Goal: Task Accomplishment & Management: Manage account settings

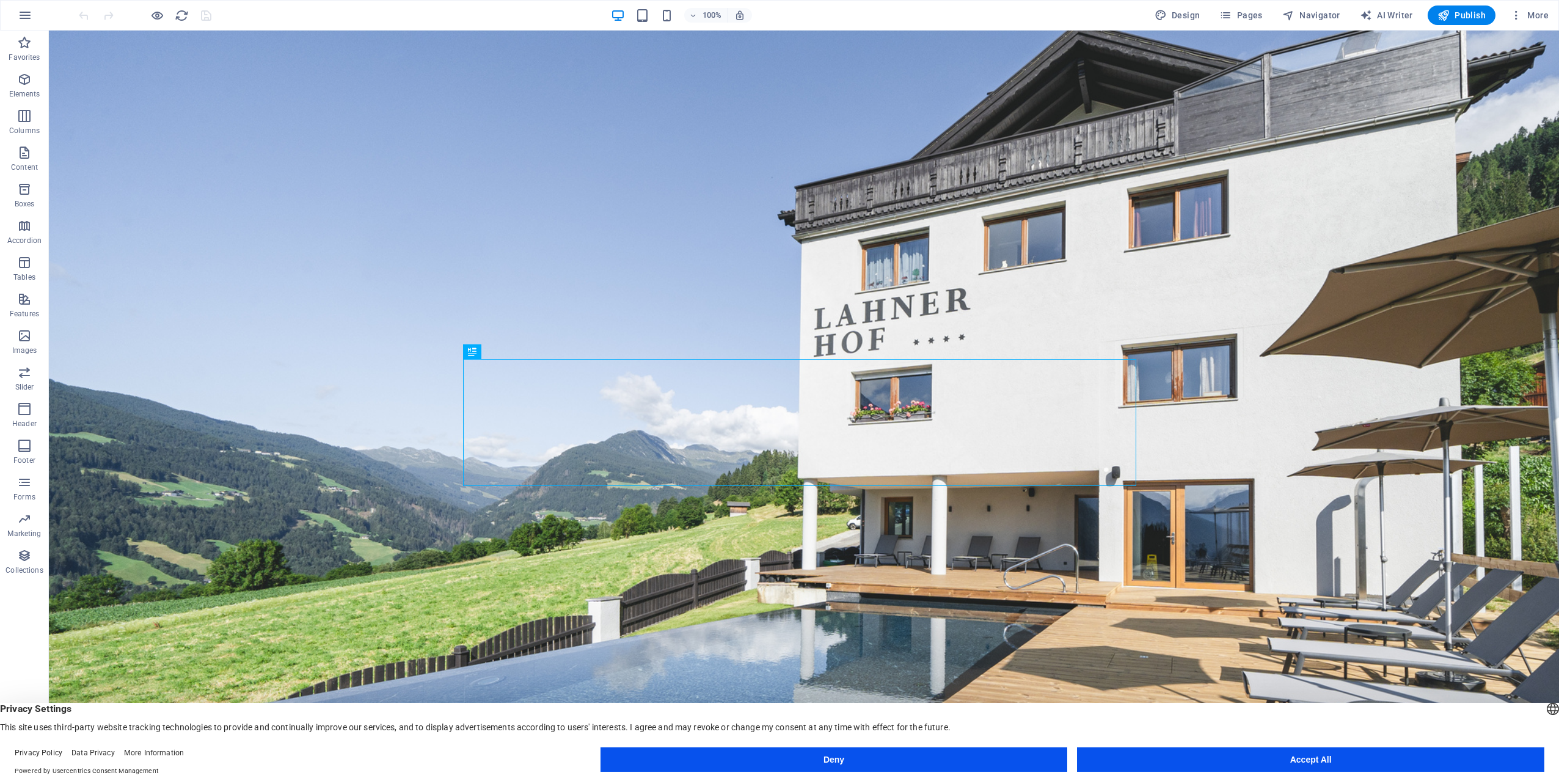
click at [1417, 764] on button "Accept All" at bounding box center [1310, 759] width 467 height 25
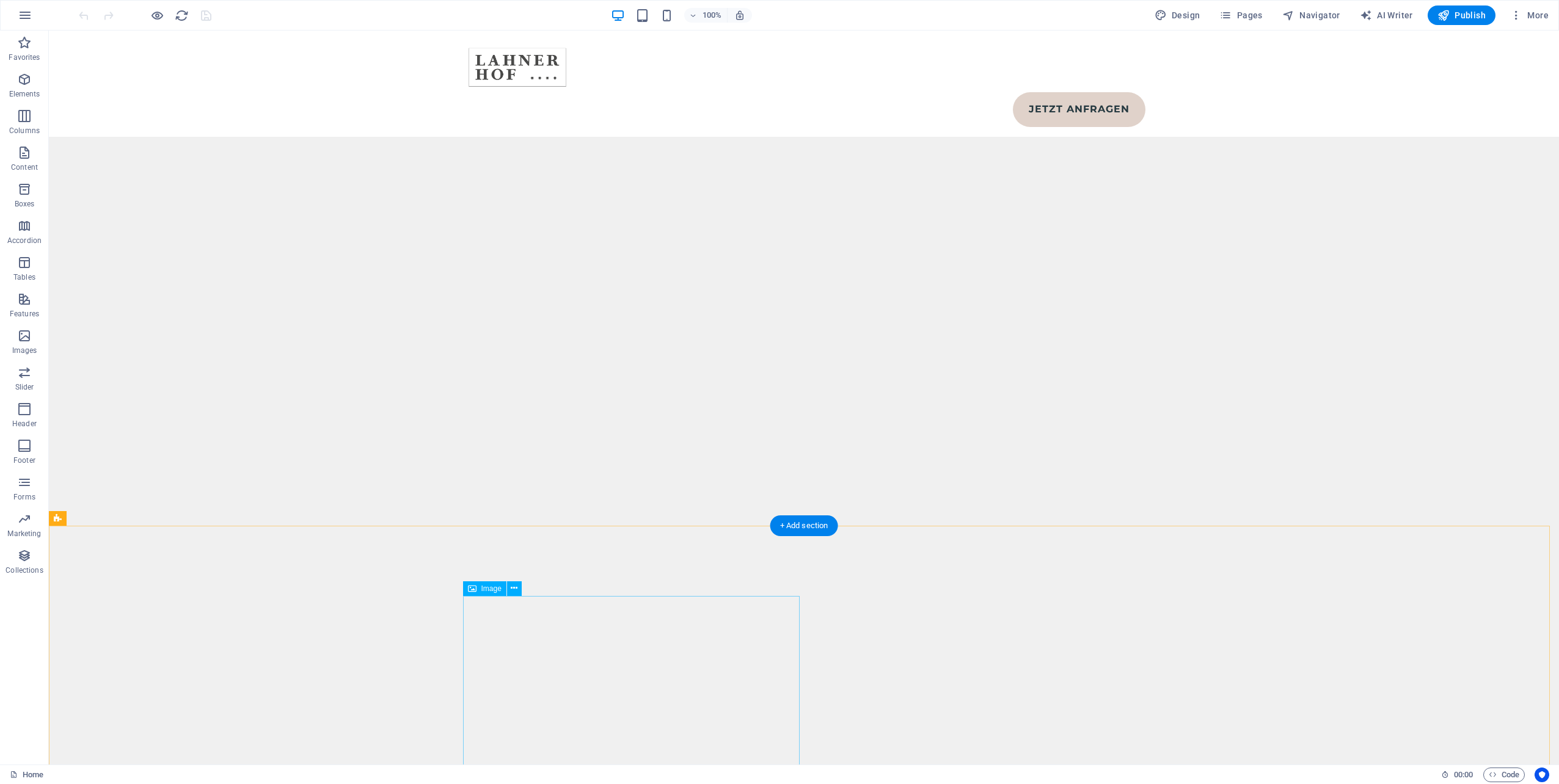
scroll to position [6166, 0]
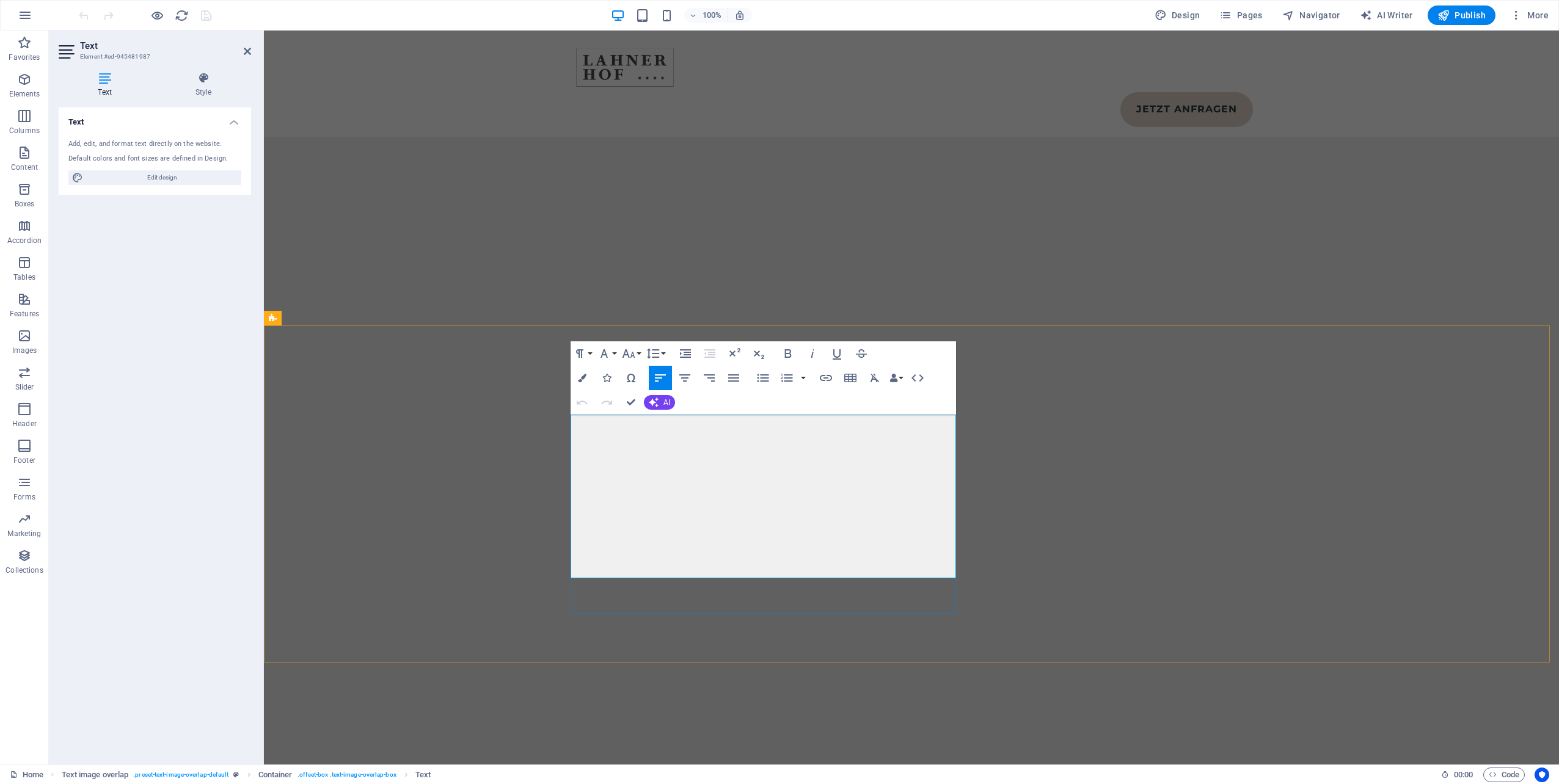
click at [232, 292] on div "Text Add, edit, and format text directly on the website. Default colors and fon…" at bounding box center [155, 431] width 193 height 647
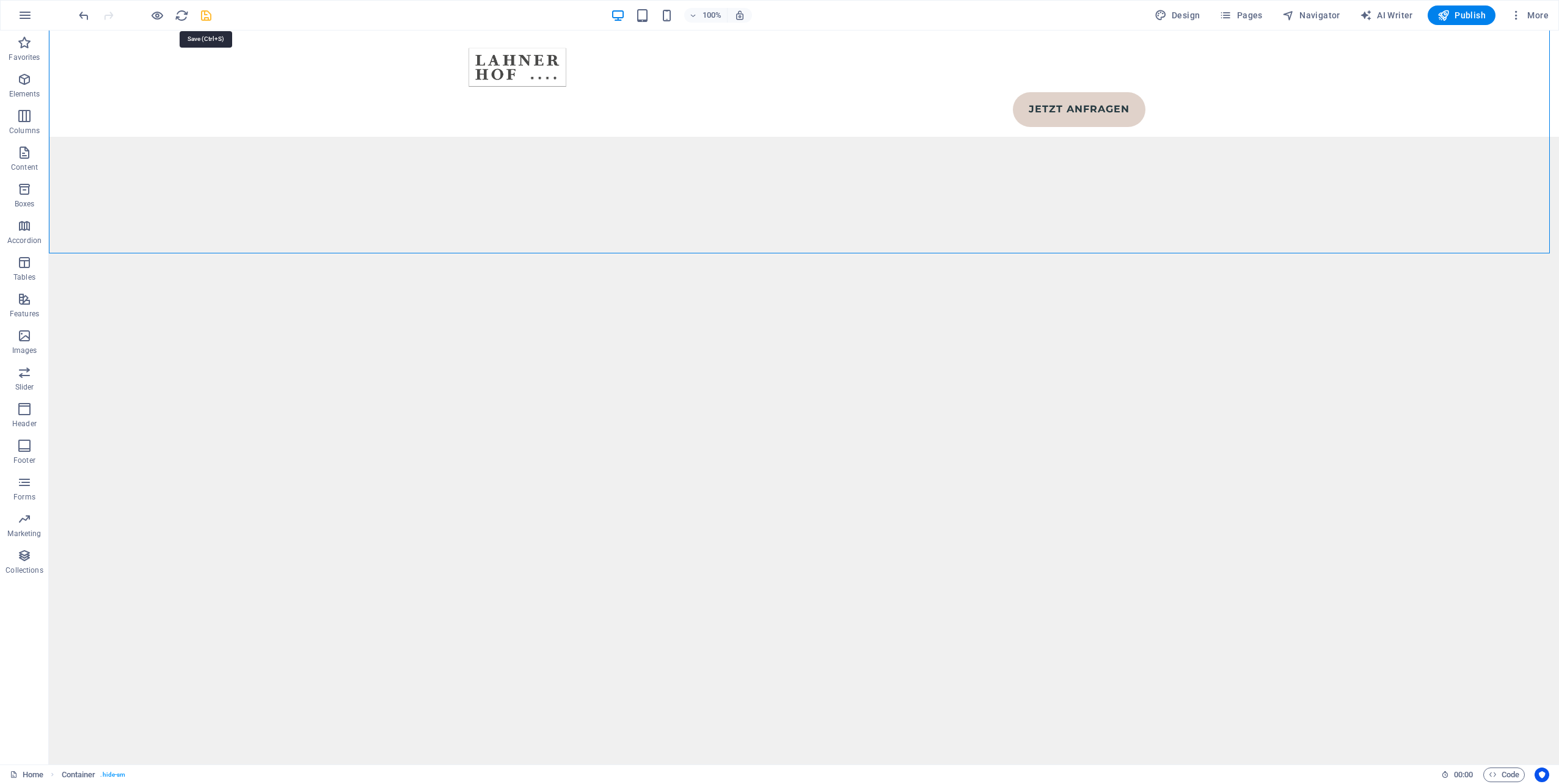
click at [200, 13] on icon "save" at bounding box center [206, 16] width 14 height 14
select select
checkbox input "false"
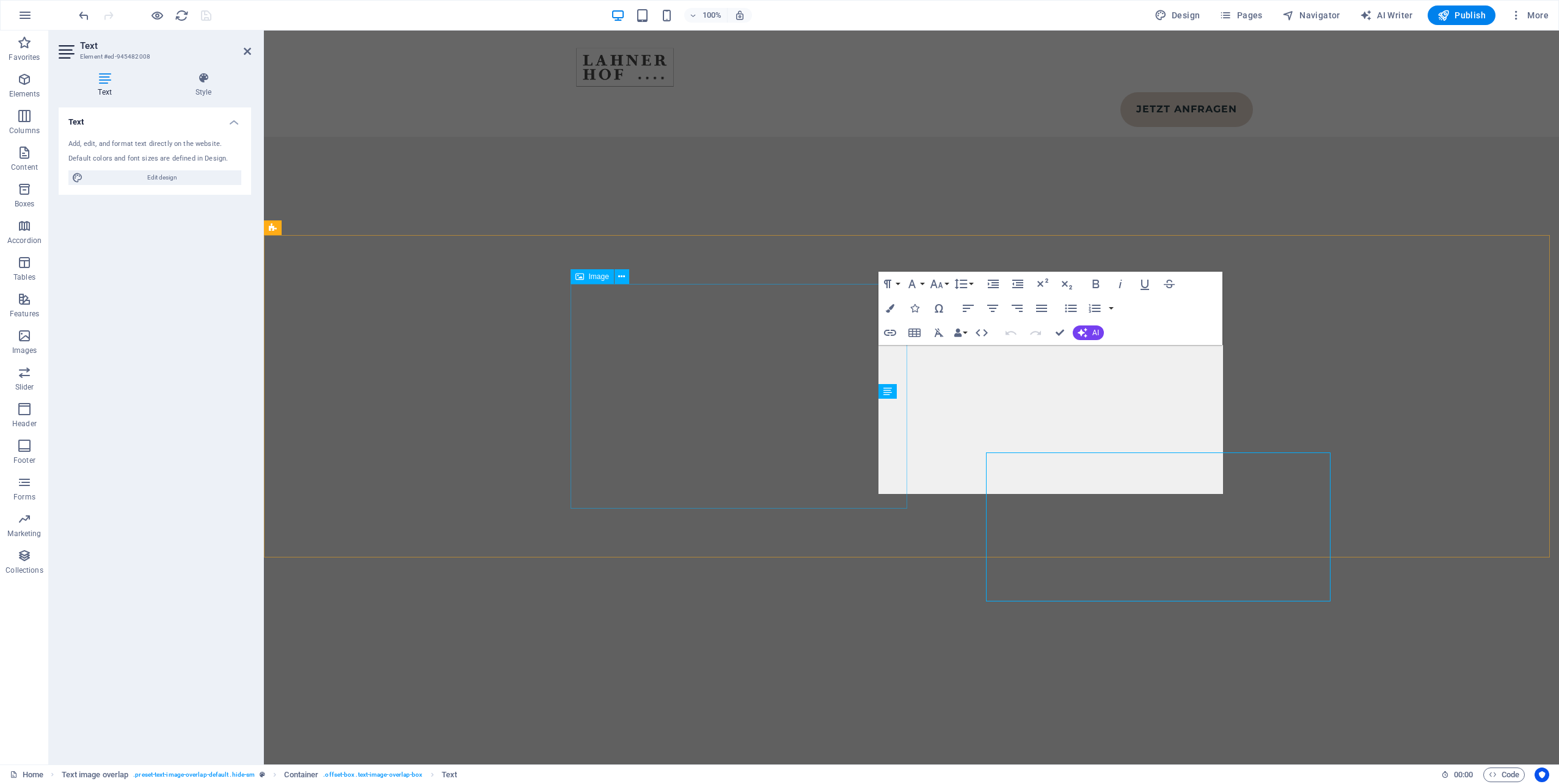
scroll to position [6486, 0]
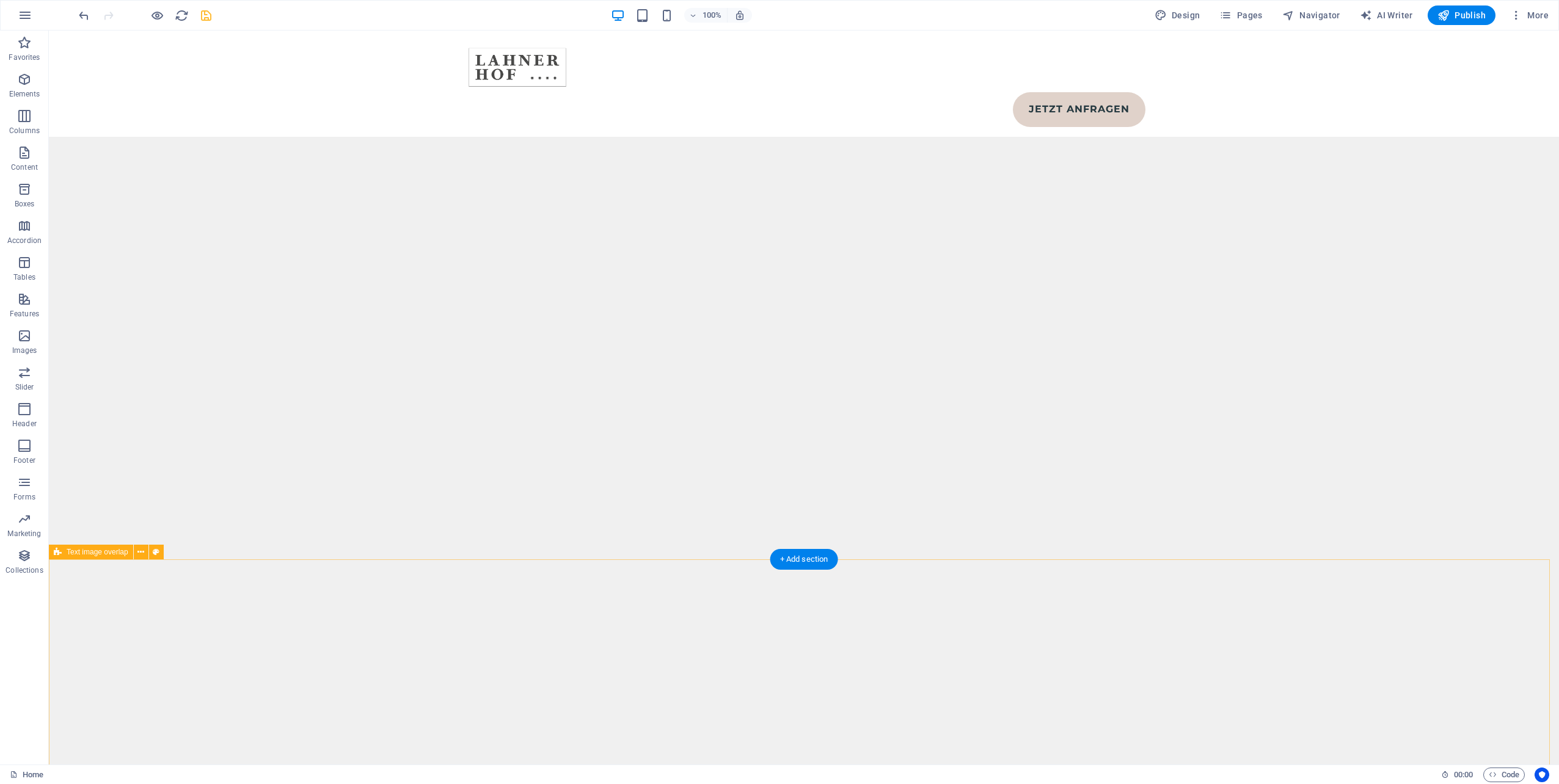
scroll to position [5922, 0]
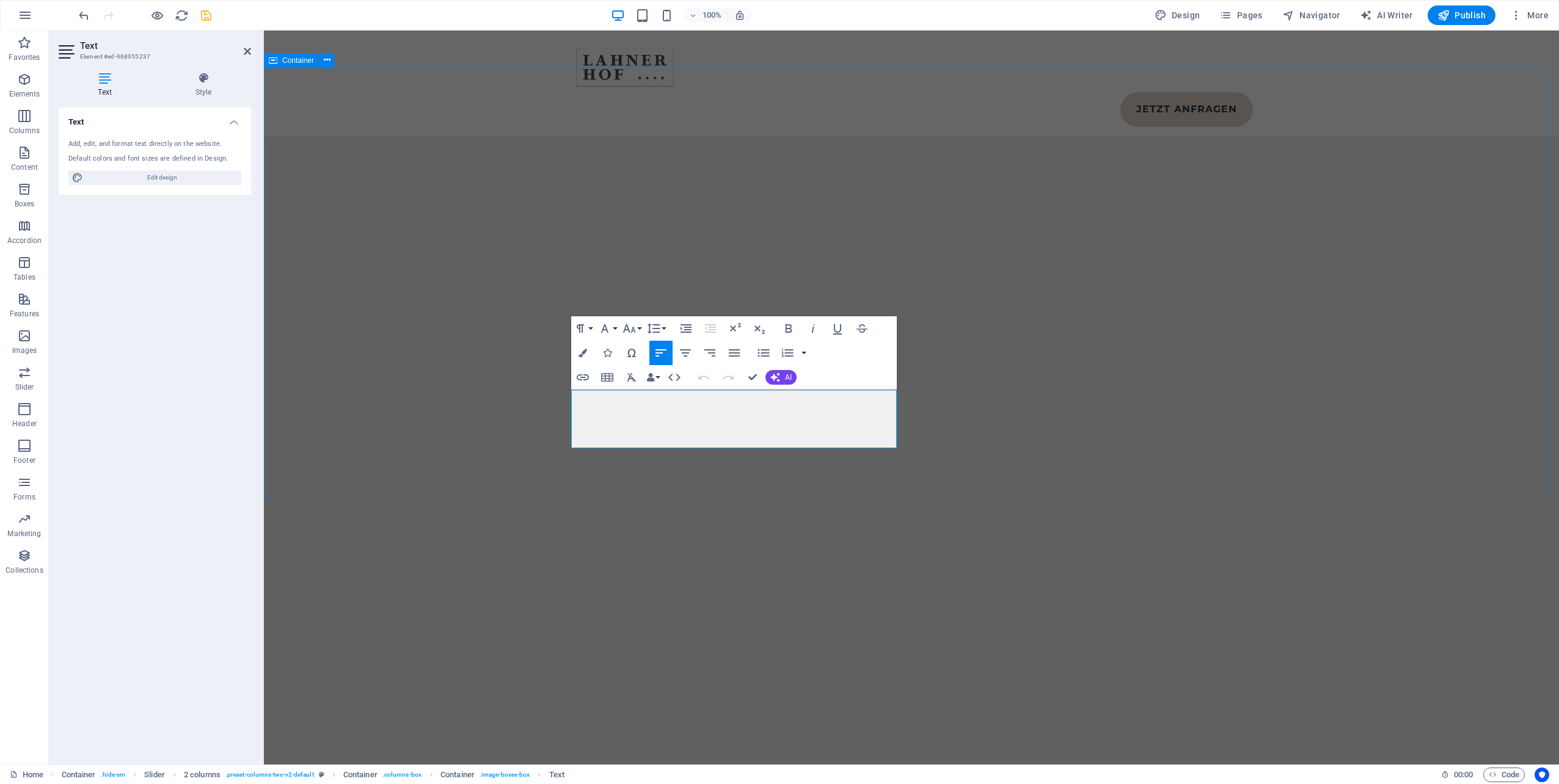
scroll to position [5814, 0]
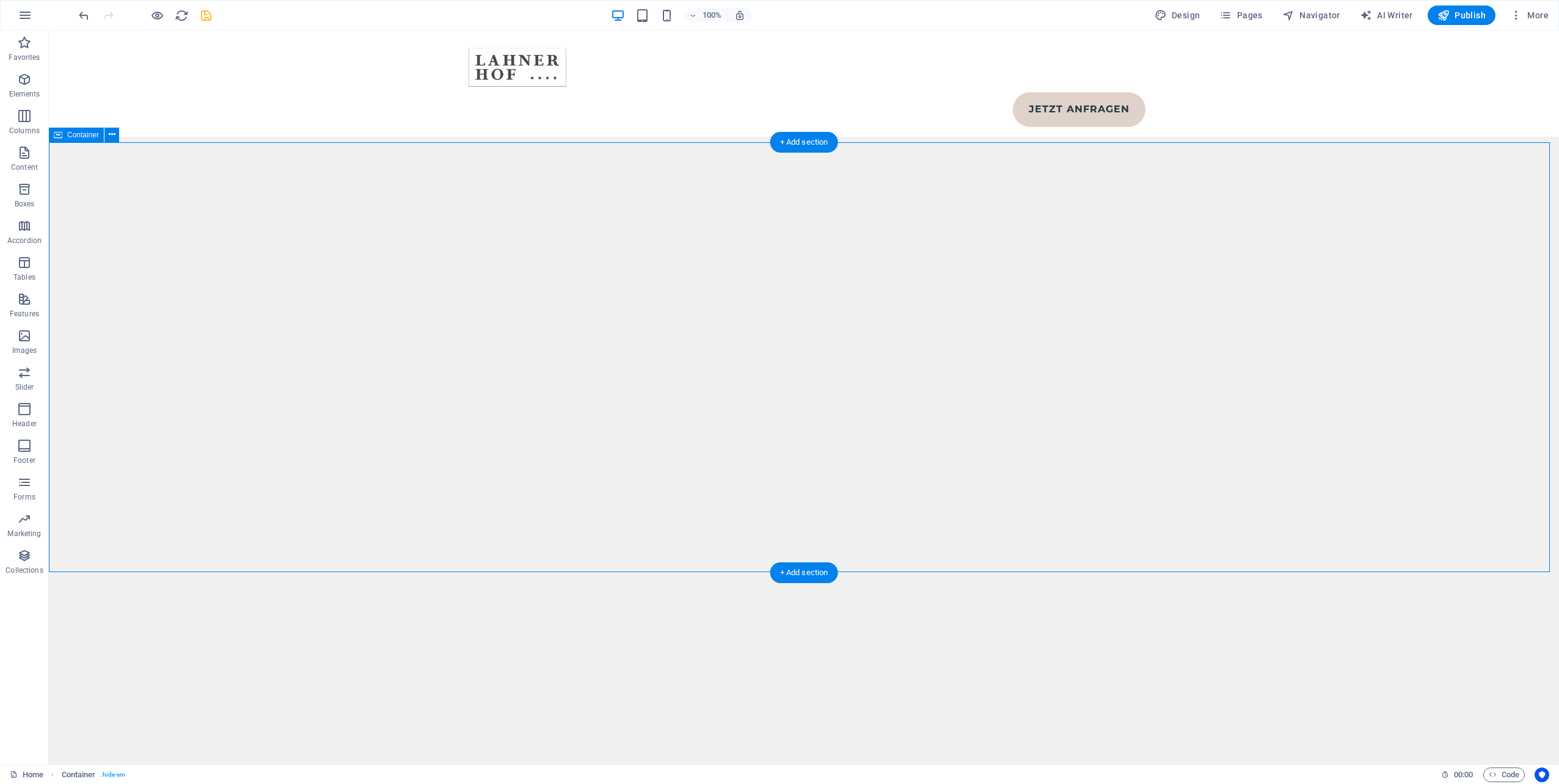
scroll to position [5860, 0]
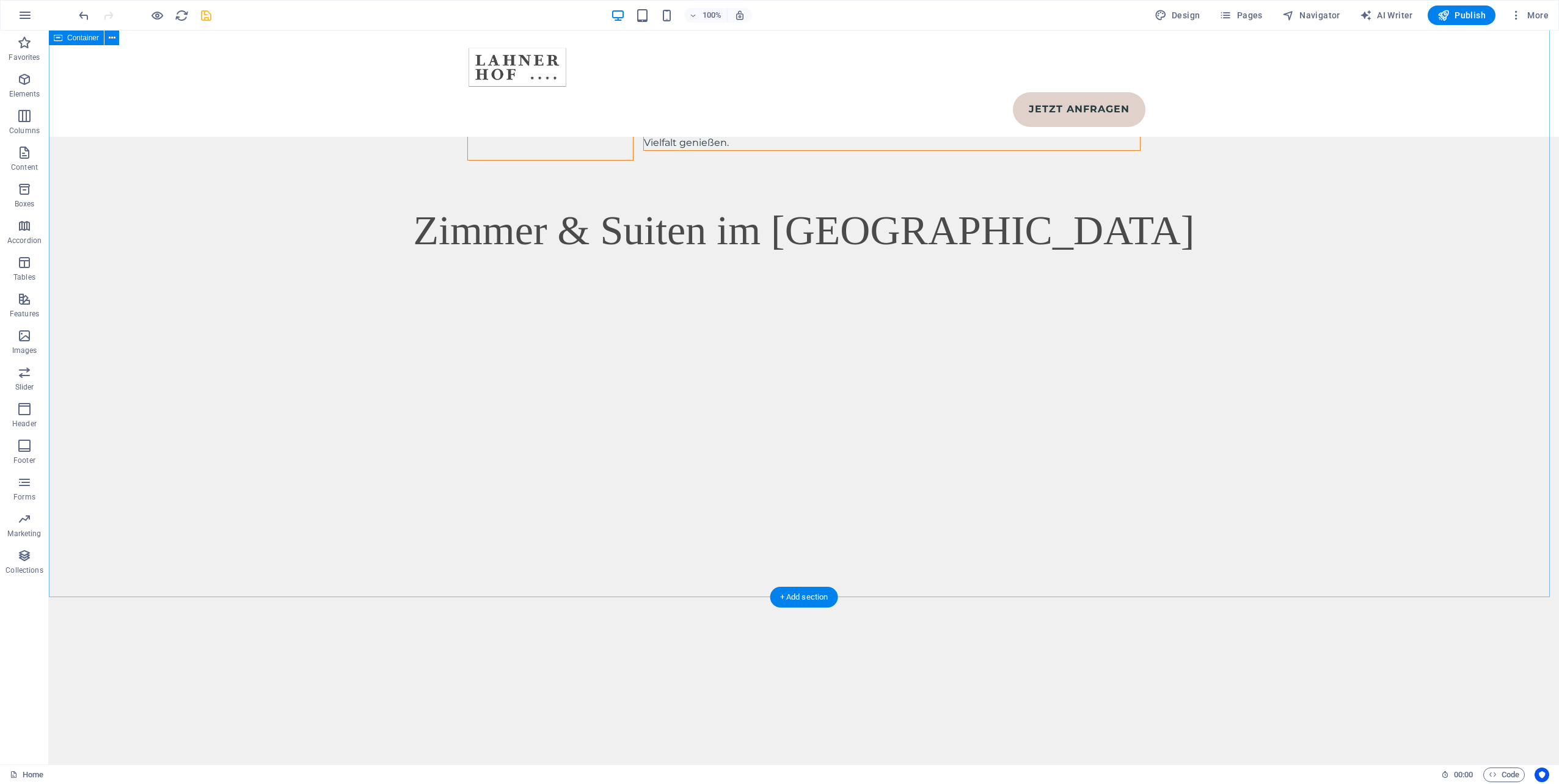
scroll to position [5678, 0]
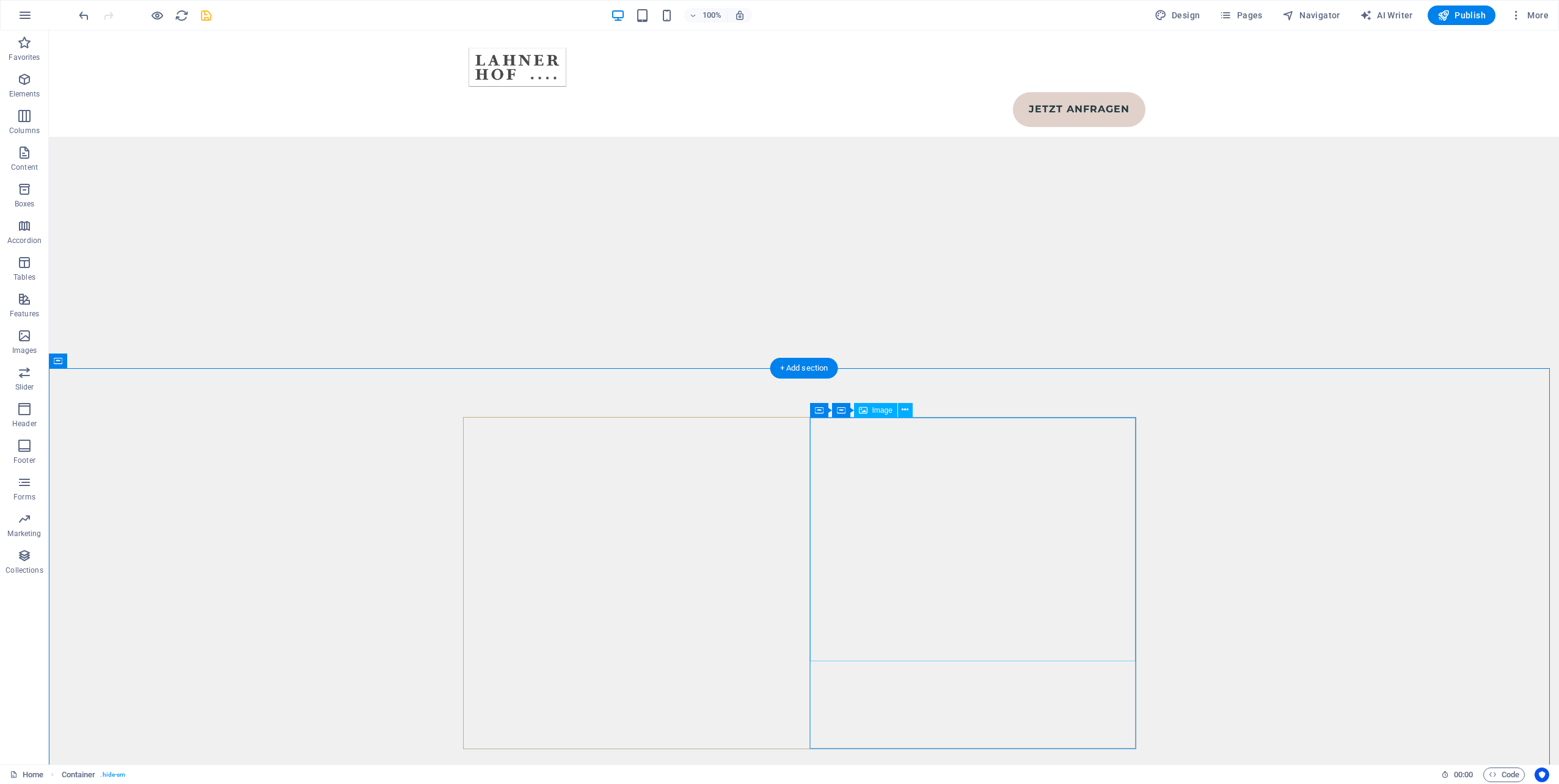
scroll to position [5738, 0]
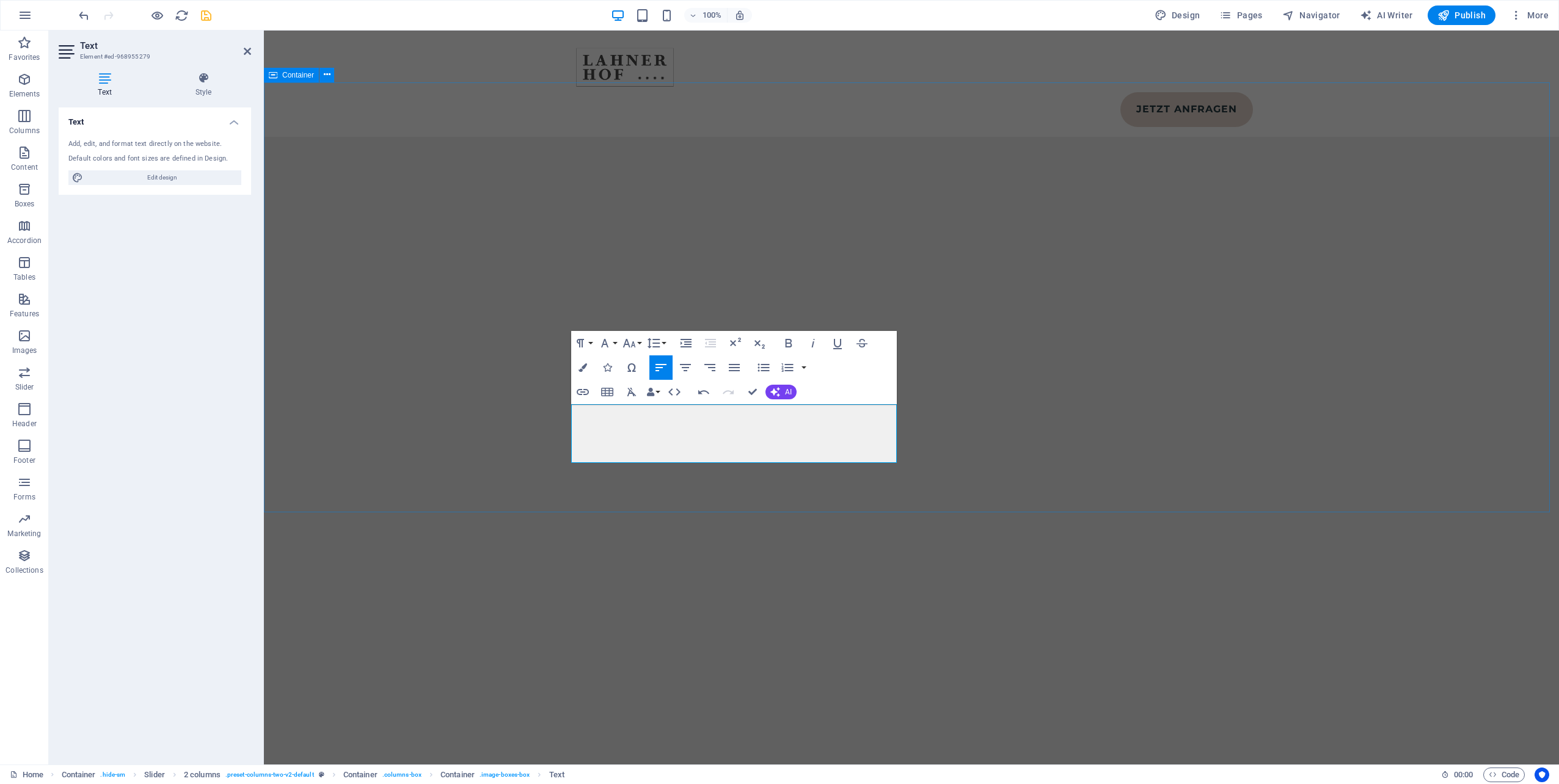
scroll to position [5860, 0]
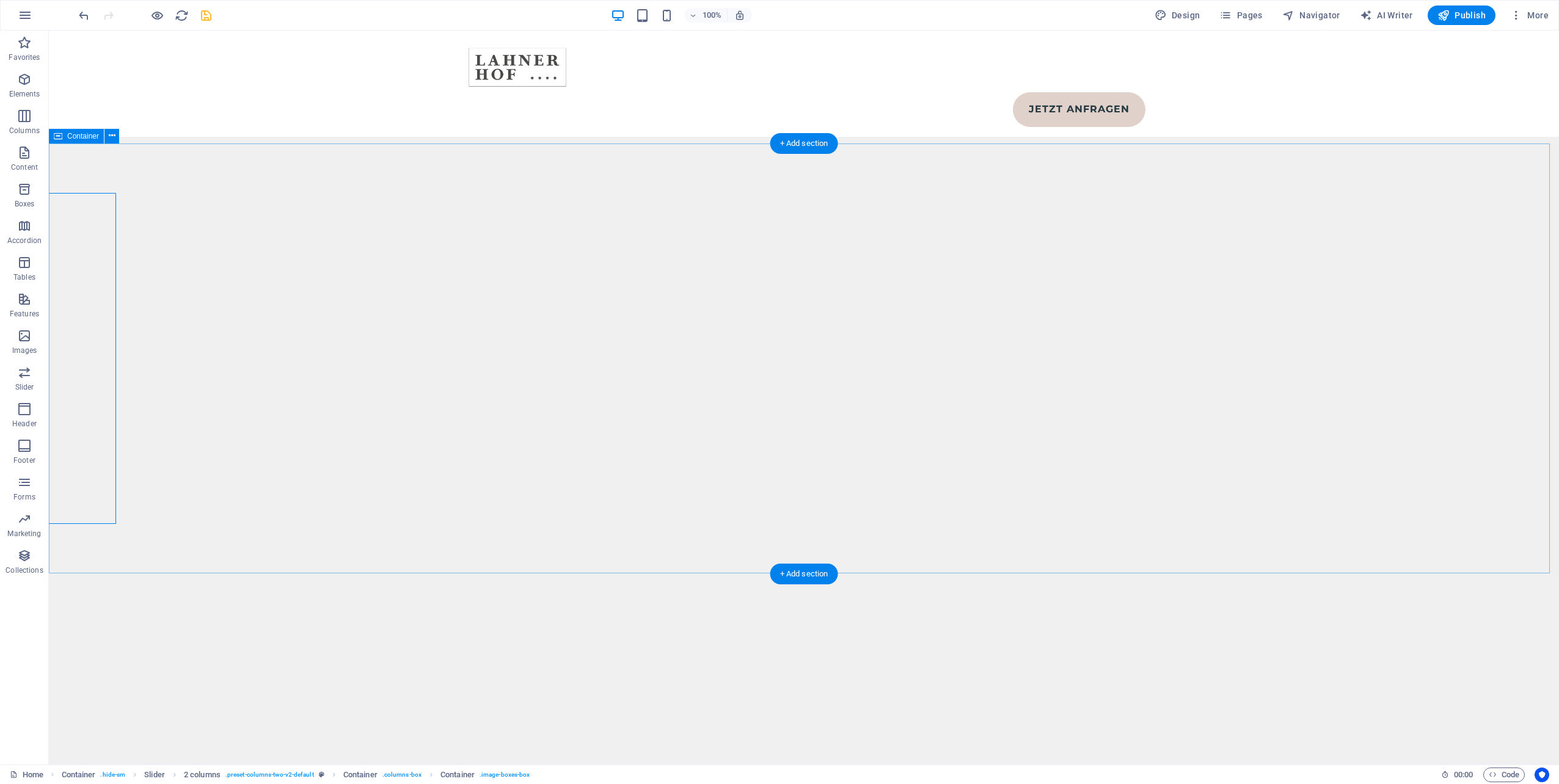
click at [110, 136] on icon at bounding box center [112, 136] width 6 height 13
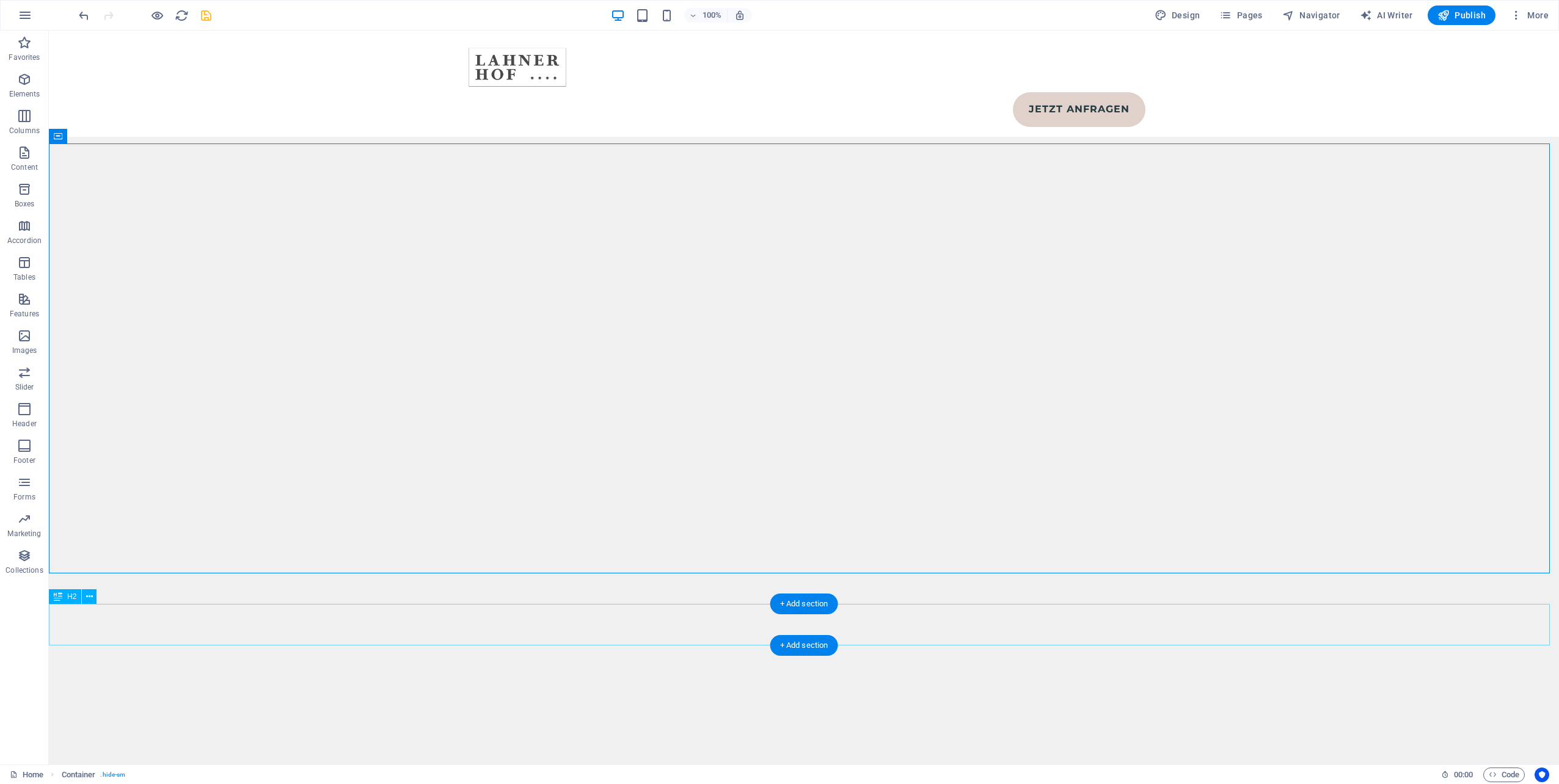
scroll to position [6090, 0]
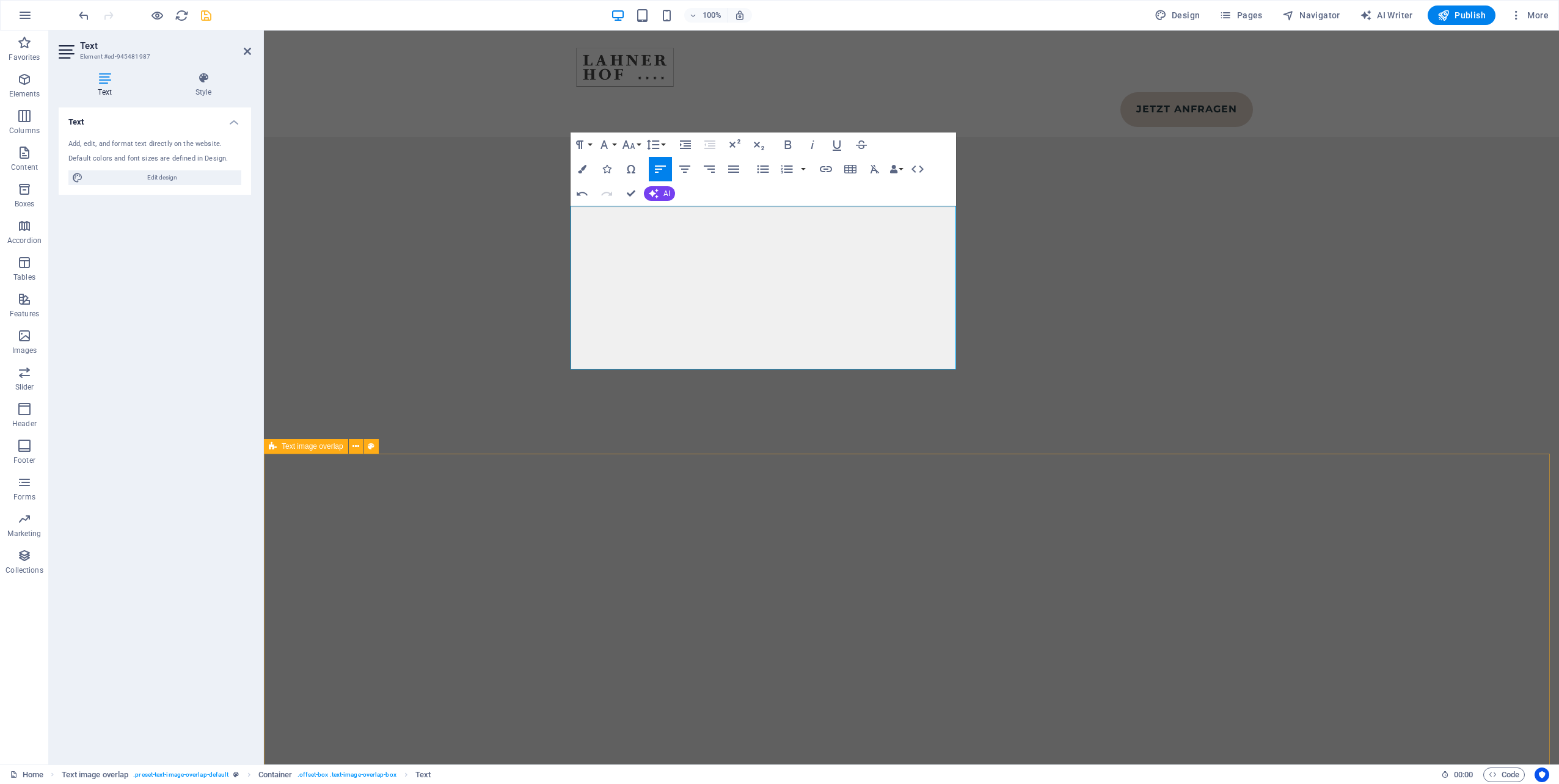
scroll to position [6410, 0]
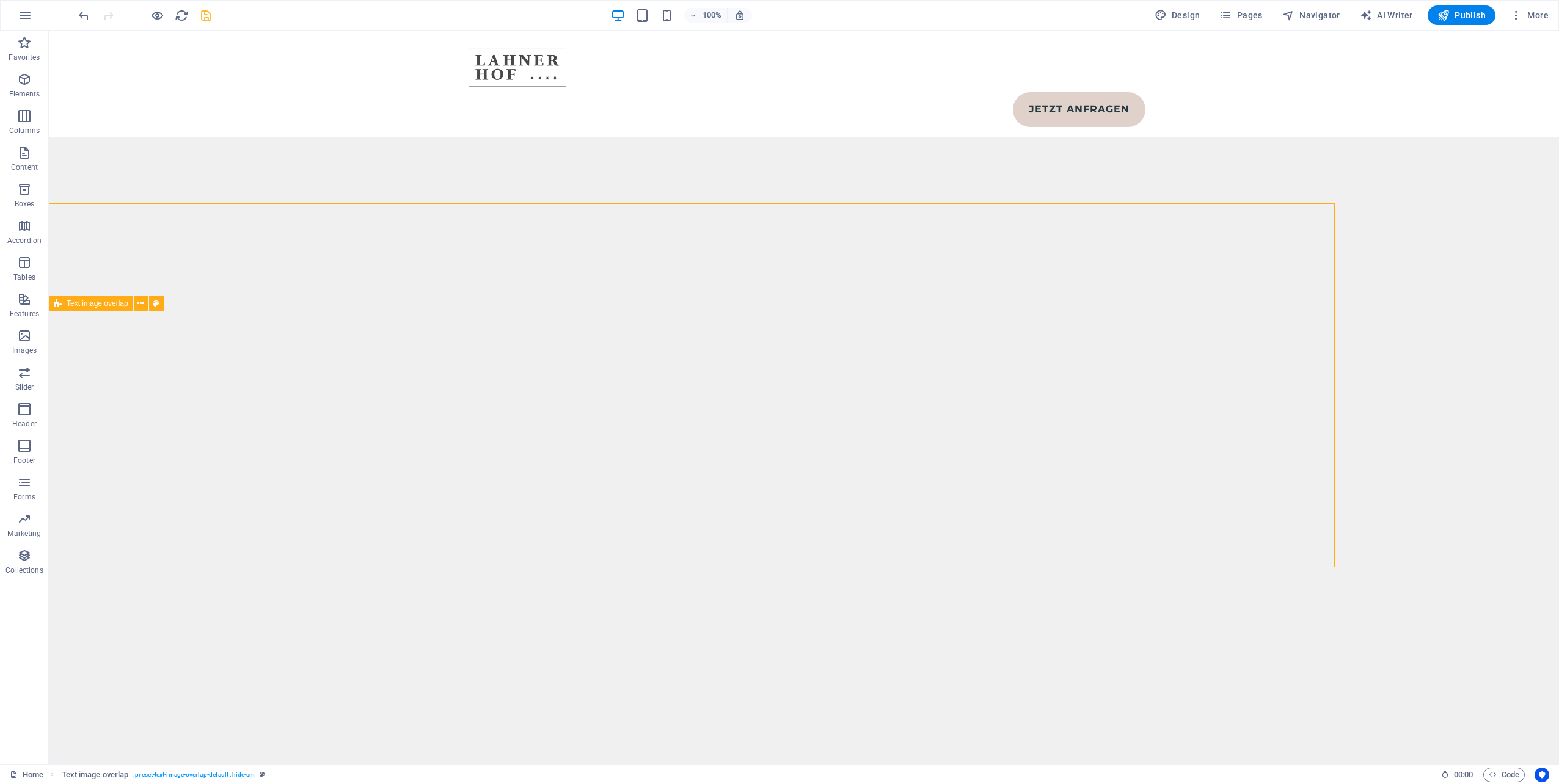
scroll to position [6518, 0]
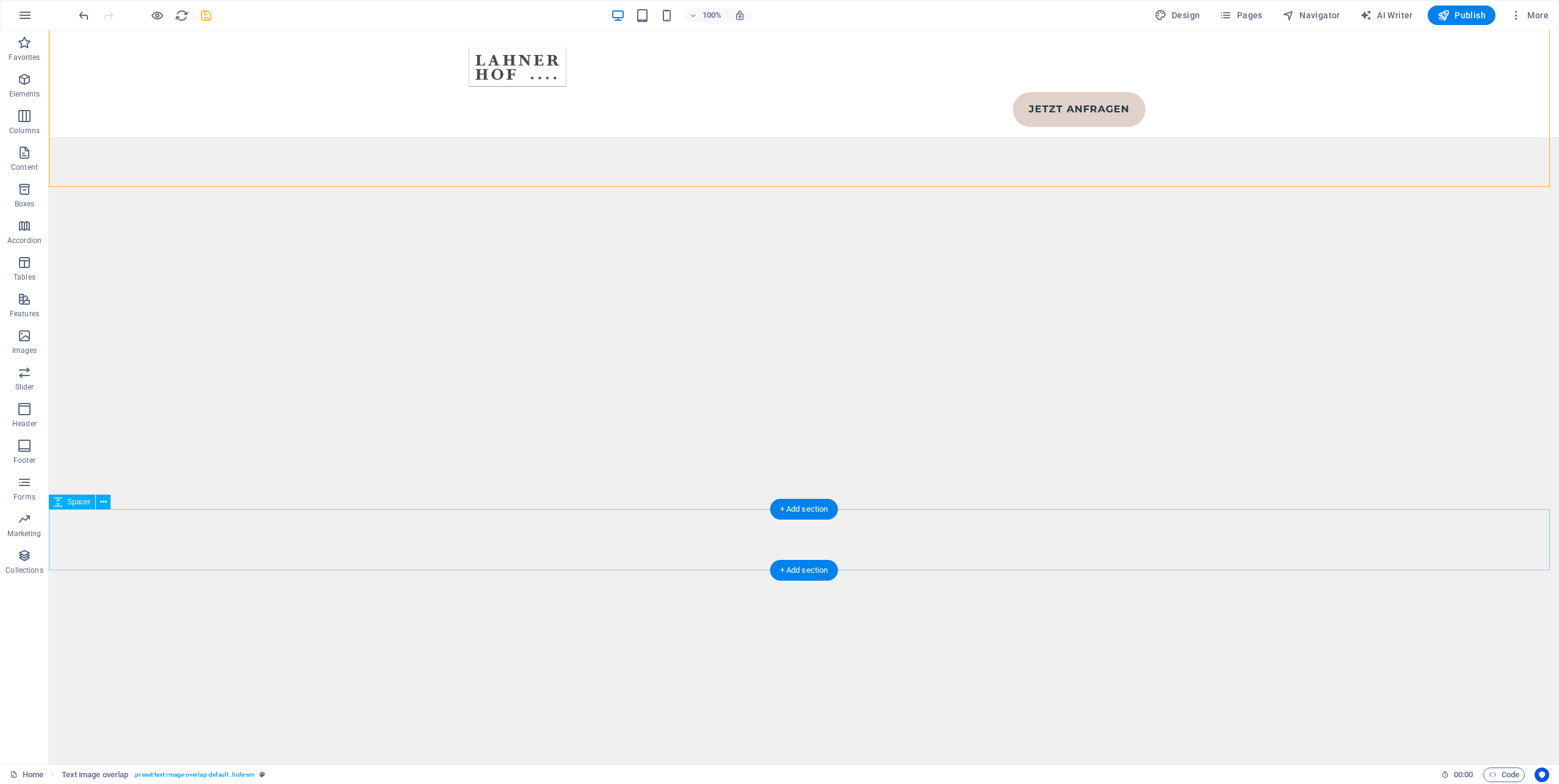
scroll to position [7006, 0]
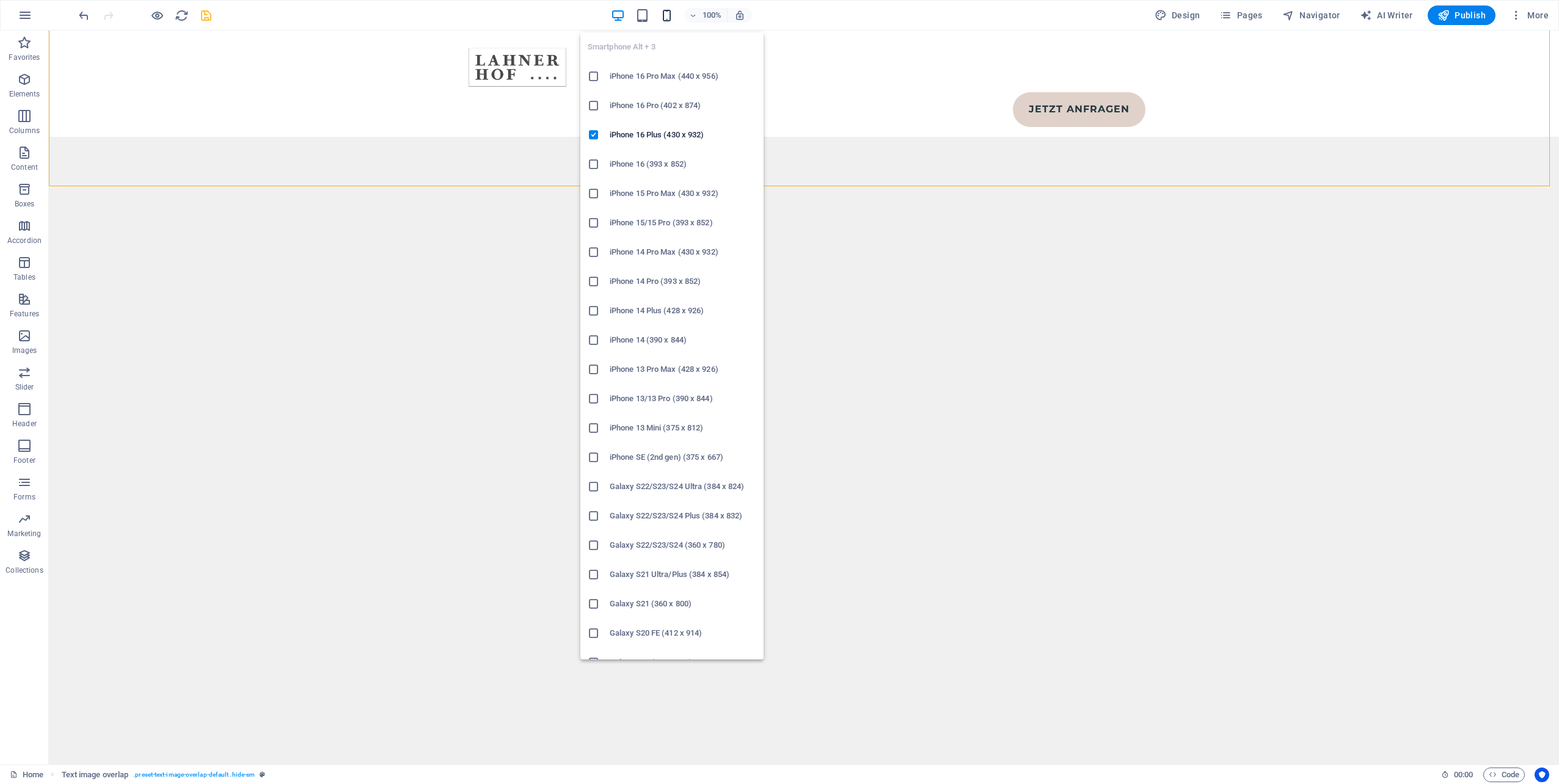
click at [666, 16] on icon "button" at bounding box center [667, 16] width 14 height 14
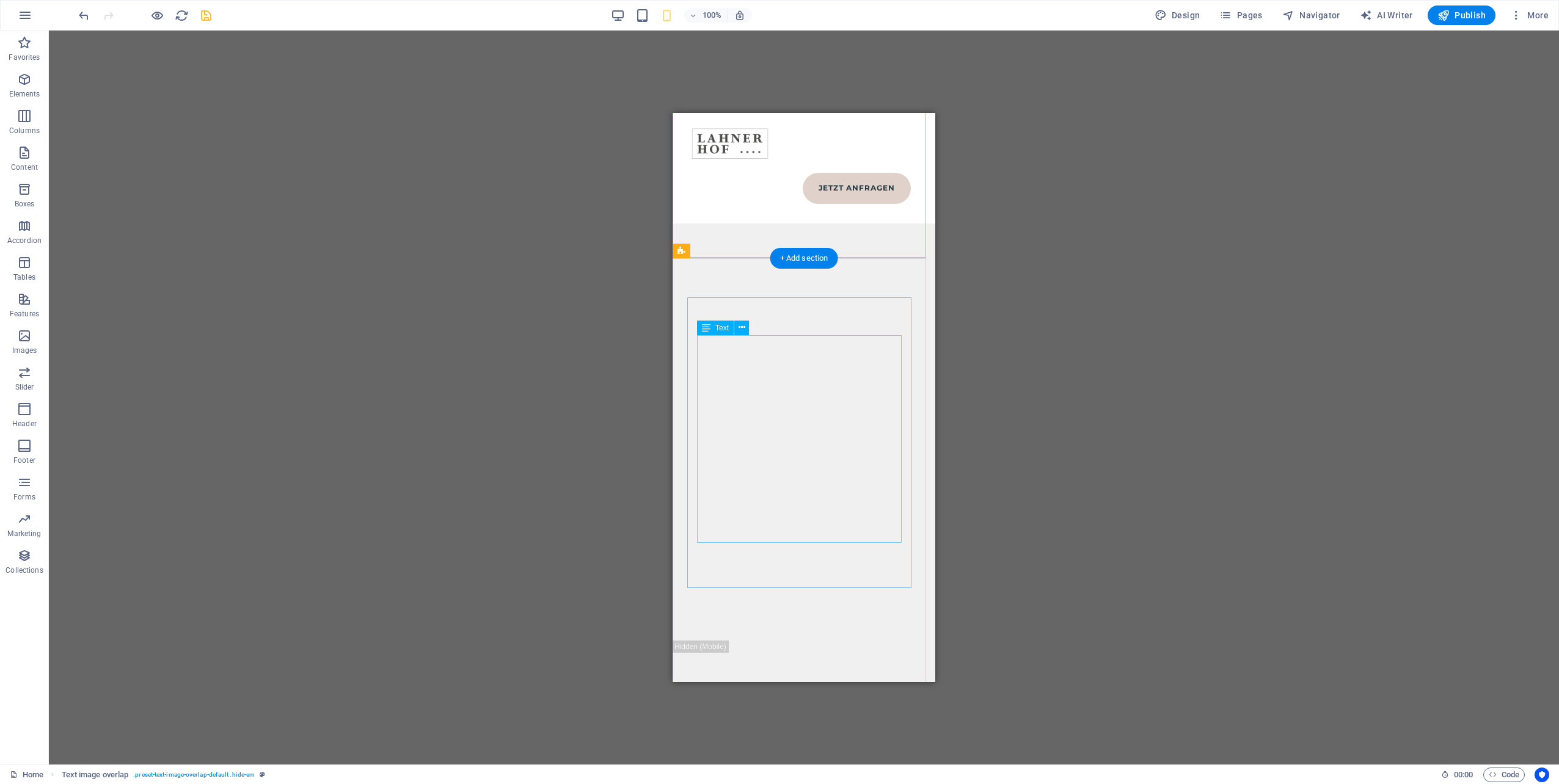
scroll to position [7527, 0]
drag, startPoint x: 758, startPoint y: 358, endPoint x: 1433, endPoint y: 470, distance: 684.2
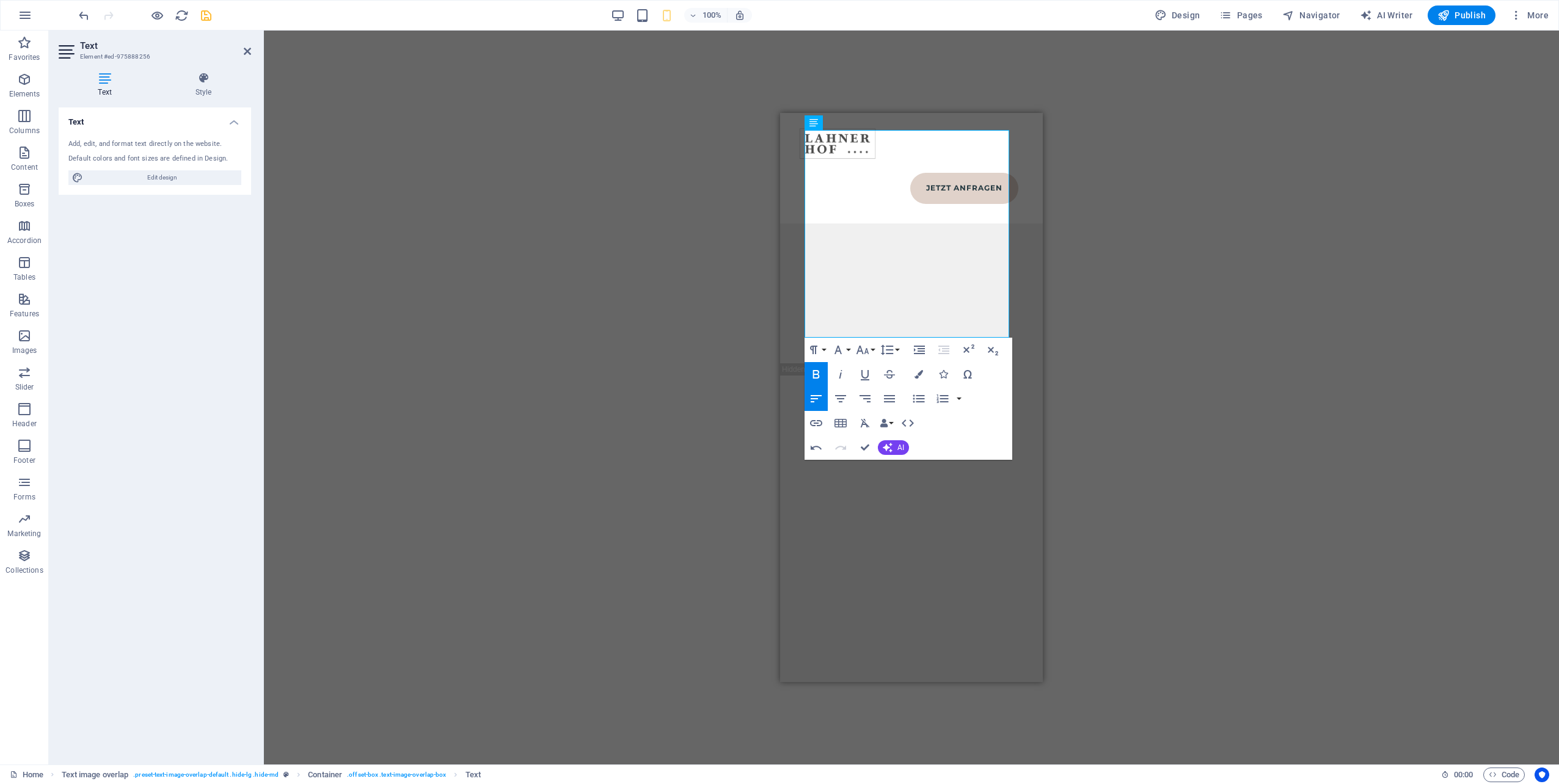
scroll to position [7771, 0]
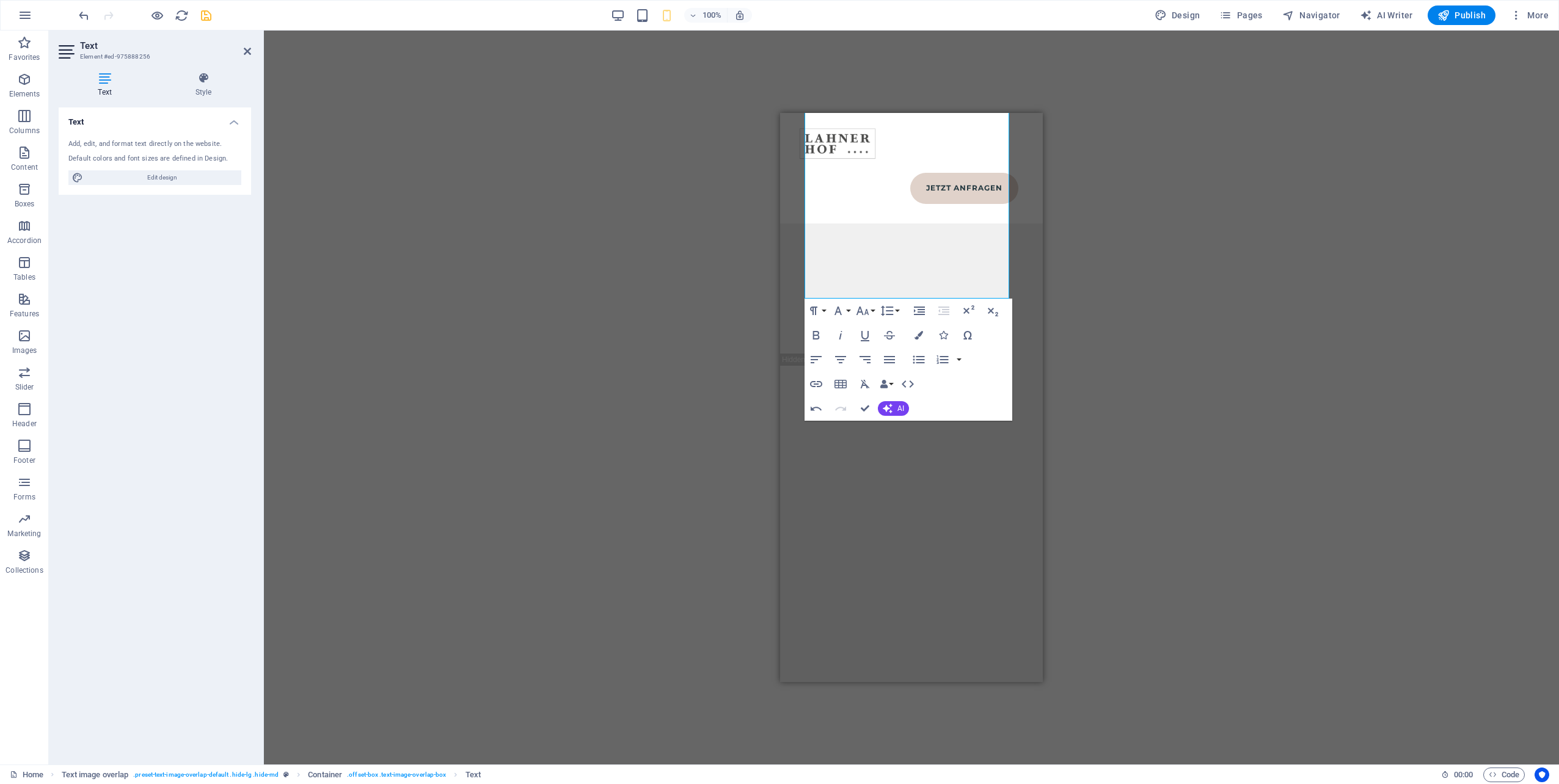
click at [1174, 409] on div "Drag here to replace the existing content. Press “Ctrl” if you want to create a…" at bounding box center [911, 397] width 1295 height 734
click at [1121, 432] on div "Drag here to replace the existing content. Press “Ctrl” if you want to create a…" at bounding box center [911, 397] width 1295 height 734
click at [1132, 501] on div "Drag here to replace the existing content. Press “Ctrl” if you want to create a…" at bounding box center [911, 397] width 1295 height 734
click at [1135, 221] on div "Drag here to replace the existing content. Press “Ctrl” if you want to create a…" at bounding box center [911, 397] width 1295 height 734
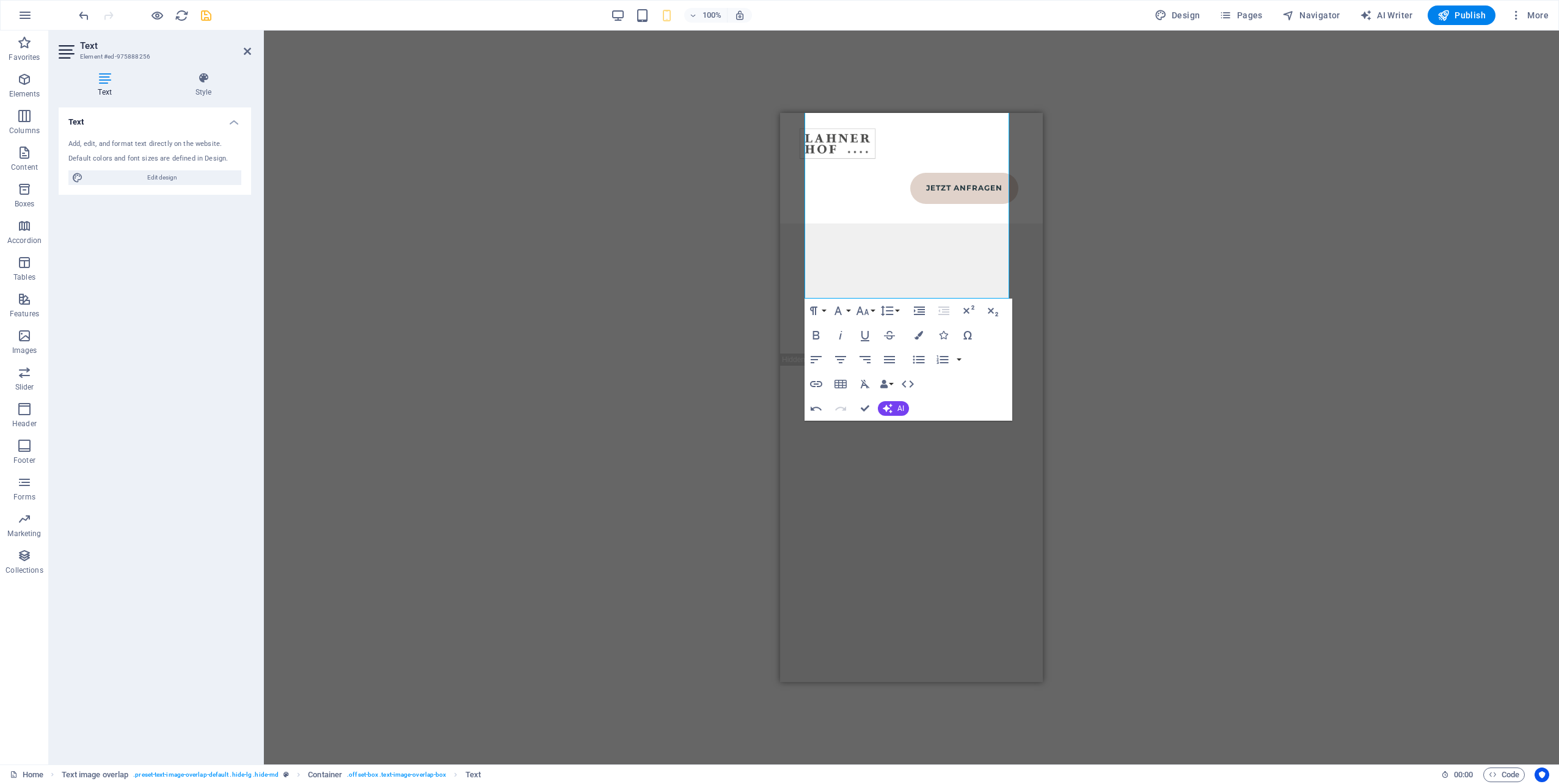
click at [1100, 400] on div "Drag here to replace the existing content. Press “Ctrl” if you want to create a…" at bounding box center [911, 397] width 1295 height 734
click at [1102, 399] on div "Drag here to replace the existing content. Press “Ctrl” if you want to create a…" at bounding box center [911, 397] width 1295 height 734
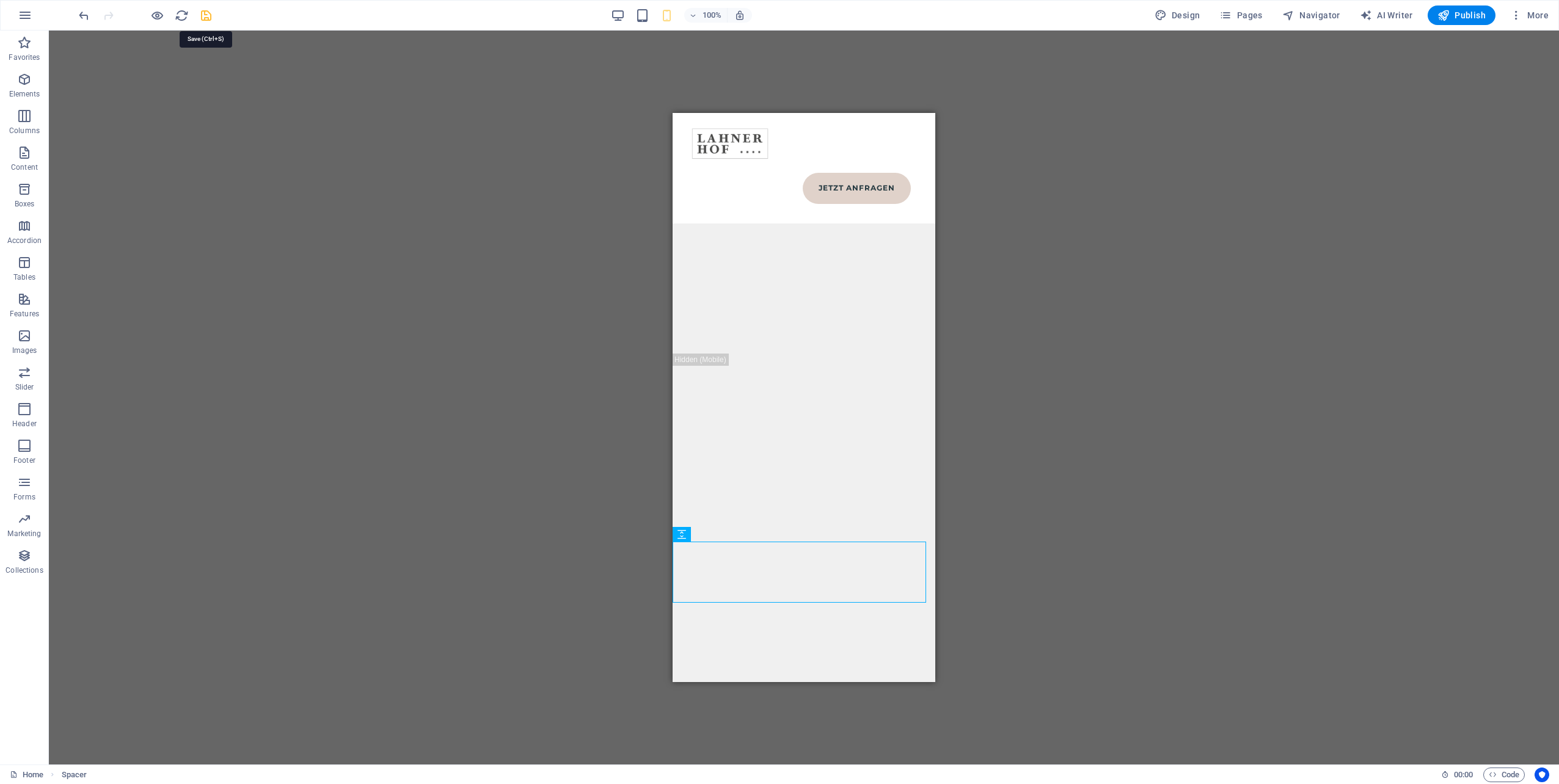
click at [208, 12] on icon "save" at bounding box center [206, 16] width 14 height 14
select select
checkbox input "false"
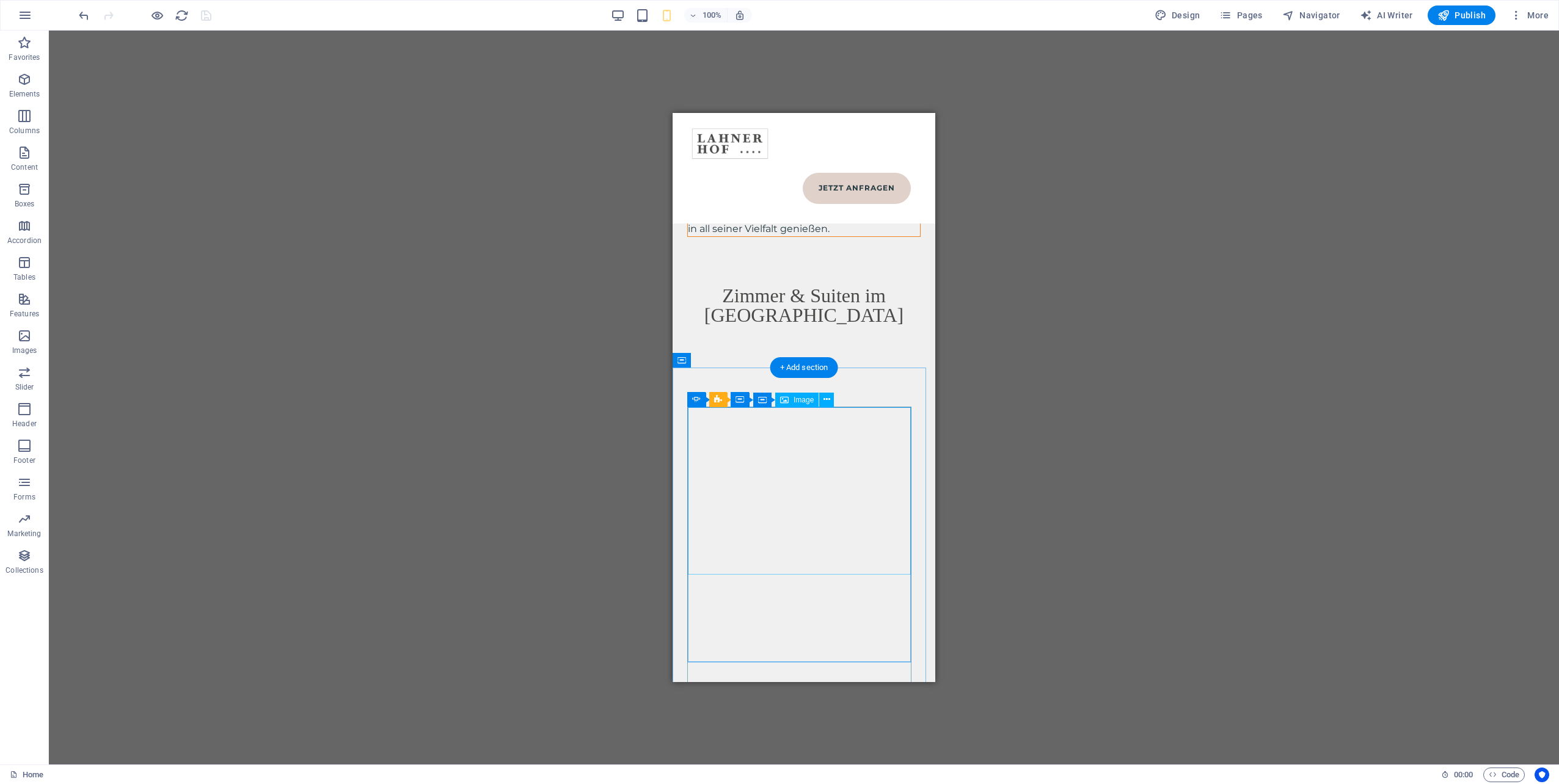
scroll to position [5634, 0]
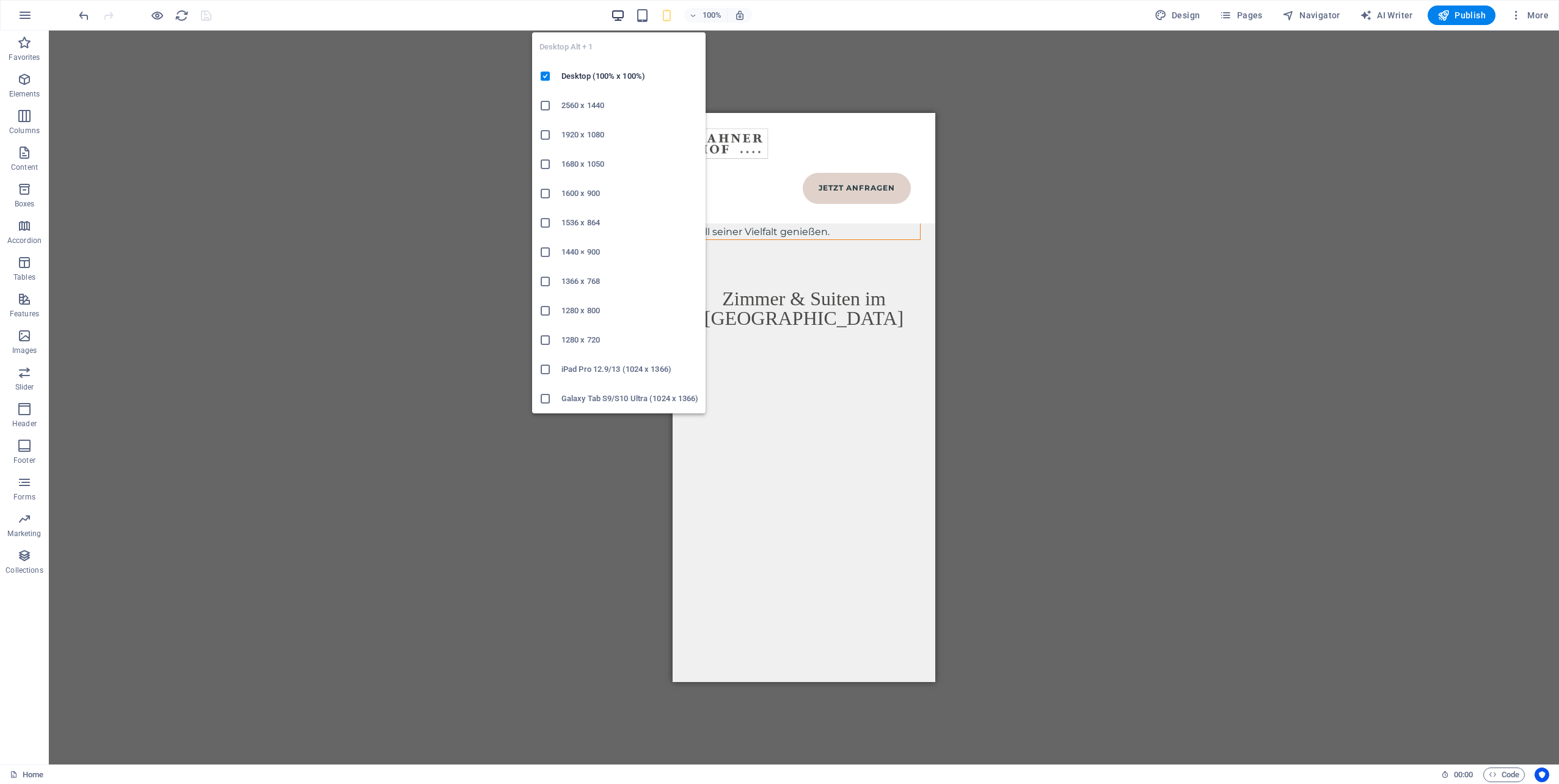
click at [620, 10] on icon "button" at bounding box center [618, 16] width 14 height 14
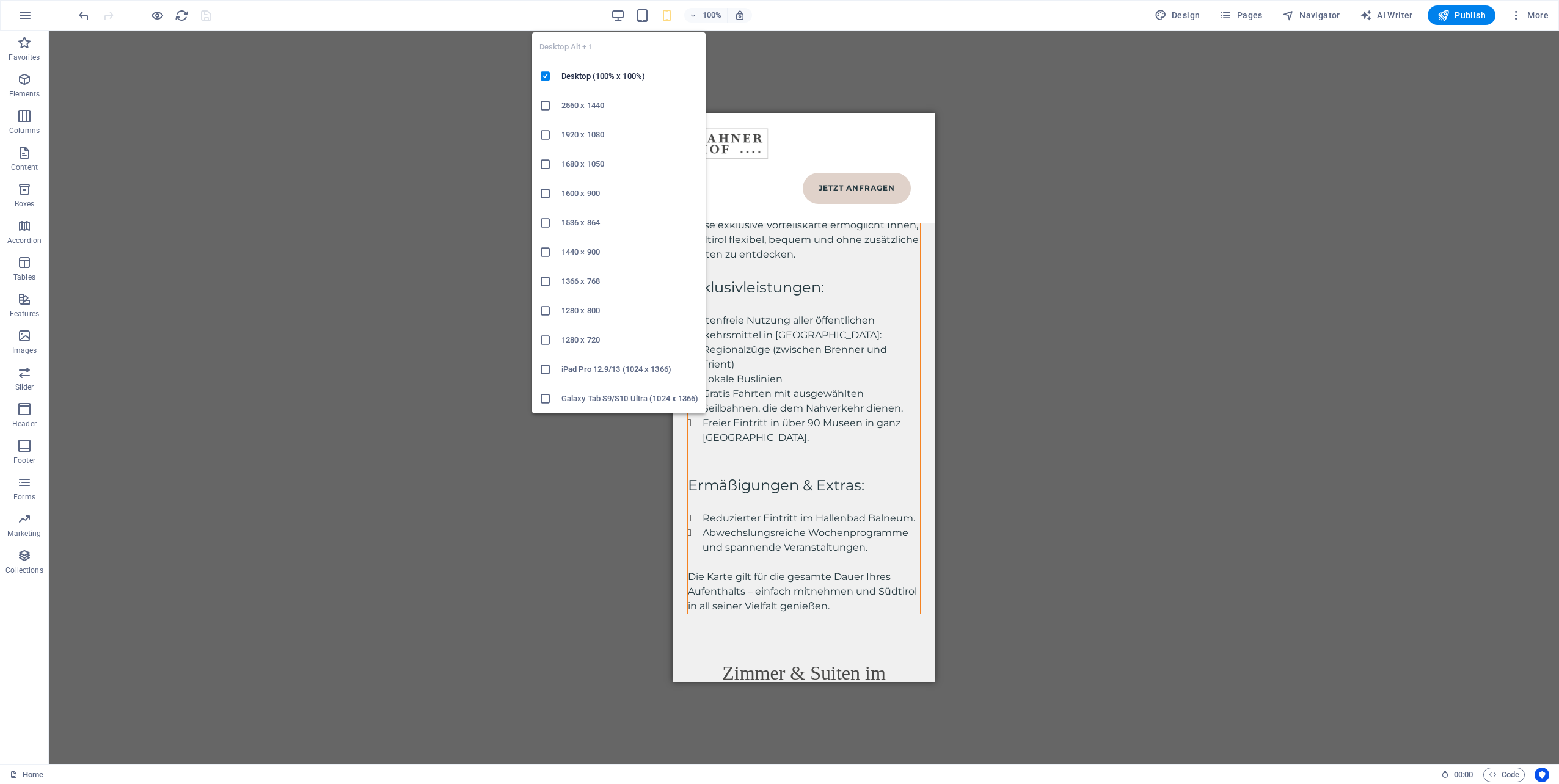
scroll to position [5971, 0]
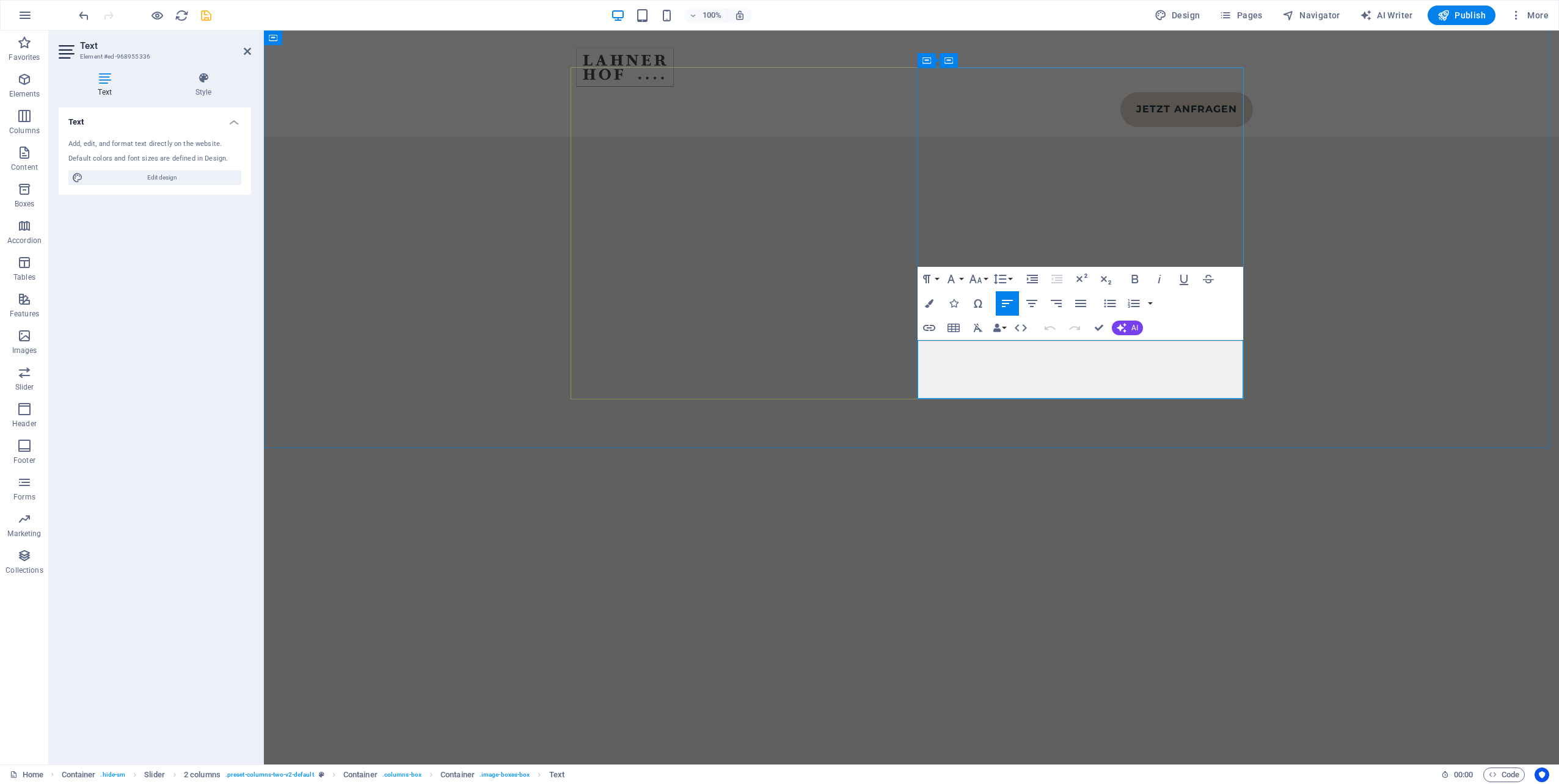
click at [204, 16] on icon "save" at bounding box center [206, 16] width 14 height 14
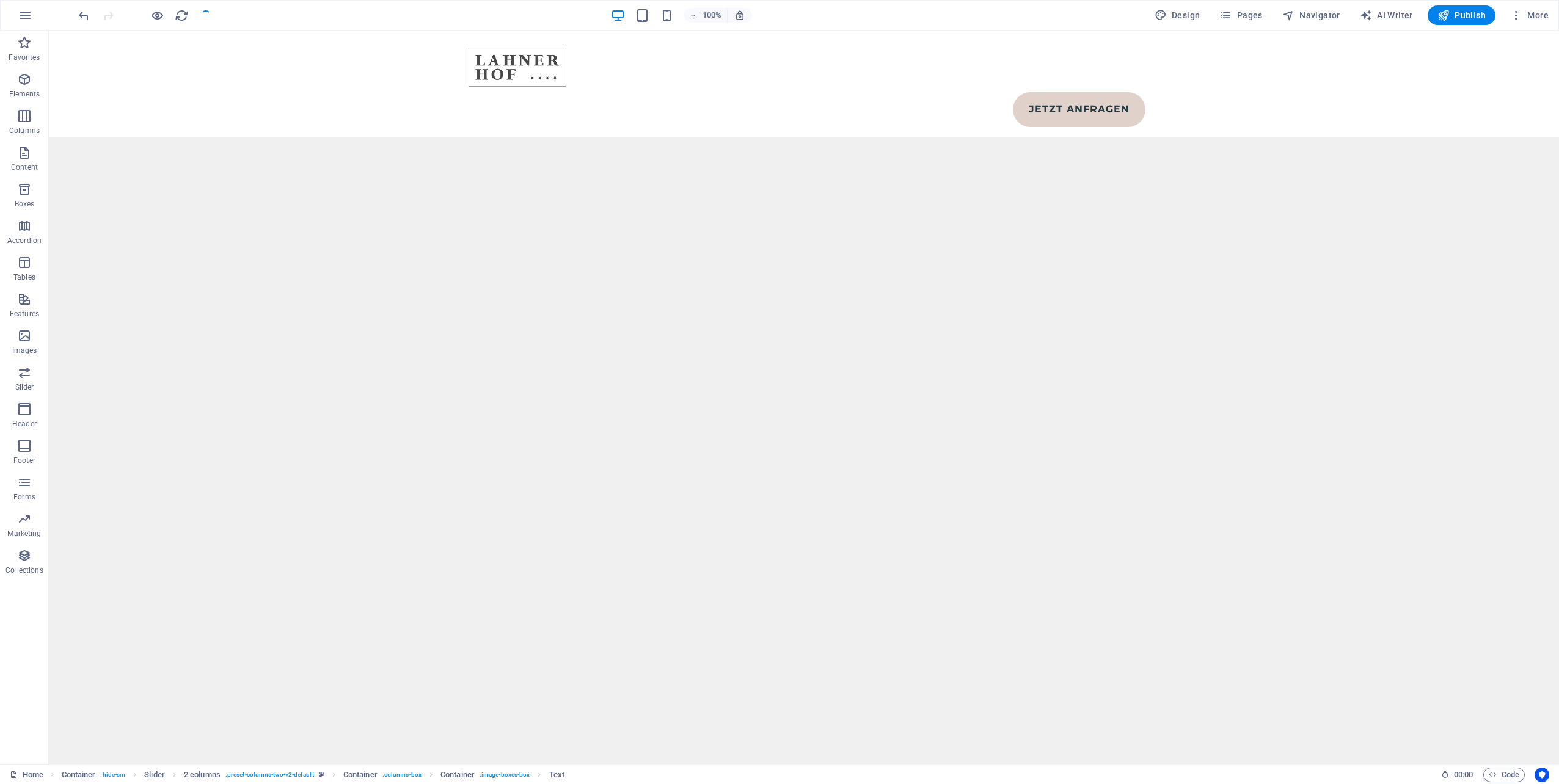
select select
checkbox input "false"
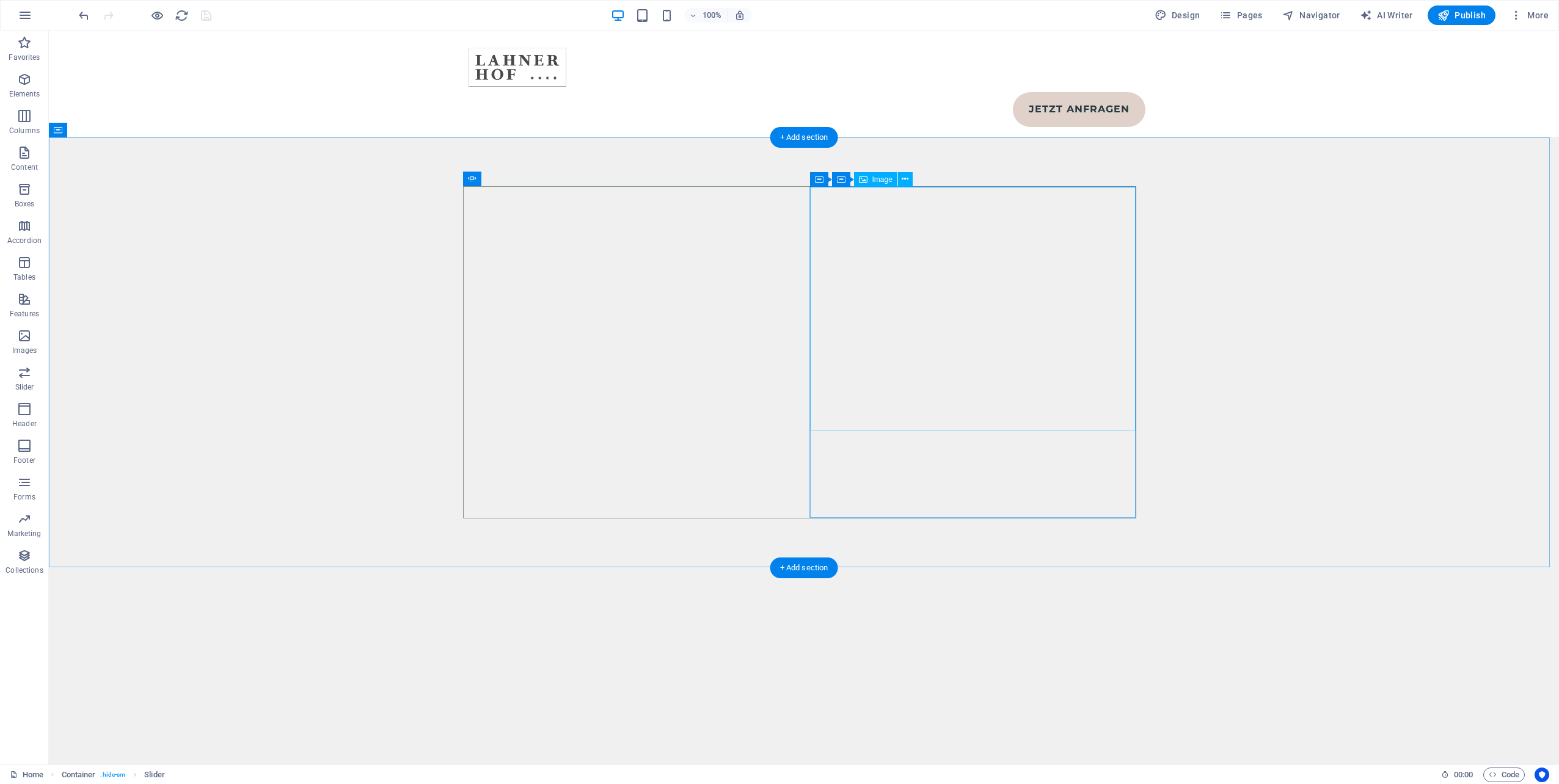
scroll to position [5726, 0]
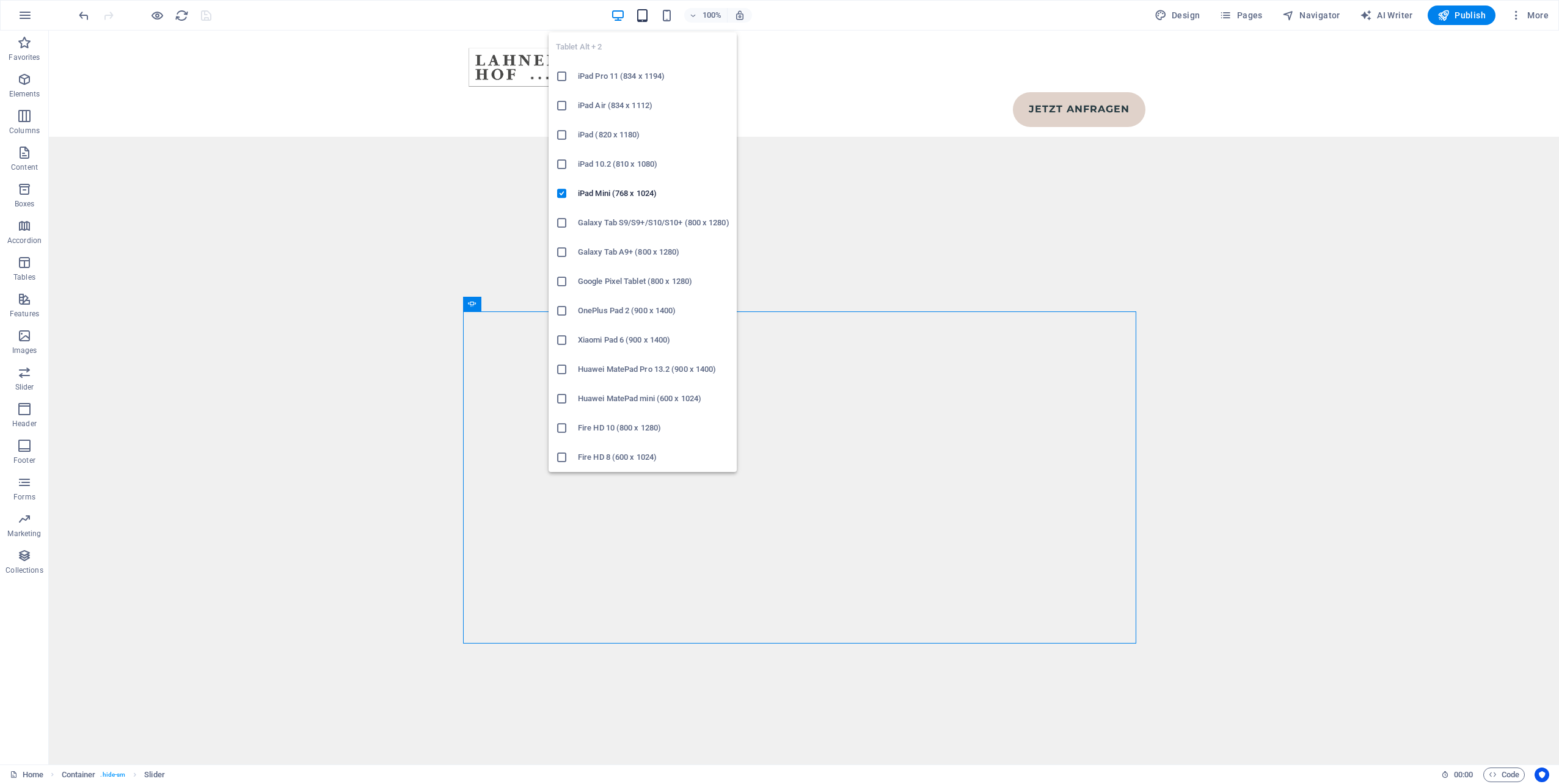
click at [645, 16] on icon "button" at bounding box center [642, 16] width 14 height 14
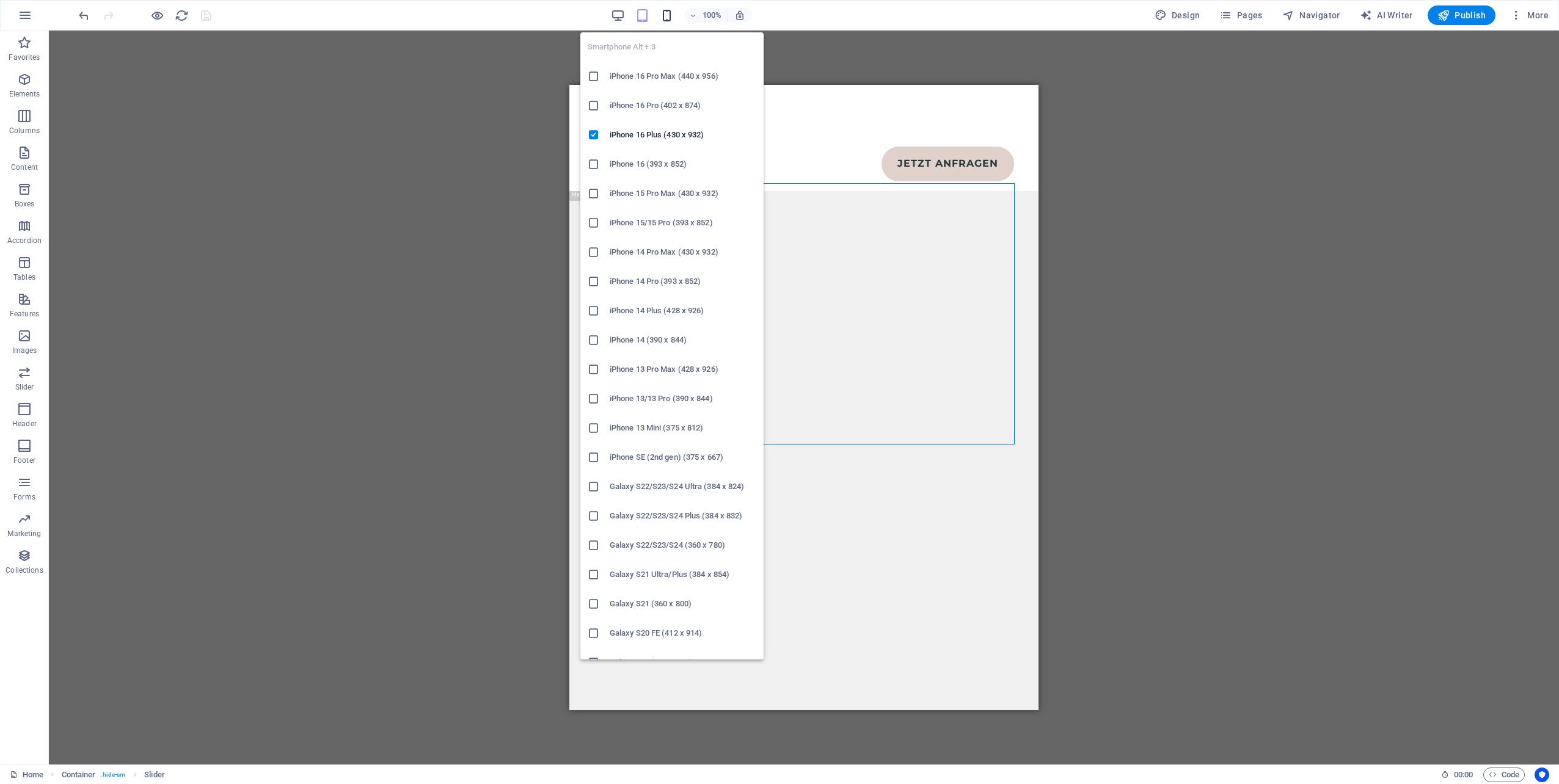
click at [669, 13] on icon "button" at bounding box center [667, 16] width 14 height 14
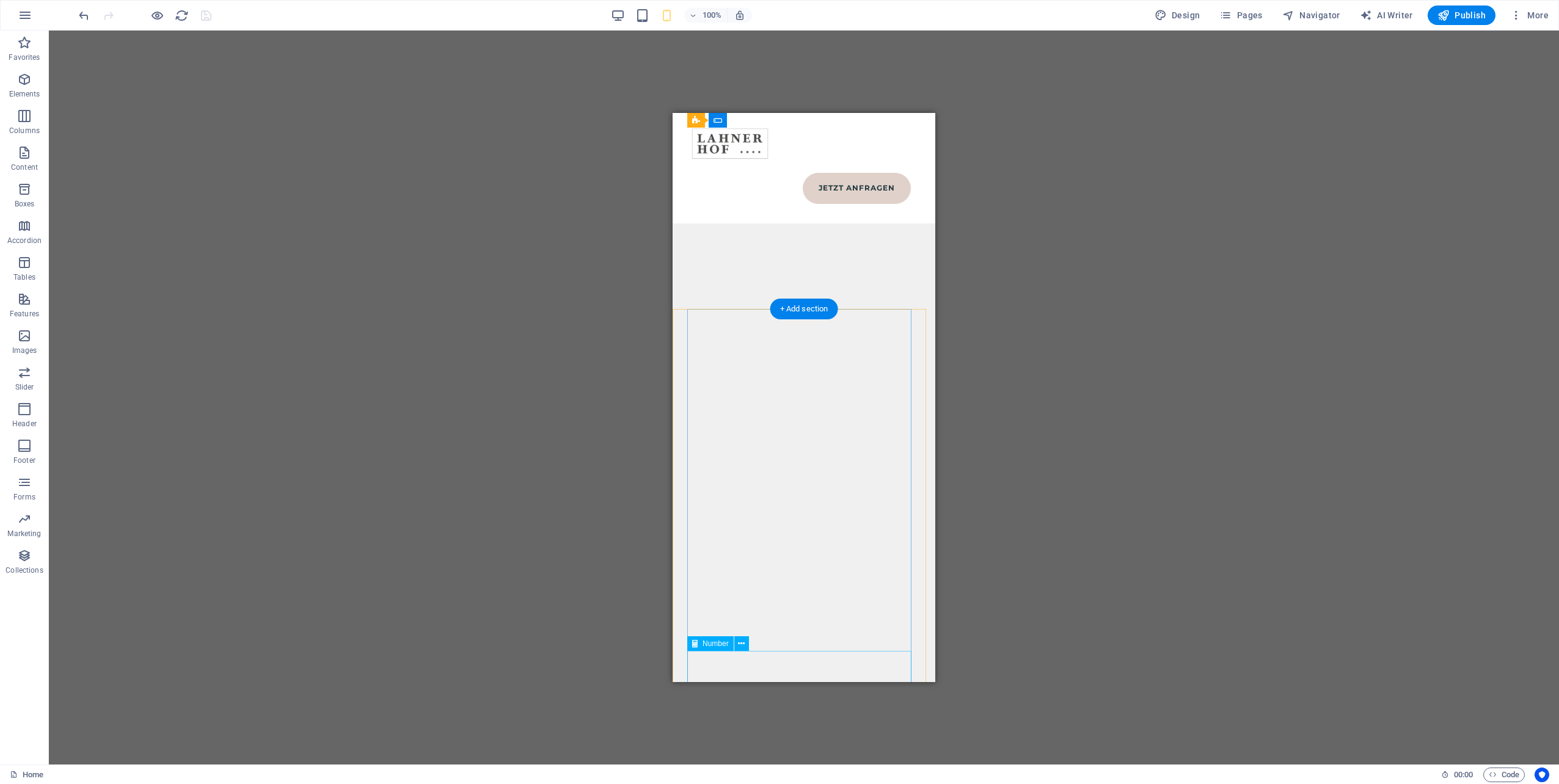
scroll to position [13038, 0]
click at [1224, 167] on div "H1 Banner Container Spacer Container H1 H5 Text Menu Menu Bar Logo Spacer Image…" at bounding box center [804, 397] width 1510 height 734
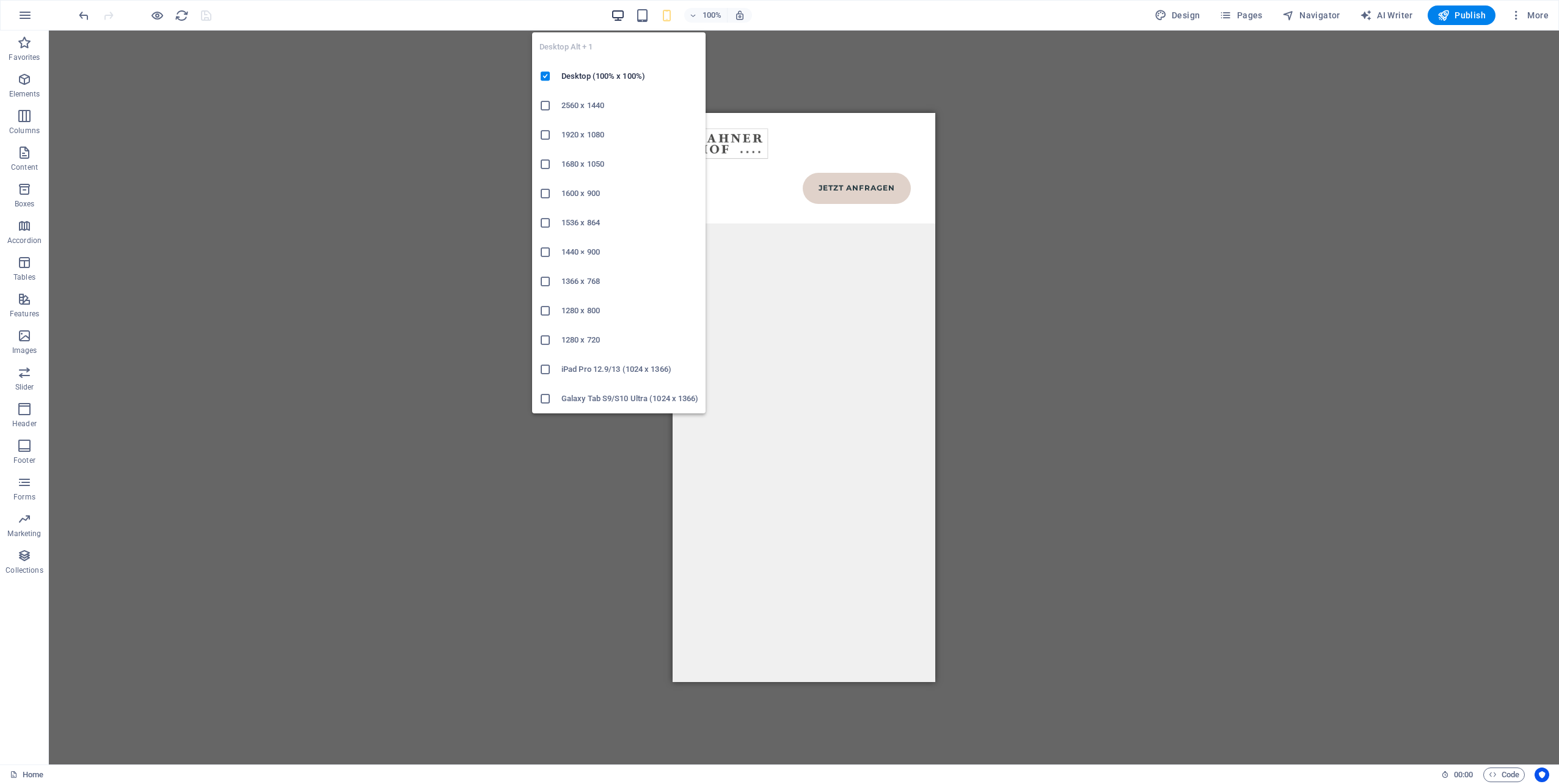
click at [625, 20] on icon "button" at bounding box center [618, 16] width 14 height 14
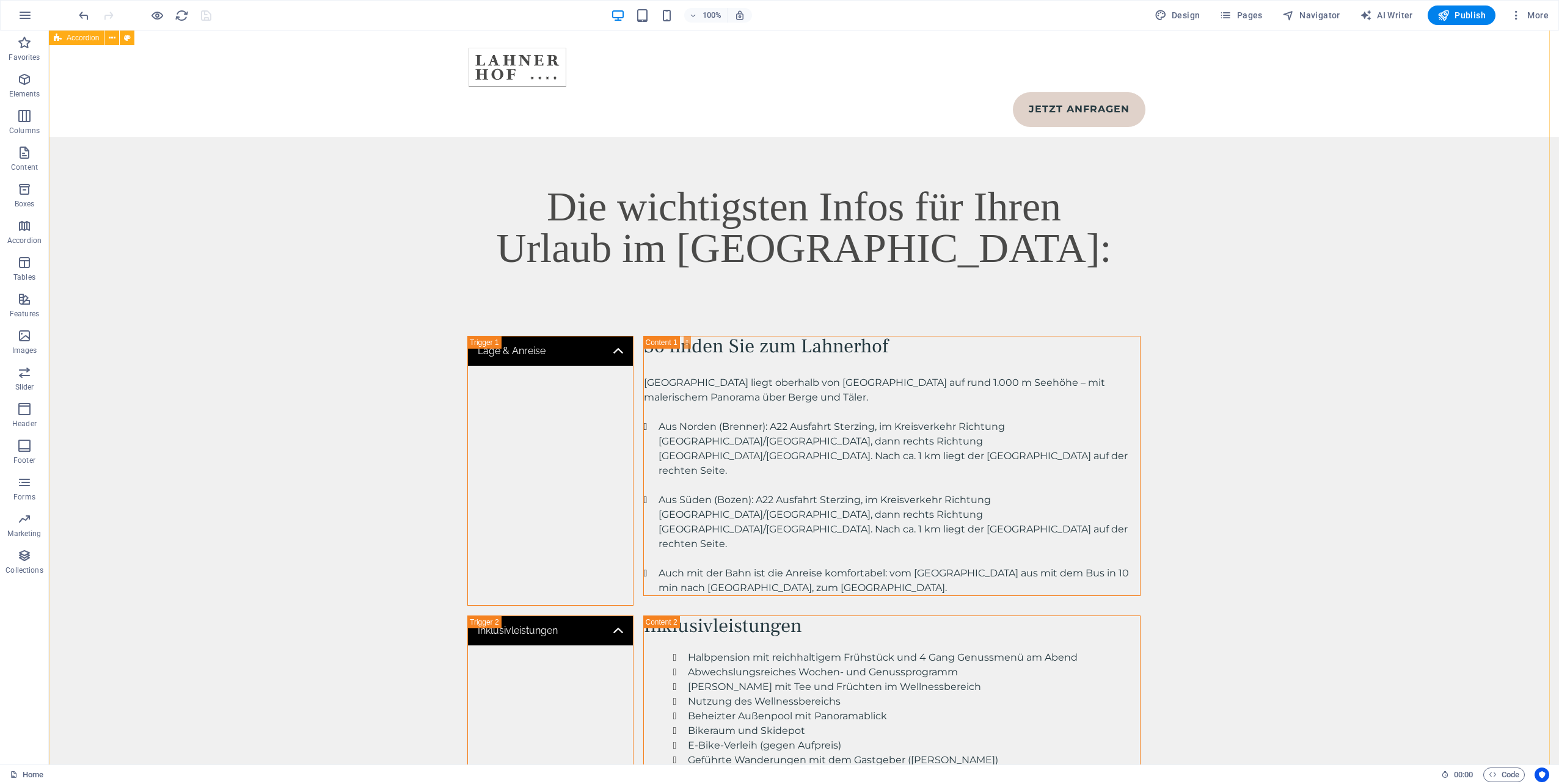
scroll to position [3937, 0]
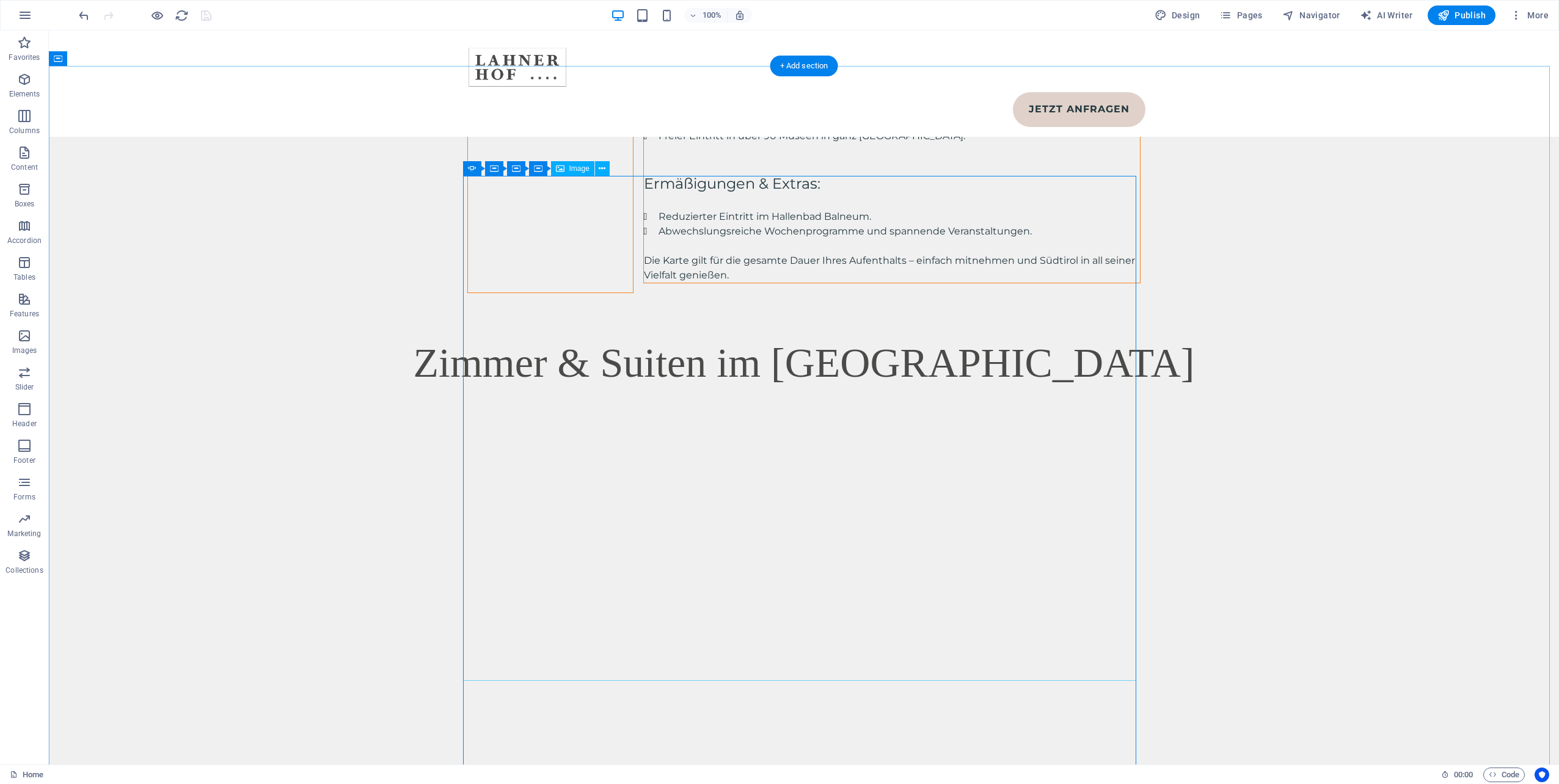
scroll to position [5494, 0]
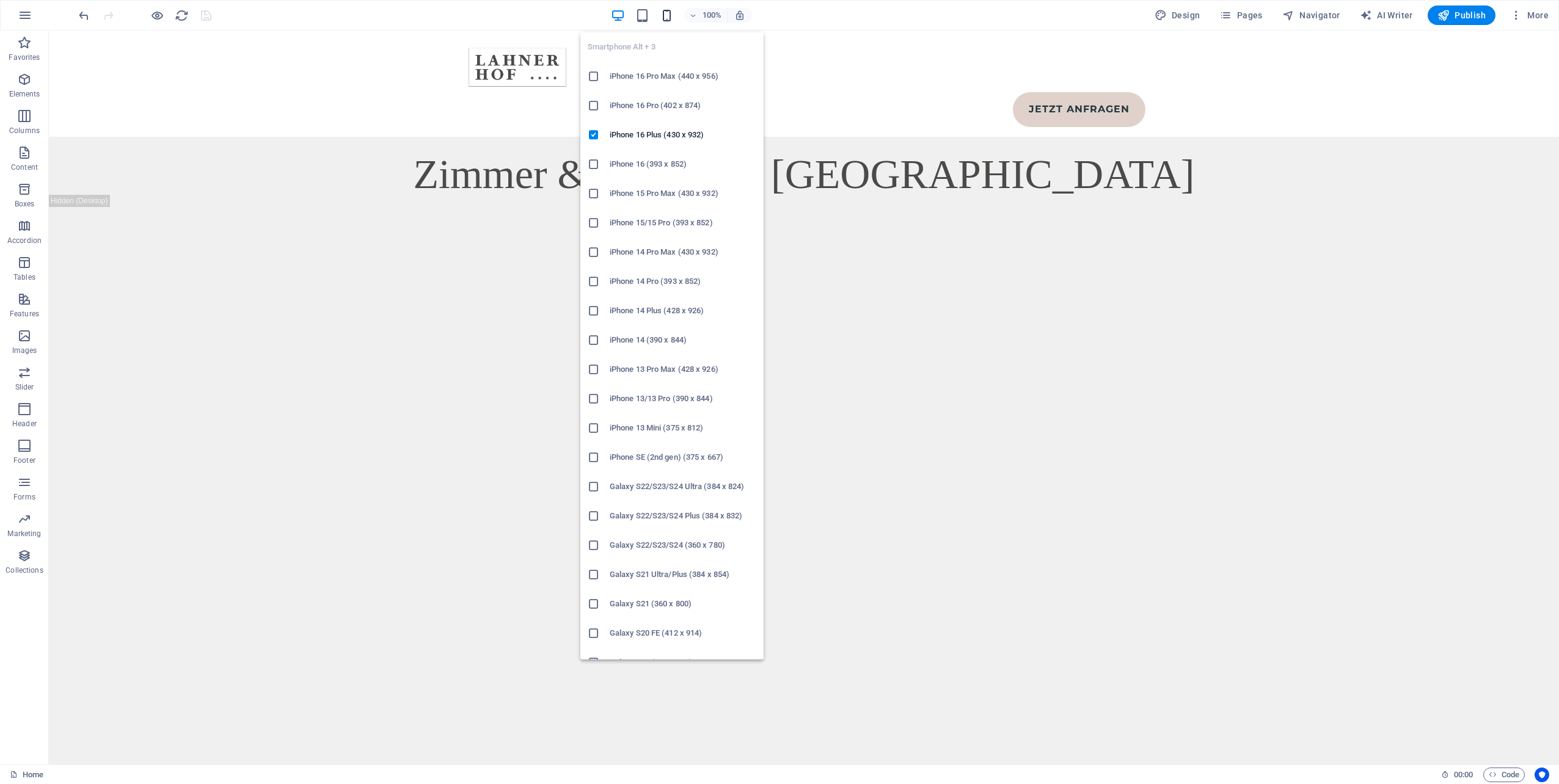
click at [668, 16] on icon "button" at bounding box center [667, 16] width 14 height 14
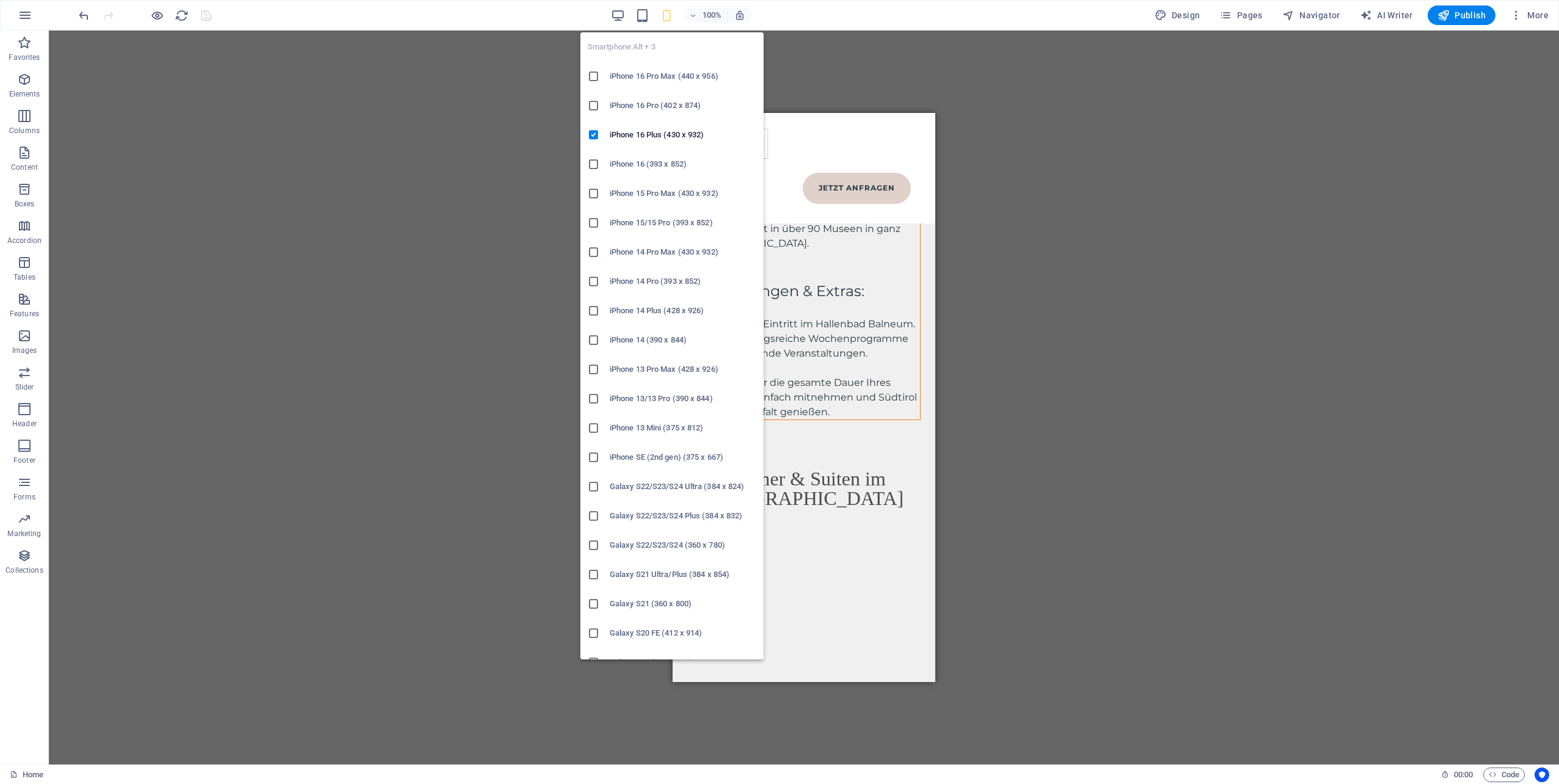
scroll to position [5493, 0]
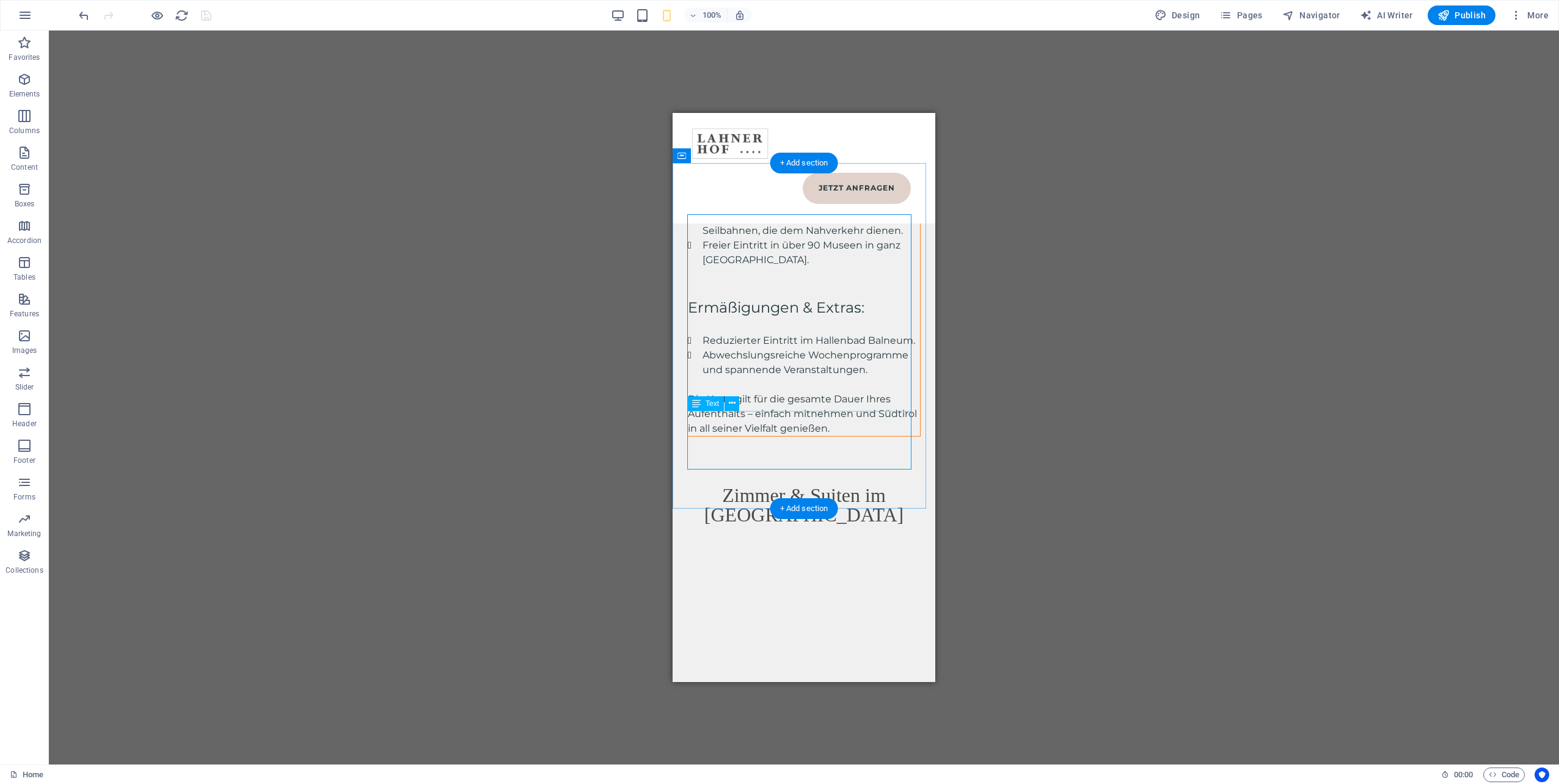
drag, startPoint x: 723, startPoint y: 458, endPoint x: 1398, endPoint y: 572, distance: 684.6
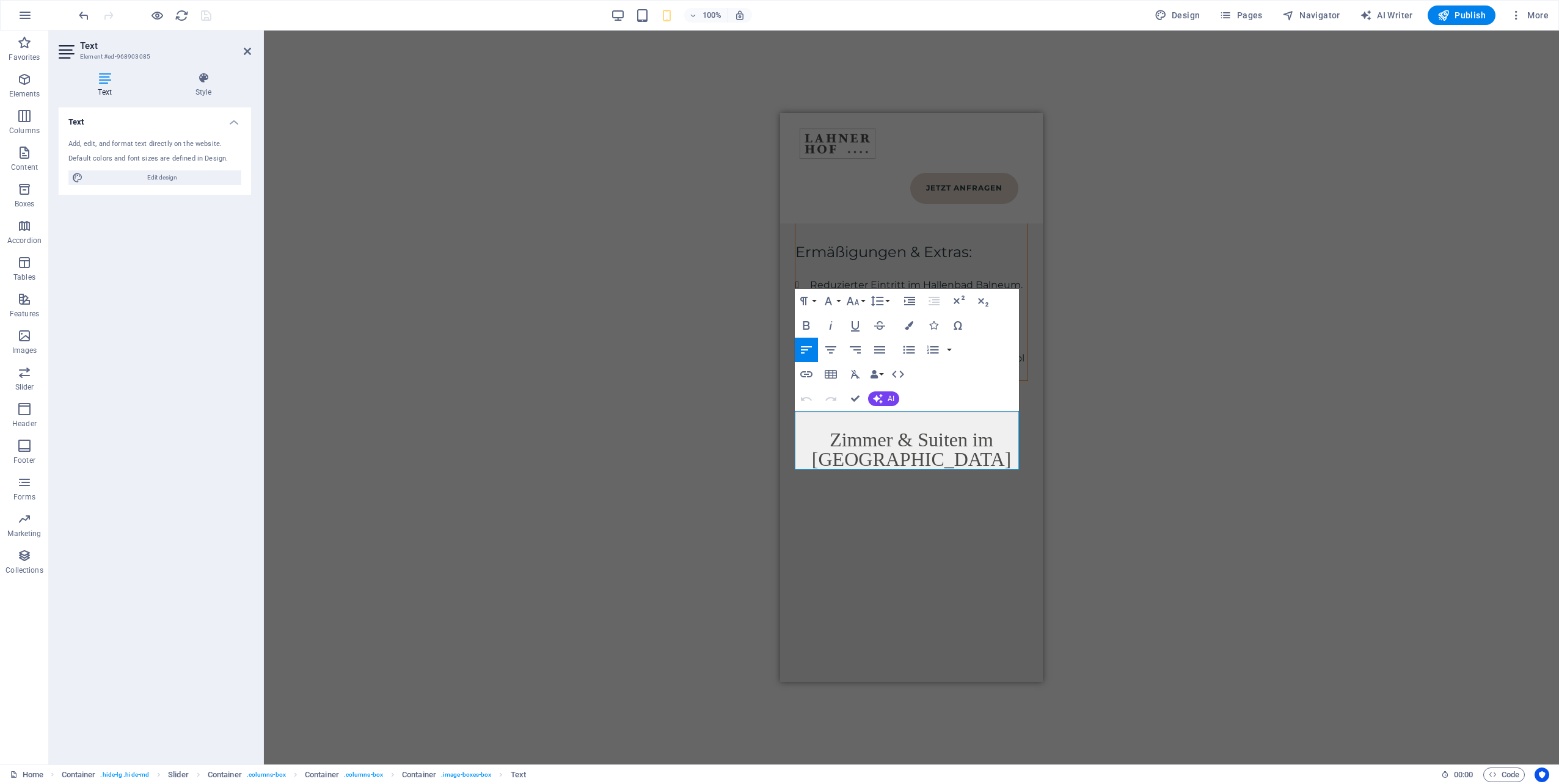
click at [1124, 455] on div "H1 Banner Container Spacer Container H1 H5 Text Menu Menu Bar Logo Spacer Image…" at bounding box center [911, 397] width 1295 height 734
click at [1139, 445] on div "H1 Banner Container Spacer Container H1 H5 Text Menu Menu Bar Logo Spacer Image…" at bounding box center [911, 397] width 1295 height 734
click at [1089, 513] on div "H1 Banner Container Spacer Container H1 H5 Text Menu Menu Bar Logo Spacer Image…" at bounding box center [911, 397] width 1295 height 734
click at [1124, 438] on div "H1 Banner Container Spacer Container H1 H5 Text Menu Menu Bar Logo Spacer Image…" at bounding box center [911, 397] width 1295 height 734
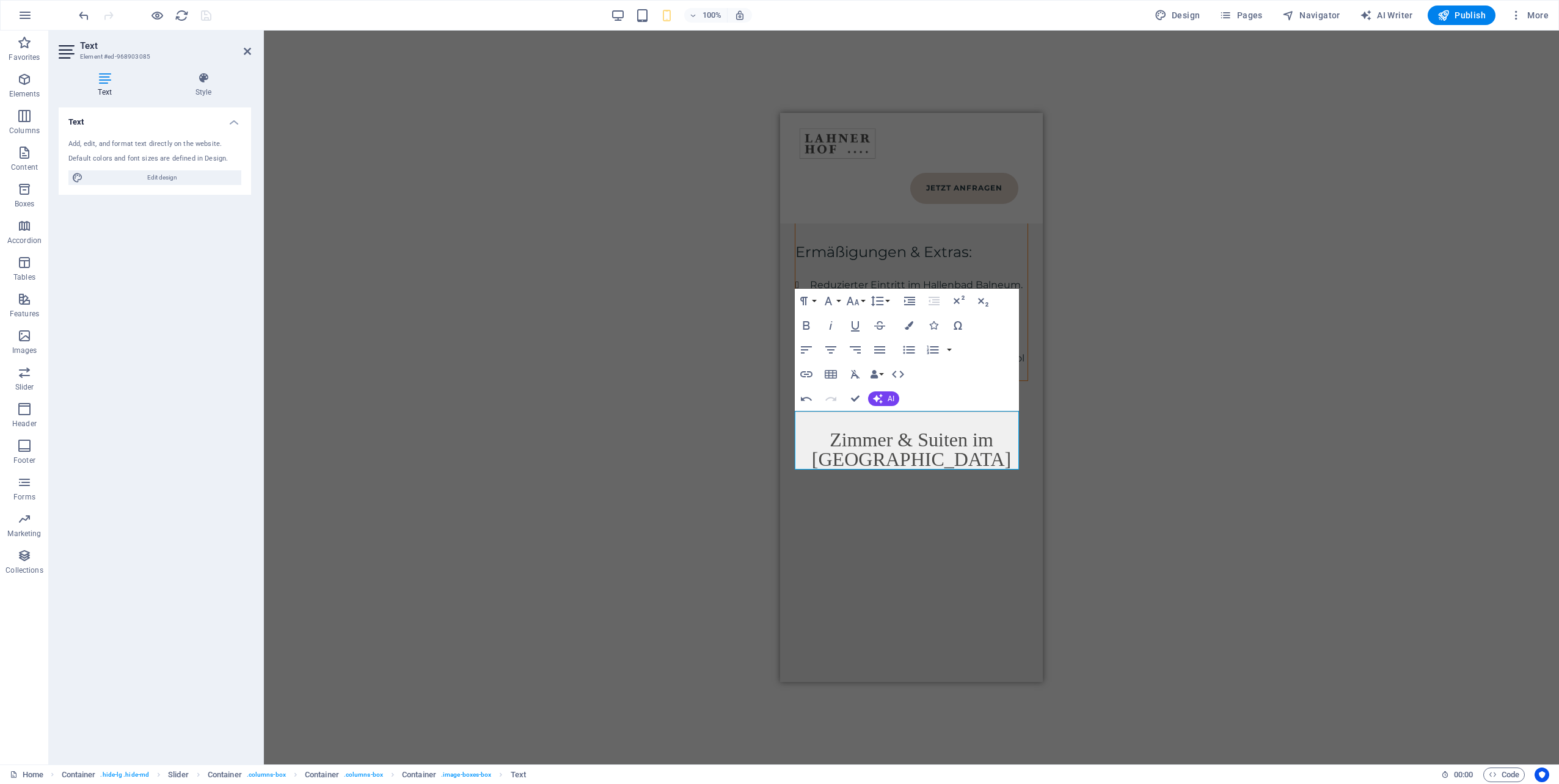
click at [1124, 438] on div "H1 Banner Container Spacer Container H1 H5 Text Menu Menu Bar Logo Spacer Image…" at bounding box center [911, 397] width 1295 height 734
drag, startPoint x: 1124, startPoint y: 438, endPoint x: 1127, endPoint y: 589, distance: 151.0
click at [1127, 589] on div "H1 Banner Container Spacer Container H1 H5 Text Menu Menu Bar Logo Spacer Image…" at bounding box center [911, 397] width 1295 height 734
click at [664, 539] on div "H1 Banner Container Spacer Container H1 H5 Text Menu Menu Bar Logo Spacer Image…" at bounding box center [911, 397] width 1295 height 734
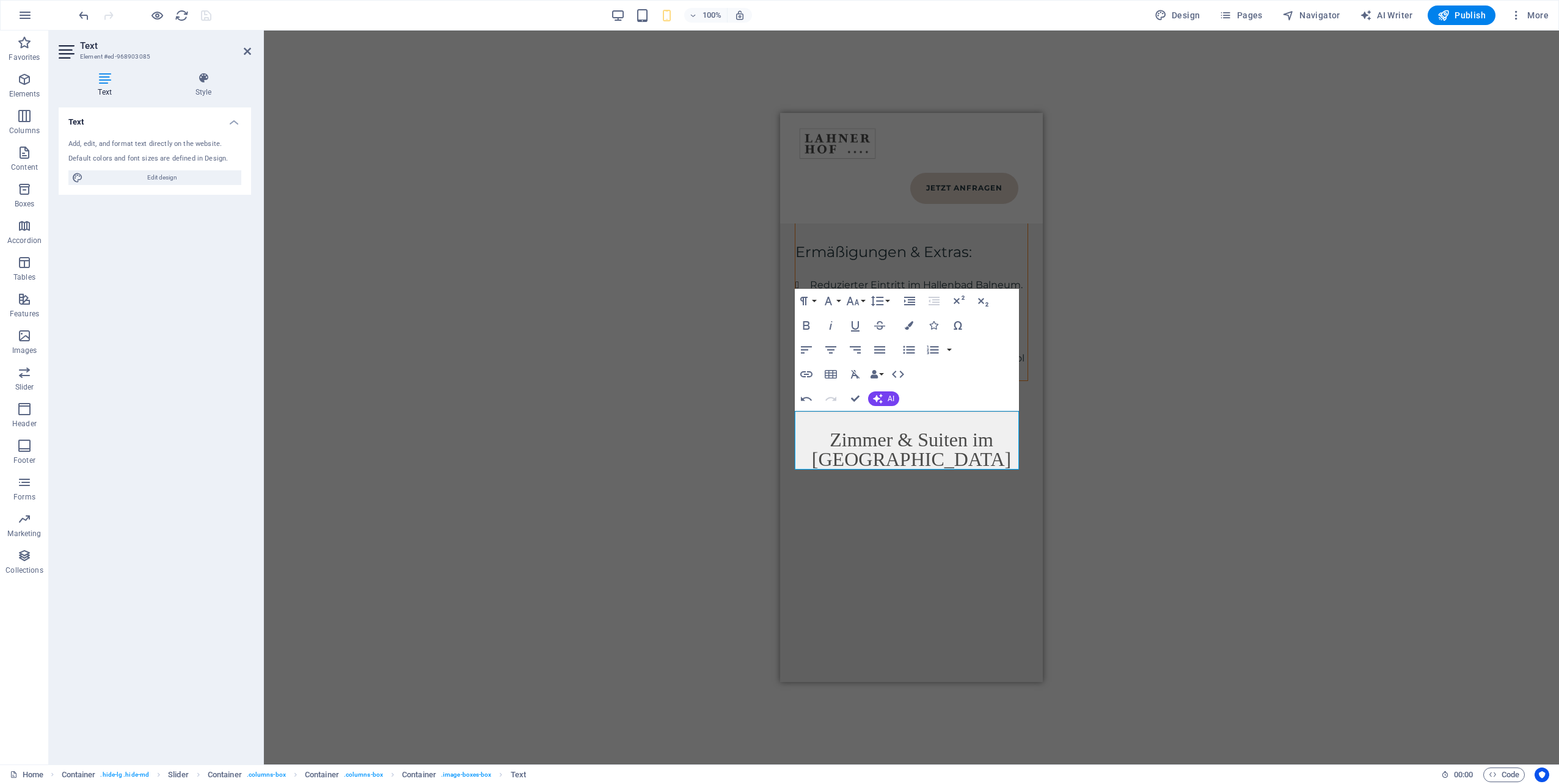
click at [862, 86] on div "H1 Banner Container Spacer Container H1 H5 Text Menu Menu Bar Logo Spacer Image…" at bounding box center [911, 397] width 1295 height 734
click at [1092, 275] on div "H1 Banner Container Spacer Container H1 H5 Text Menu Menu Bar Logo Spacer Image…" at bounding box center [911, 397] width 1295 height 734
click at [1066, 693] on div "H1 Banner Container Spacer Container H1 H5 Text Menu Menu Bar Logo Spacer Image…" at bounding box center [911, 397] width 1295 height 734
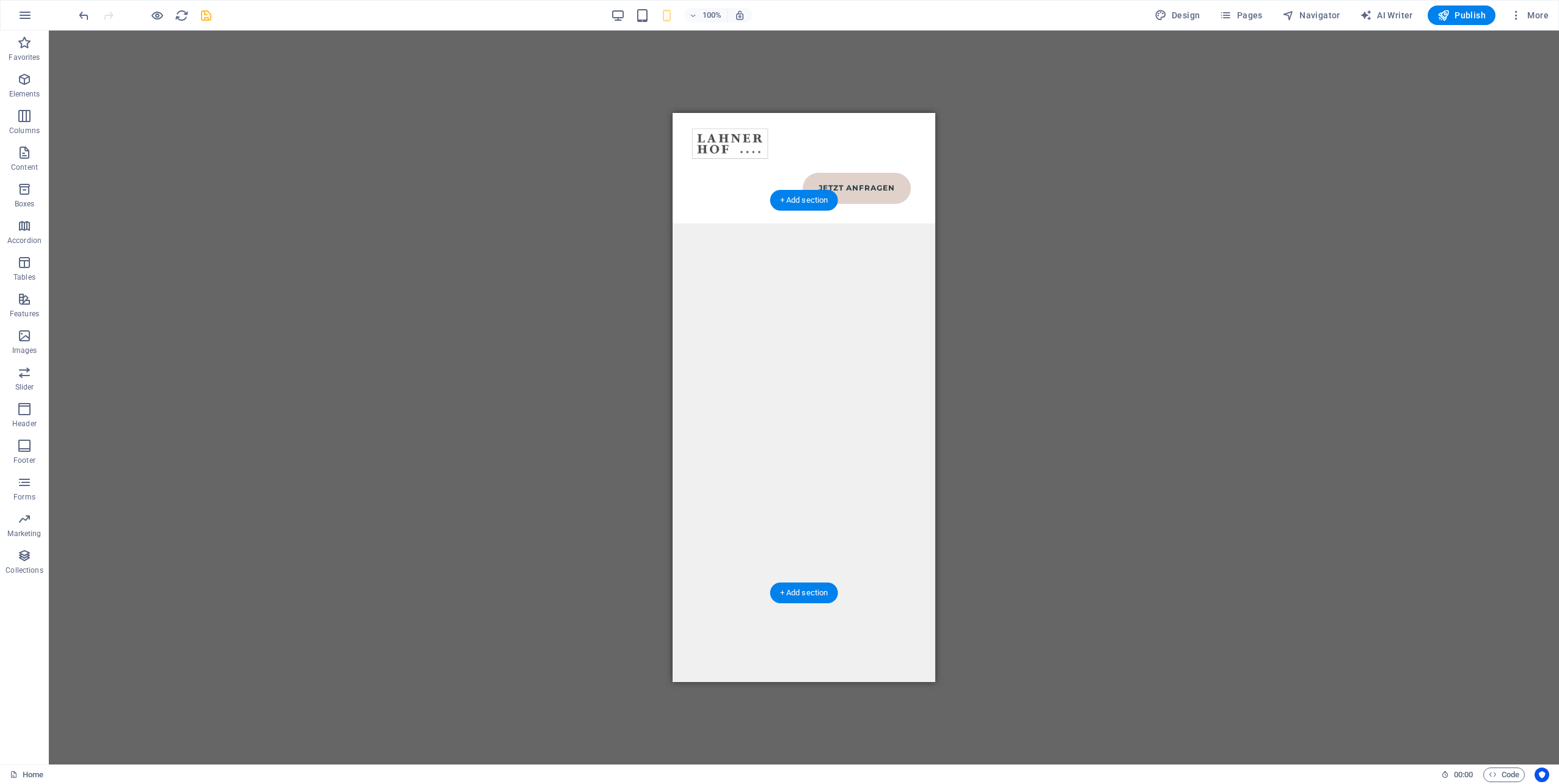
scroll to position [14621, 0]
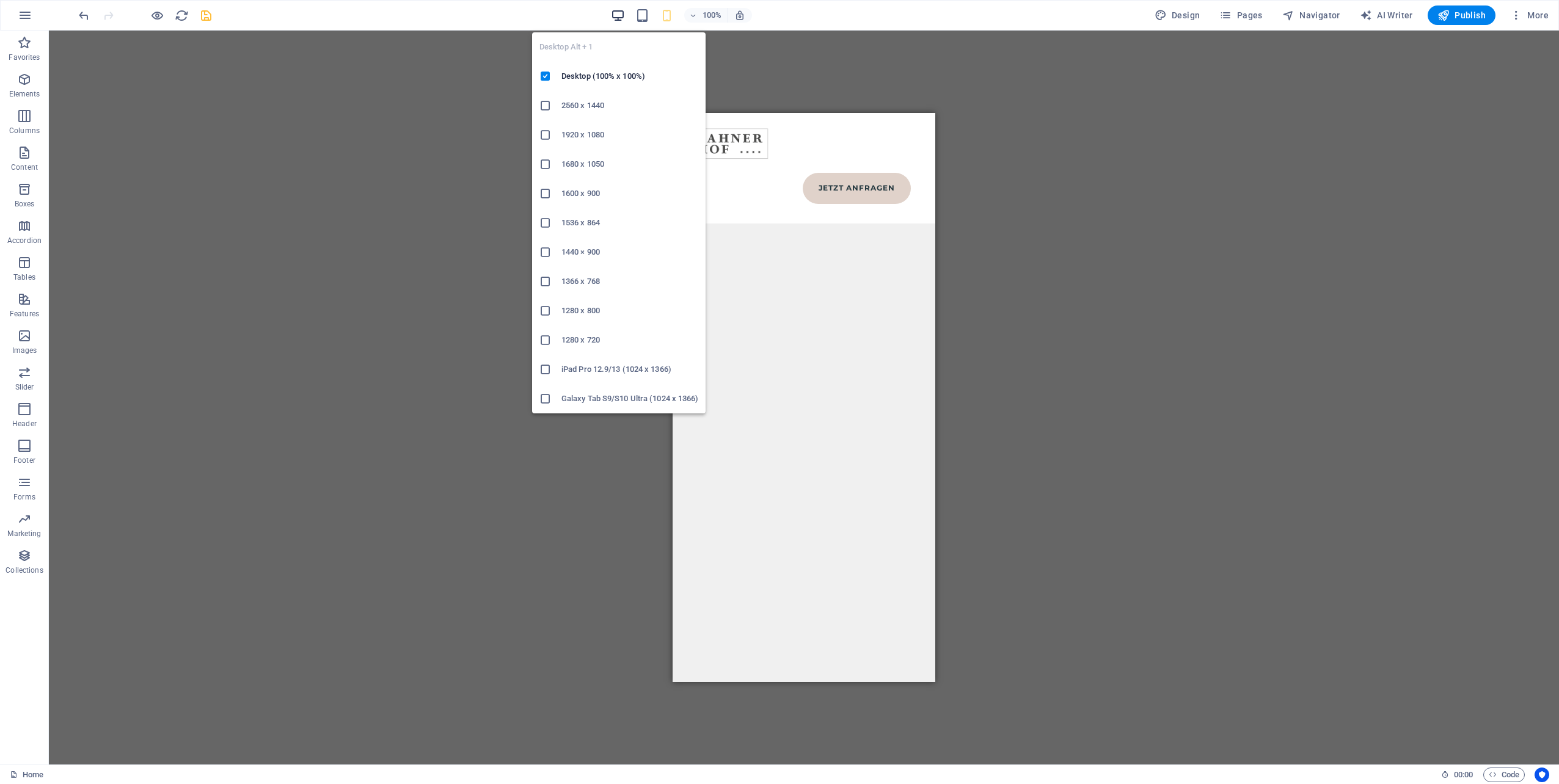
click at [616, 18] on icon "button" at bounding box center [618, 16] width 14 height 14
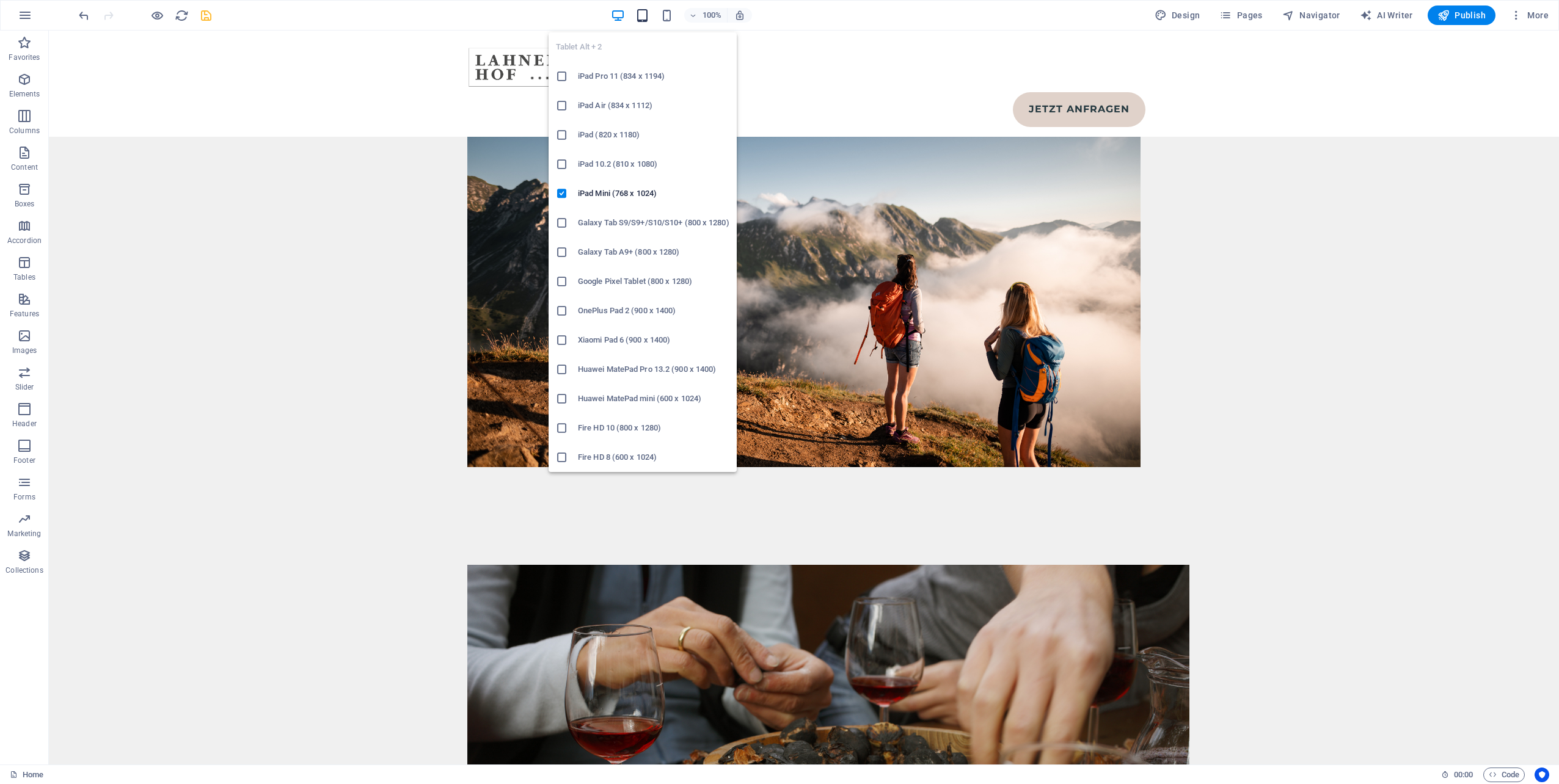
scroll to position [9692, 0]
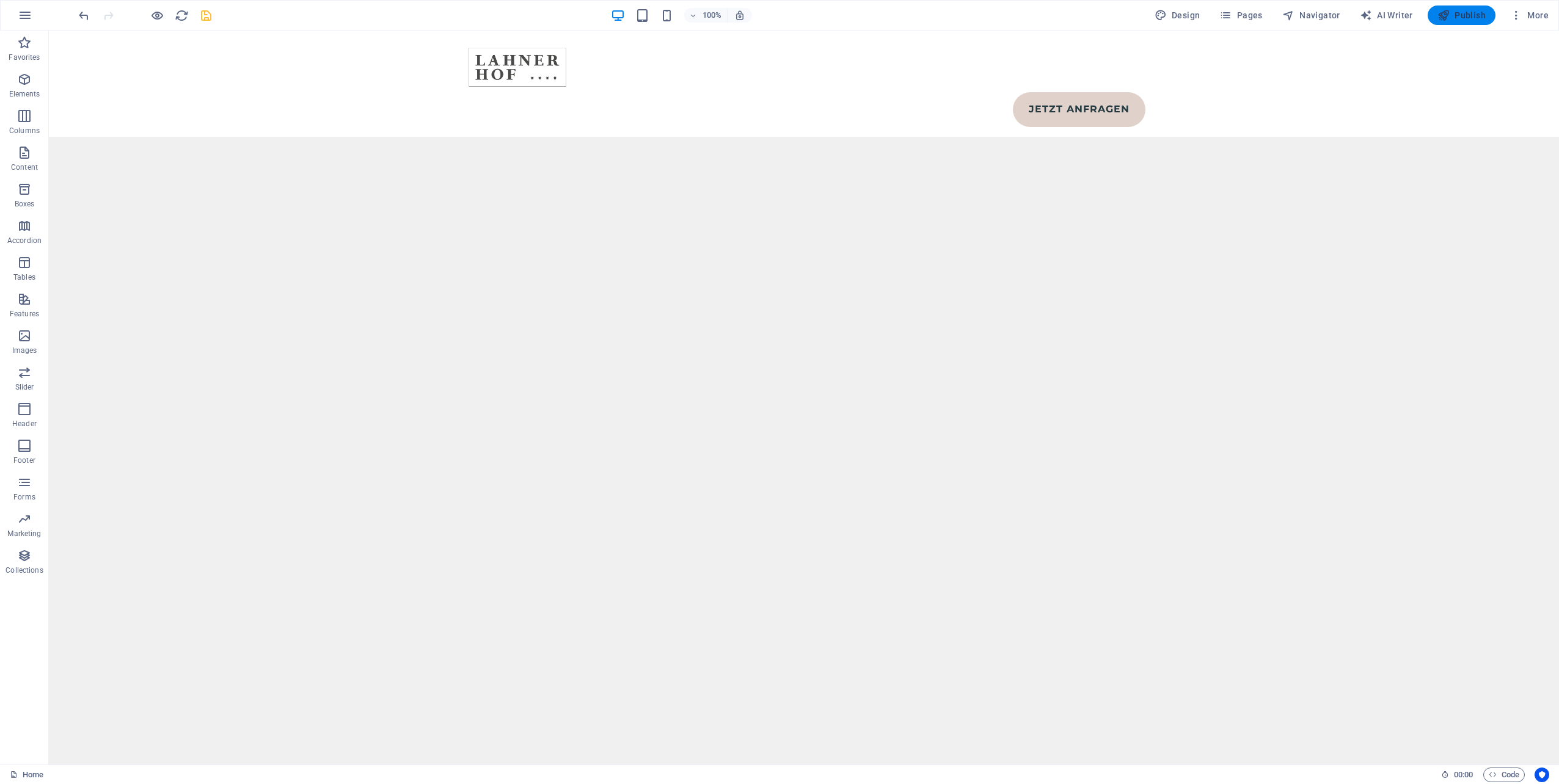
click at [1470, 19] on span "Publish" at bounding box center [1461, 15] width 48 height 12
select select
checkbox input "false"
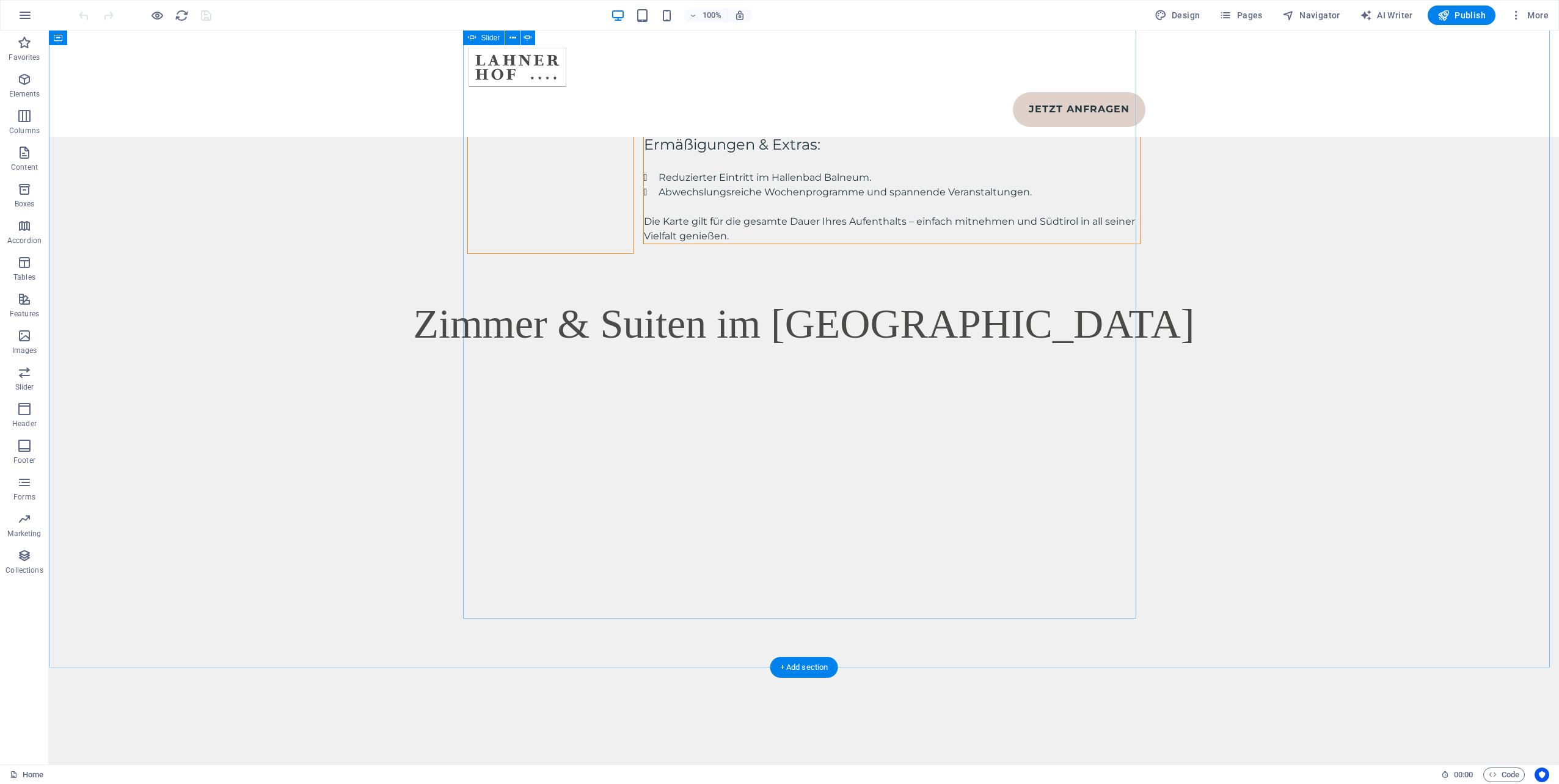
scroll to position [5311, 0]
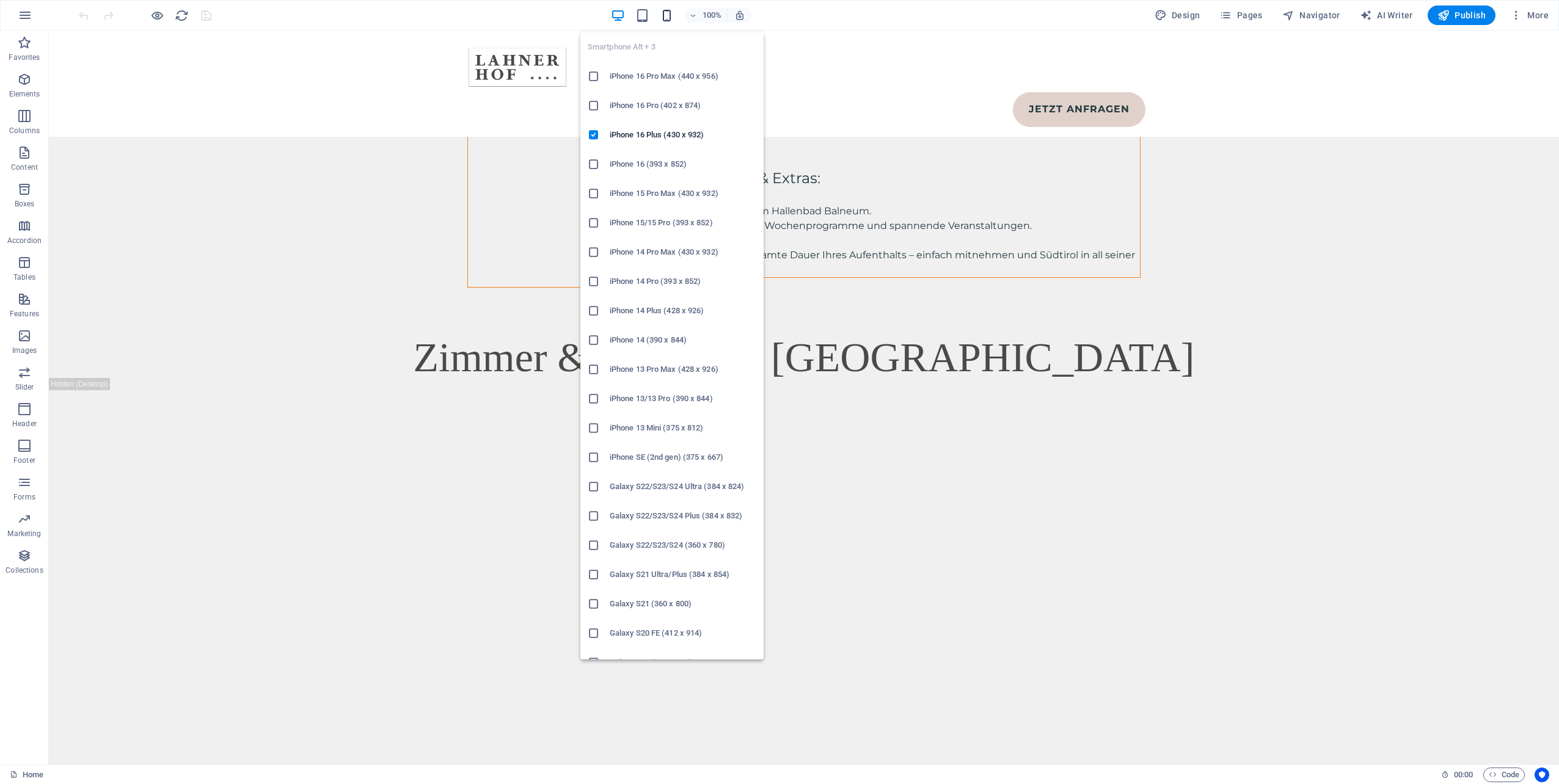
click at [669, 16] on icon "button" at bounding box center [667, 16] width 14 height 14
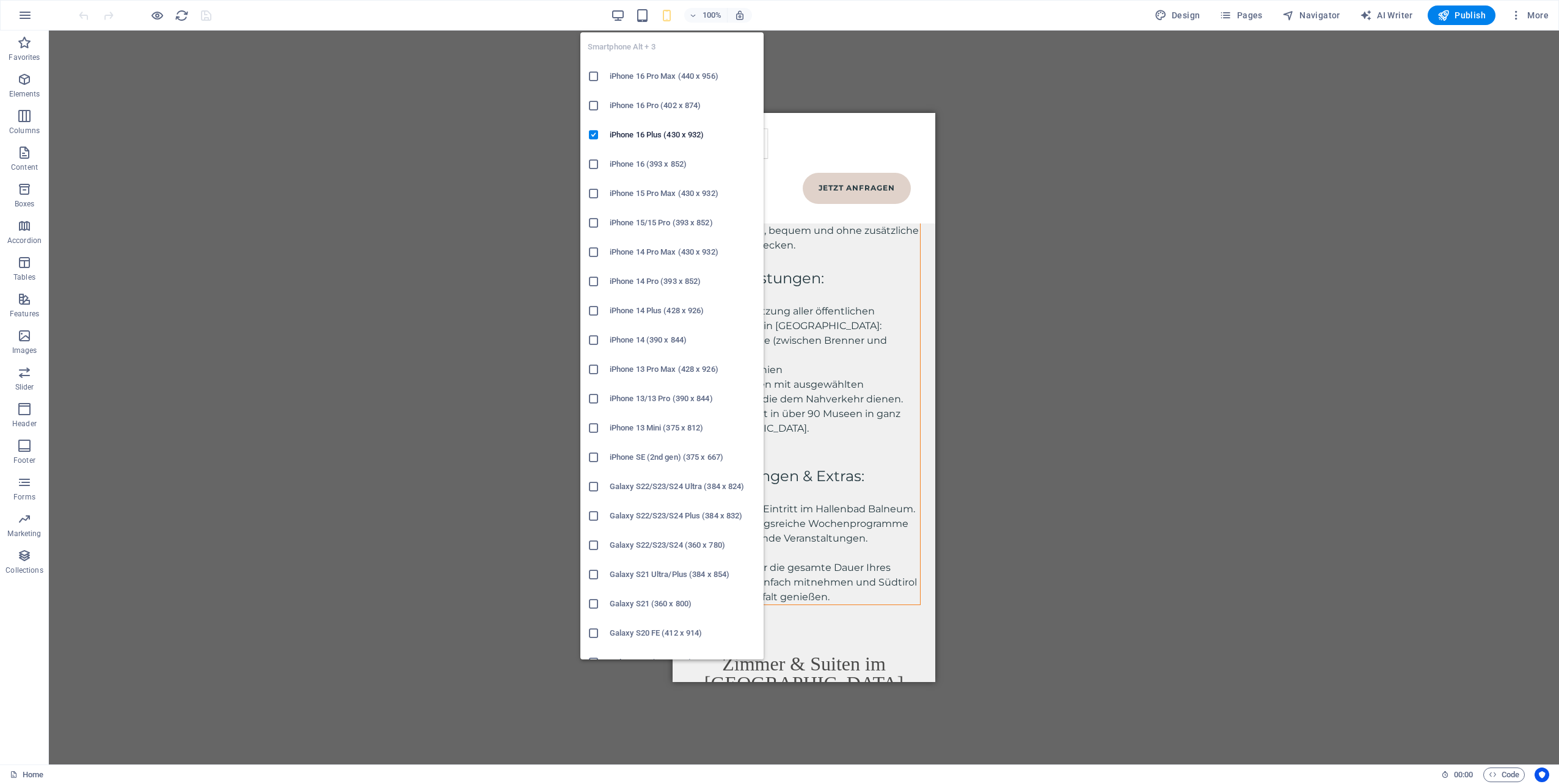
scroll to position [5310, 0]
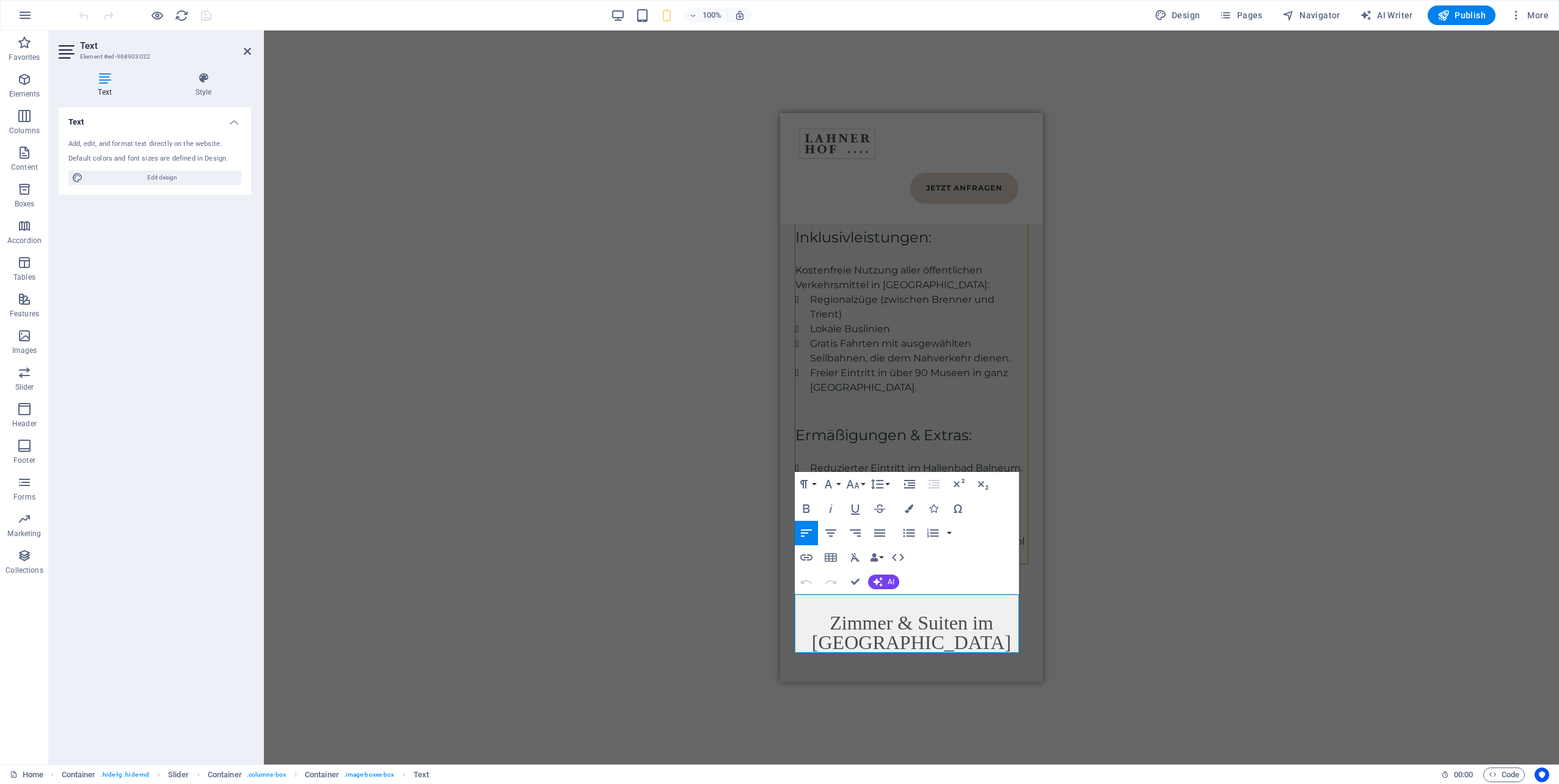
click at [1096, 597] on div "H1 Banner Banner Container Menu Bar Container H1 Image tabs Container Text Cont…" at bounding box center [911, 397] width 1295 height 734
select select "%"
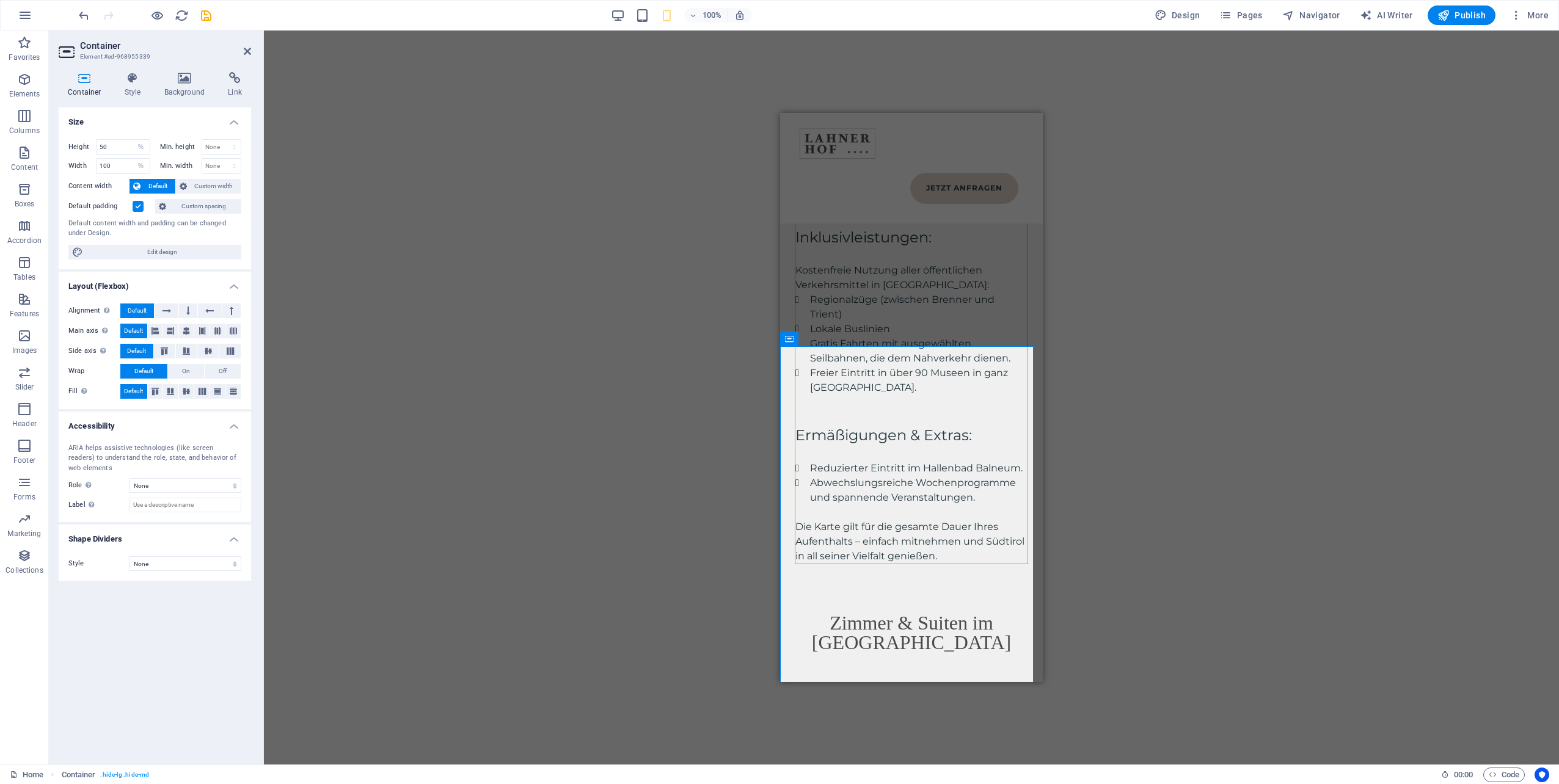
click at [1137, 570] on div "Drag here to replace the existing content. Press “Ctrl” if you want to create a…" at bounding box center [911, 397] width 1295 height 734
click at [1088, 608] on div "Drag here to replace the existing content. Press “Ctrl” if you want to create a…" at bounding box center [911, 397] width 1295 height 734
drag, startPoint x: 964, startPoint y: 313, endPoint x: 1743, endPoint y: 425, distance: 787.0
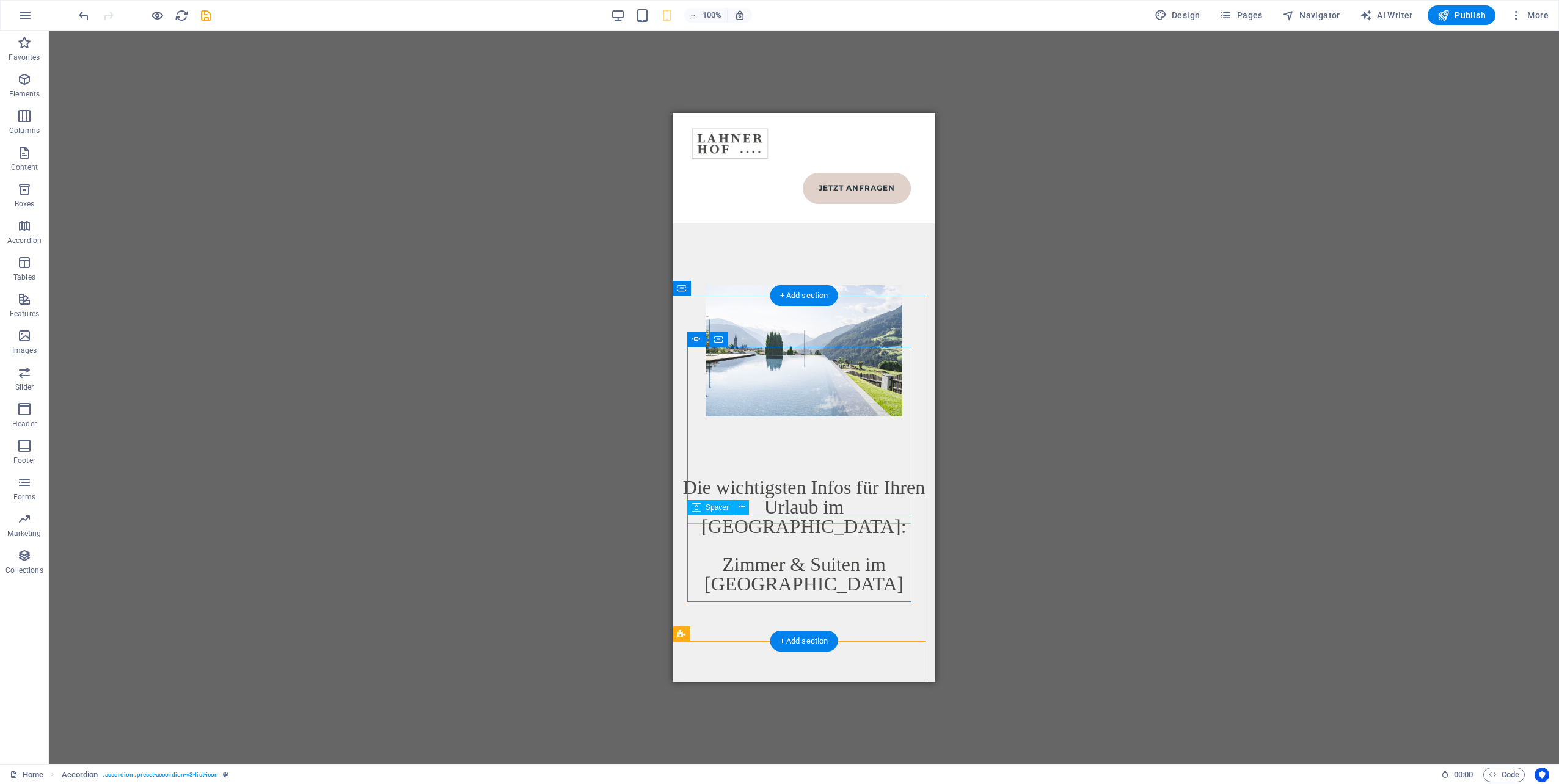
scroll to position [3125, 0]
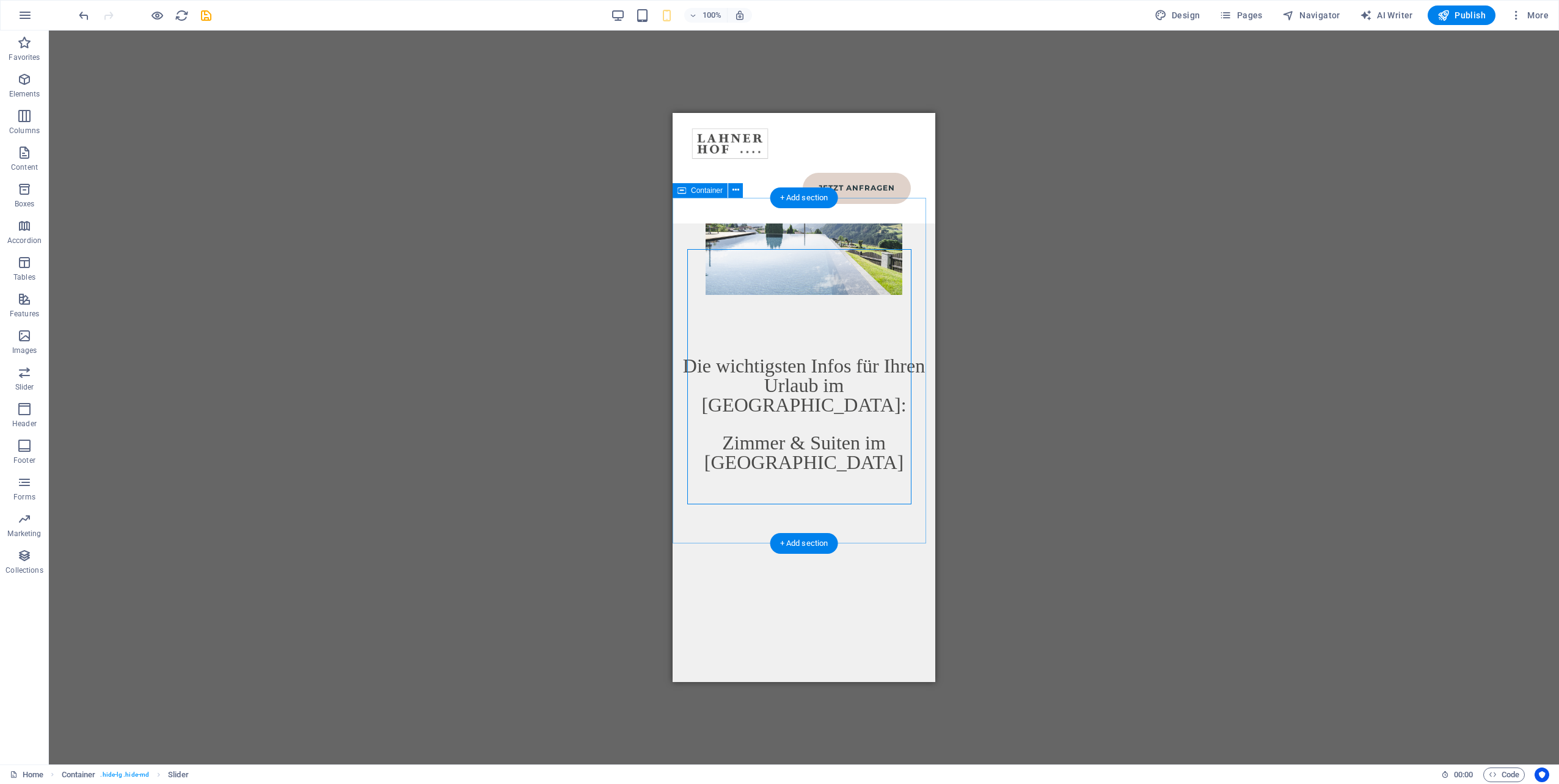
scroll to position [3308, 0]
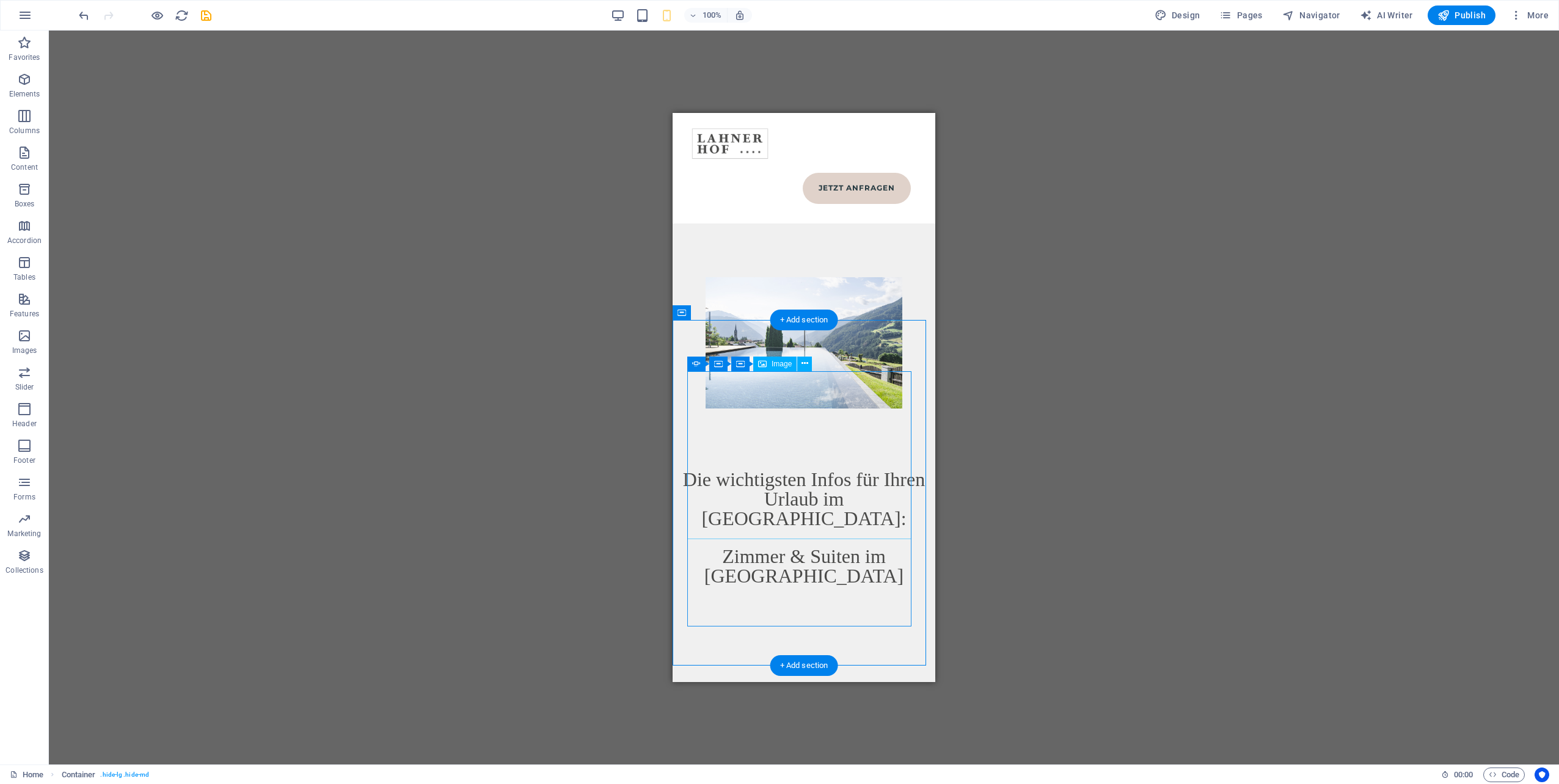
scroll to position [3186, 0]
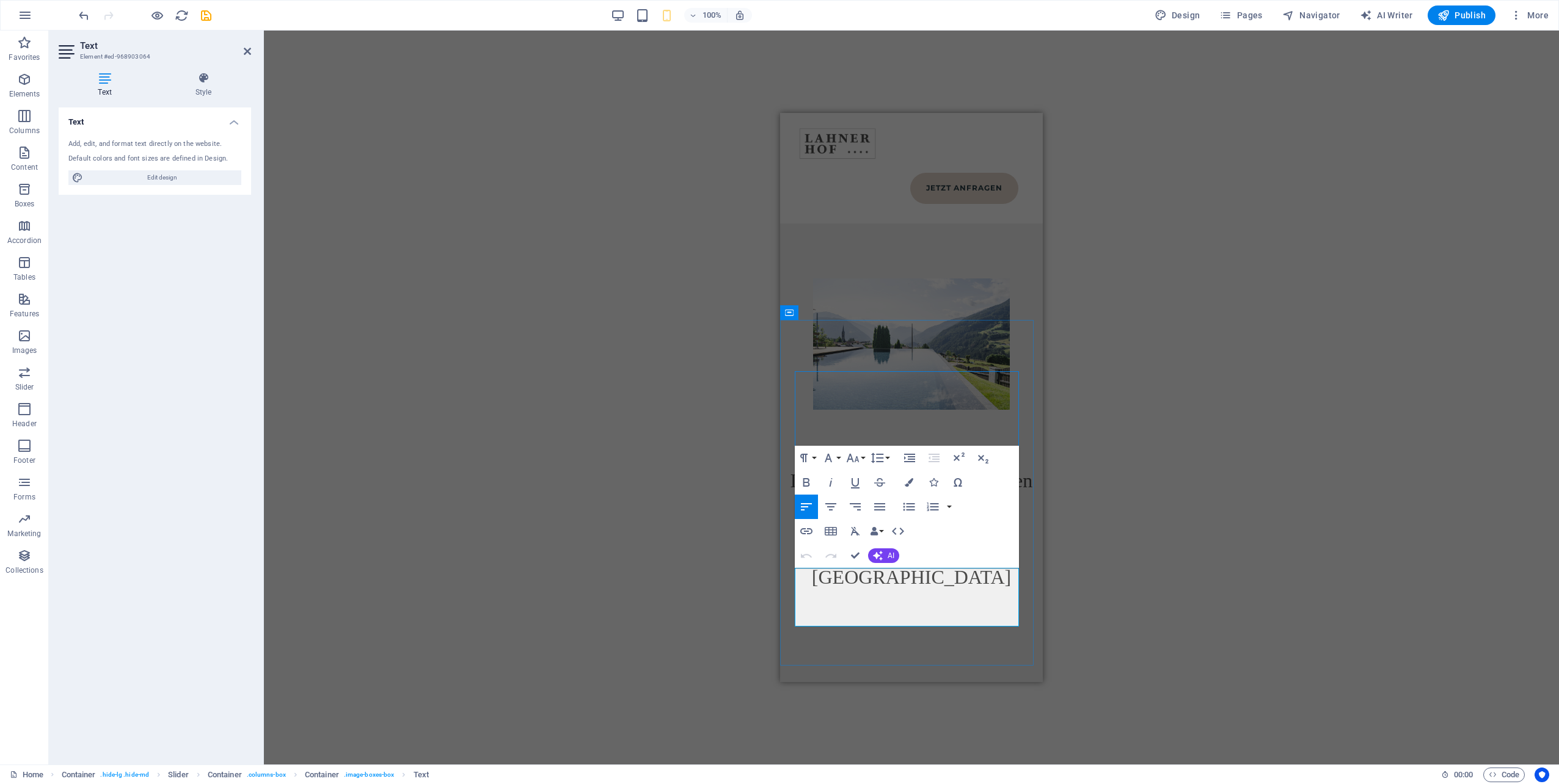
click at [1022, 410] on div at bounding box center [911, 425] width 263 height 30
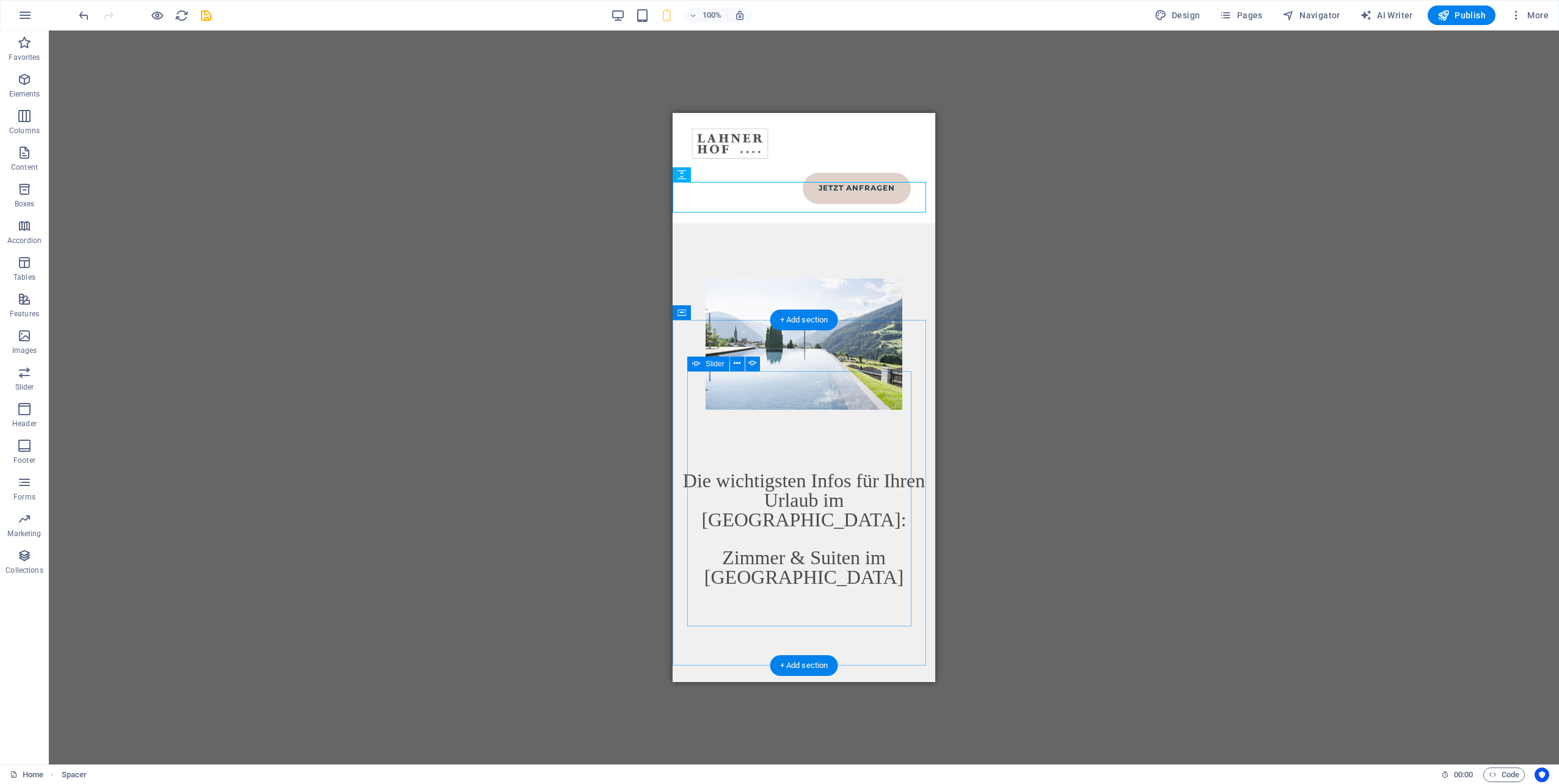
drag, startPoint x: 723, startPoint y: 613, endPoint x: 1400, endPoint y: 733, distance: 687.6
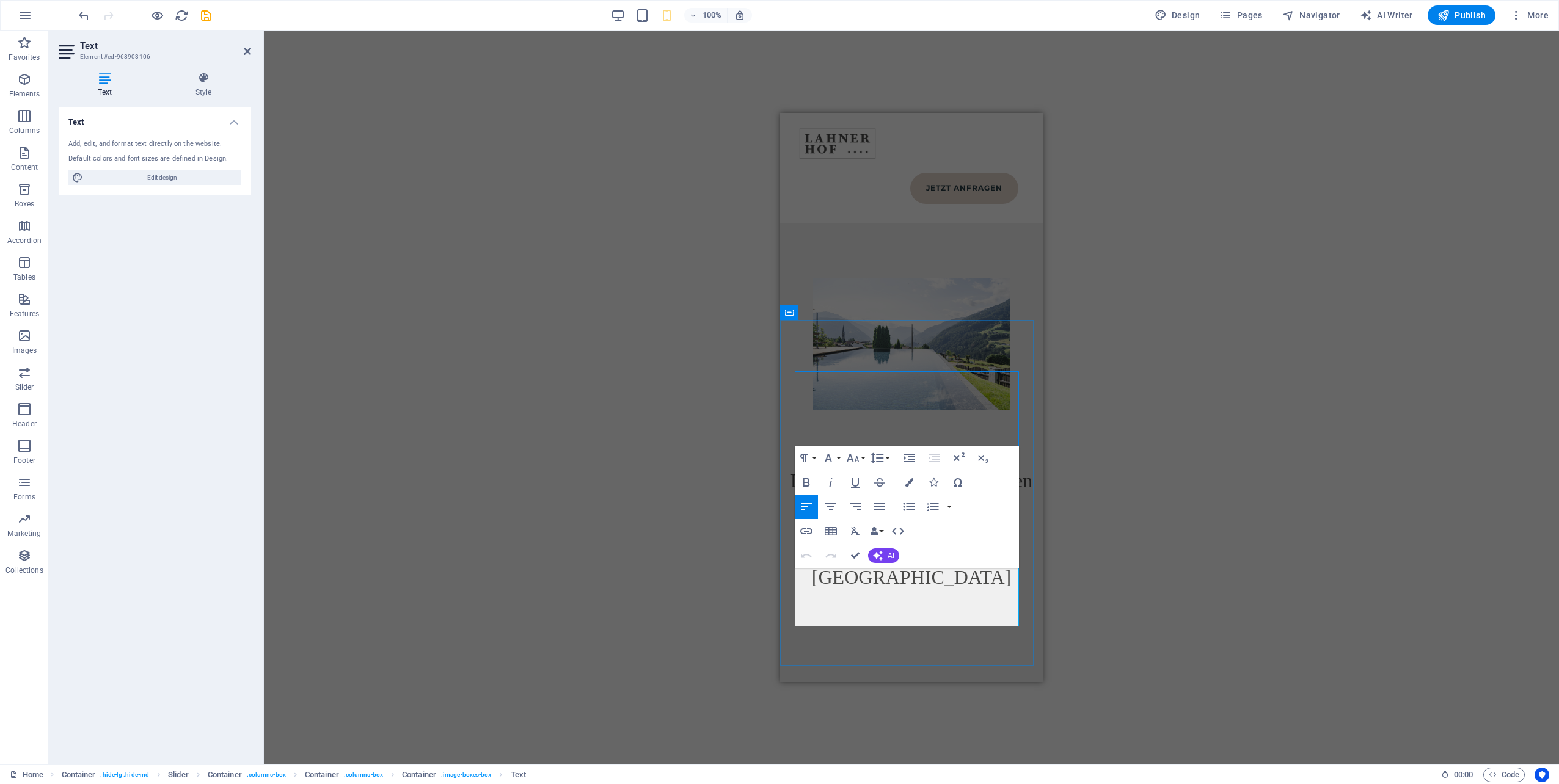
select select "%"
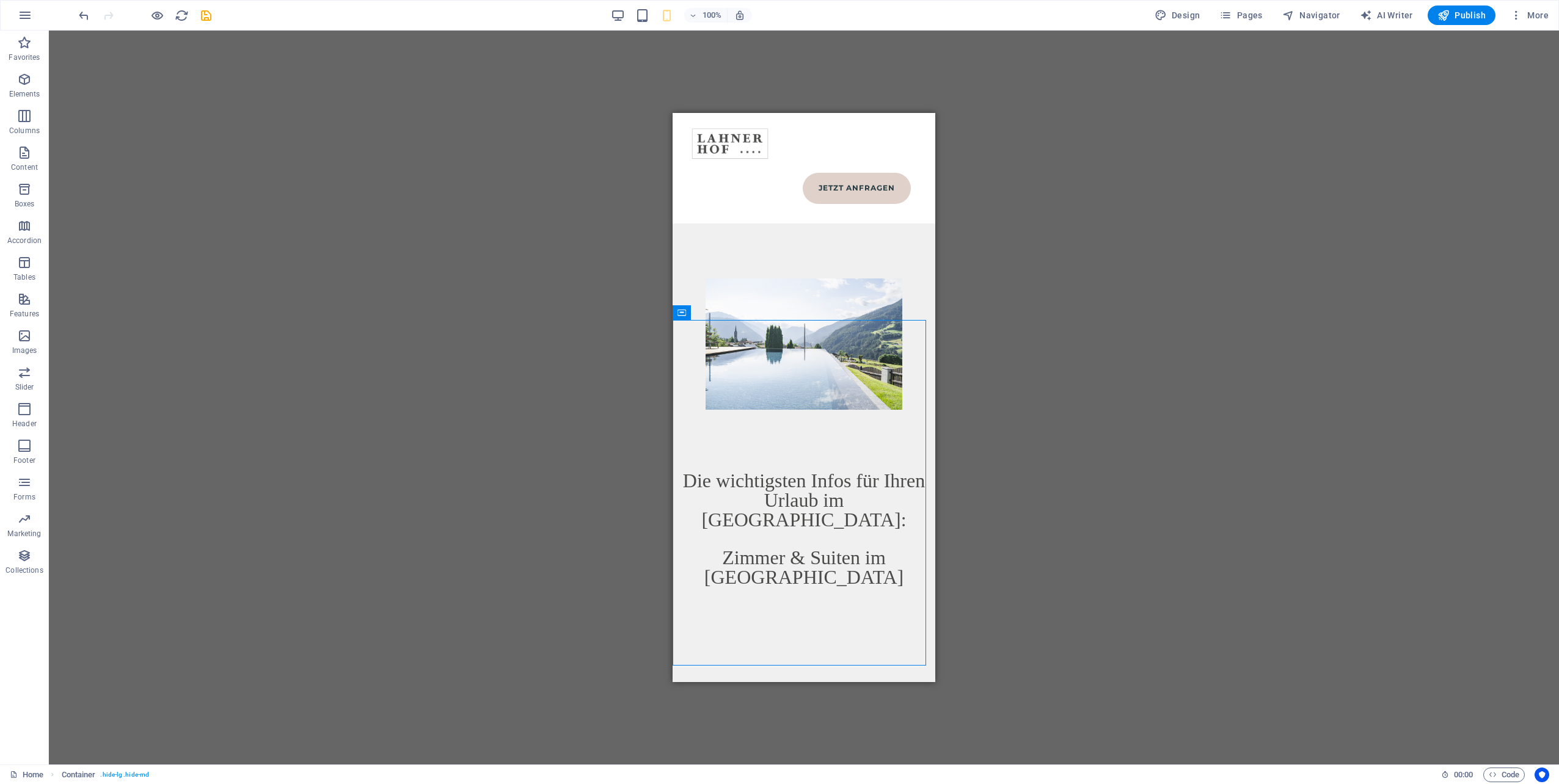
click at [1024, 337] on div "H1 Banner Banner Container Menu Bar Container H1 Image tabs Container Text Cont…" at bounding box center [804, 397] width 1510 height 734
click at [207, 13] on icon "save" at bounding box center [206, 16] width 14 height 14
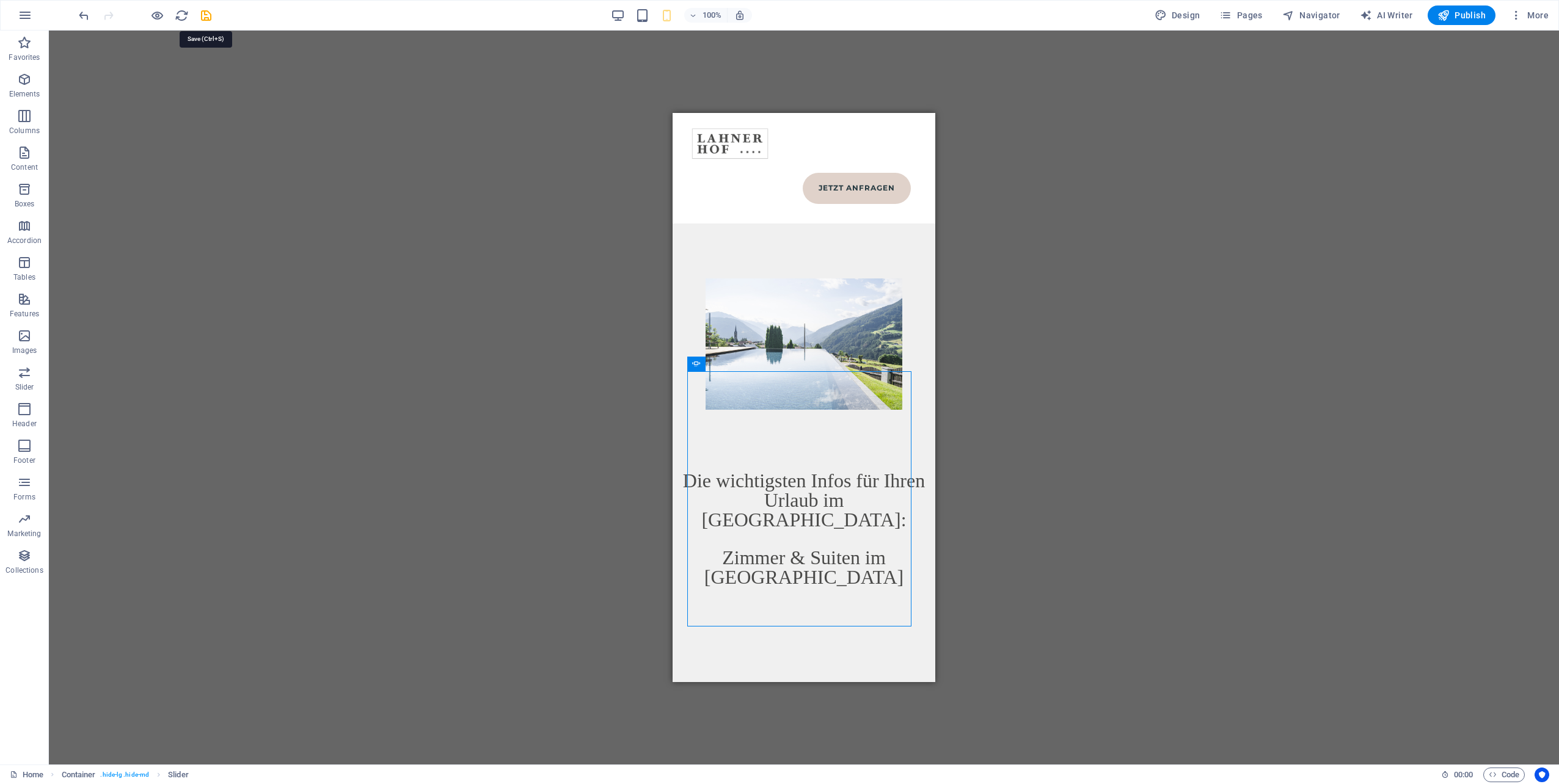
select select
checkbox input "false"
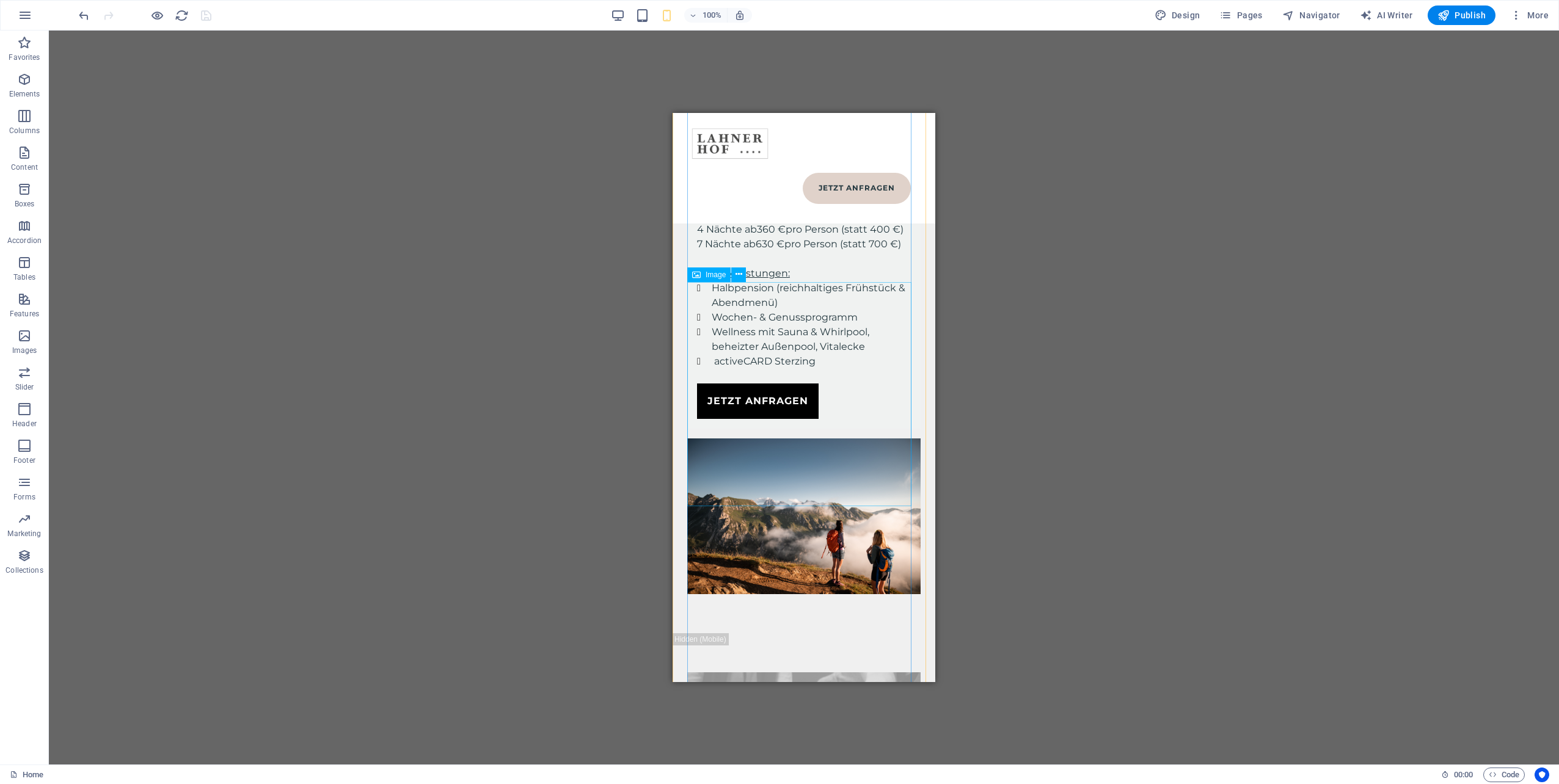
scroll to position [11000, 0]
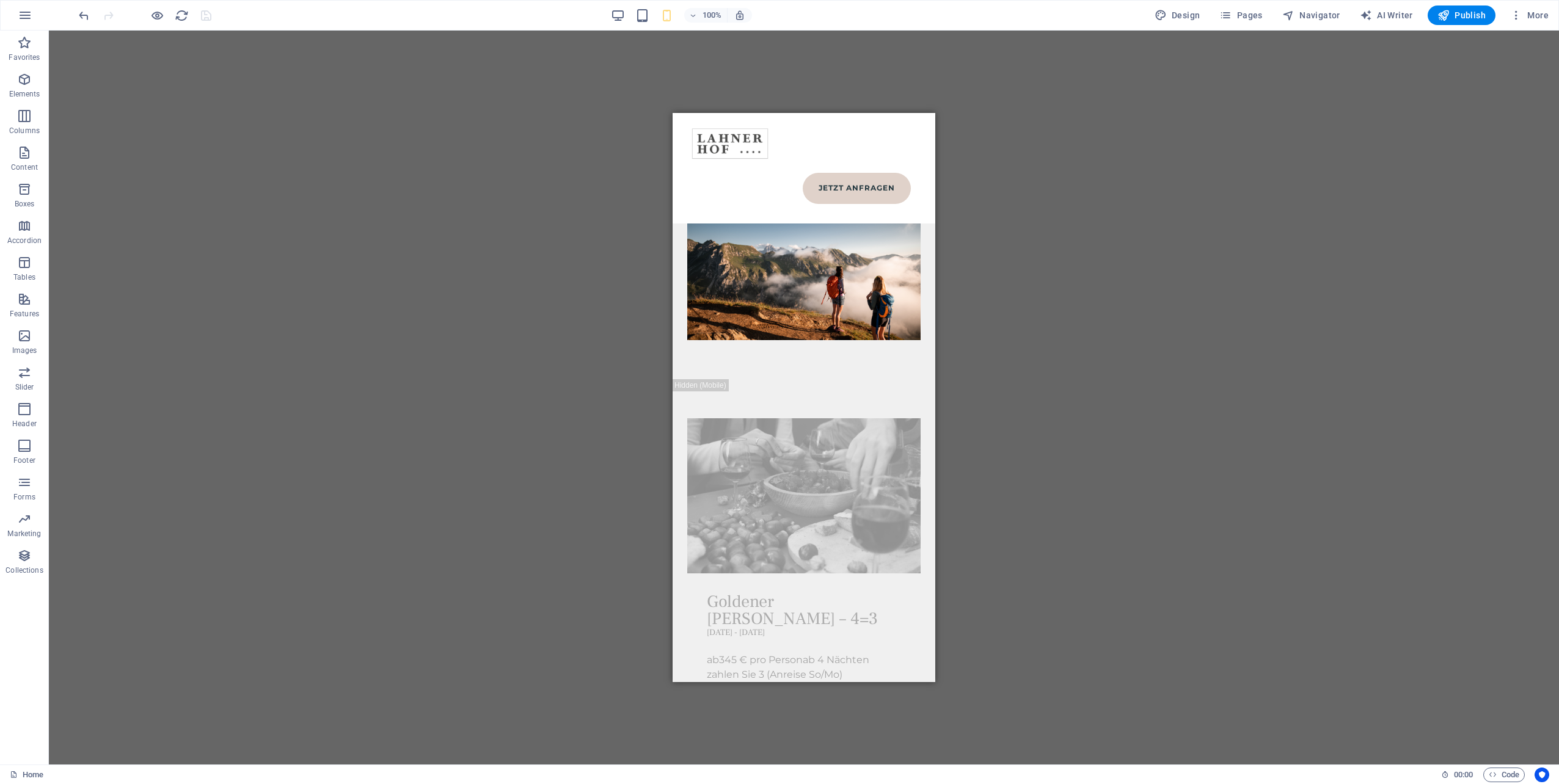
click at [562, 245] on div "H1 Banner Banner Container Menu Bar Container H1 Image tabs Container Text Cont…" at bounding box center [804, 397] width 1510 height 734
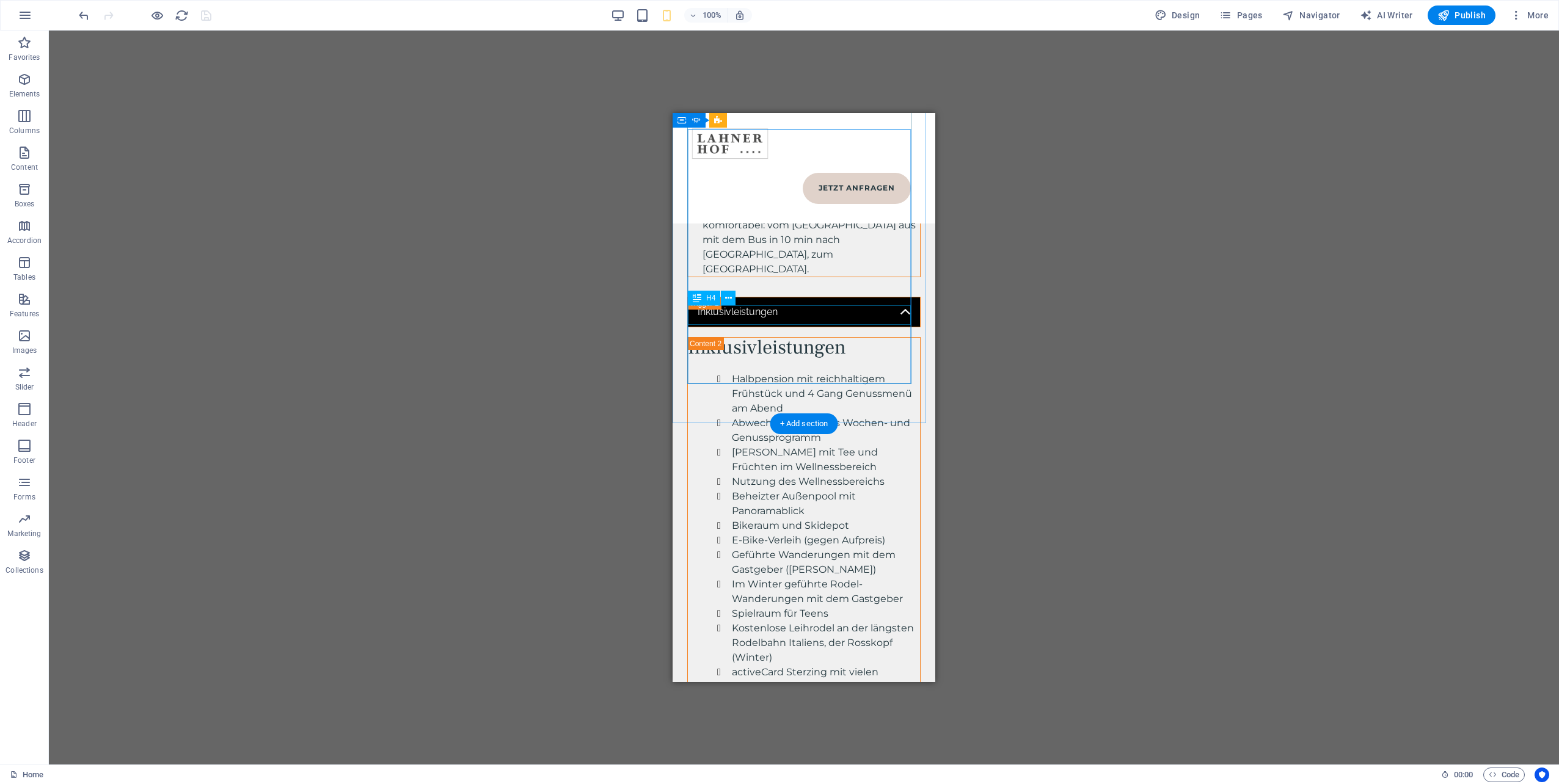
scroll to position [6177, 0]
click at [261, 56] on div "H1 Banner Banner Container Menu Bar Container H1 Image tabs Container Text Cont…" at bounding box center [804, 397] width 1510 height 734
click at [212, 17] on div at bounding box center [144, 16] width 137 height 20
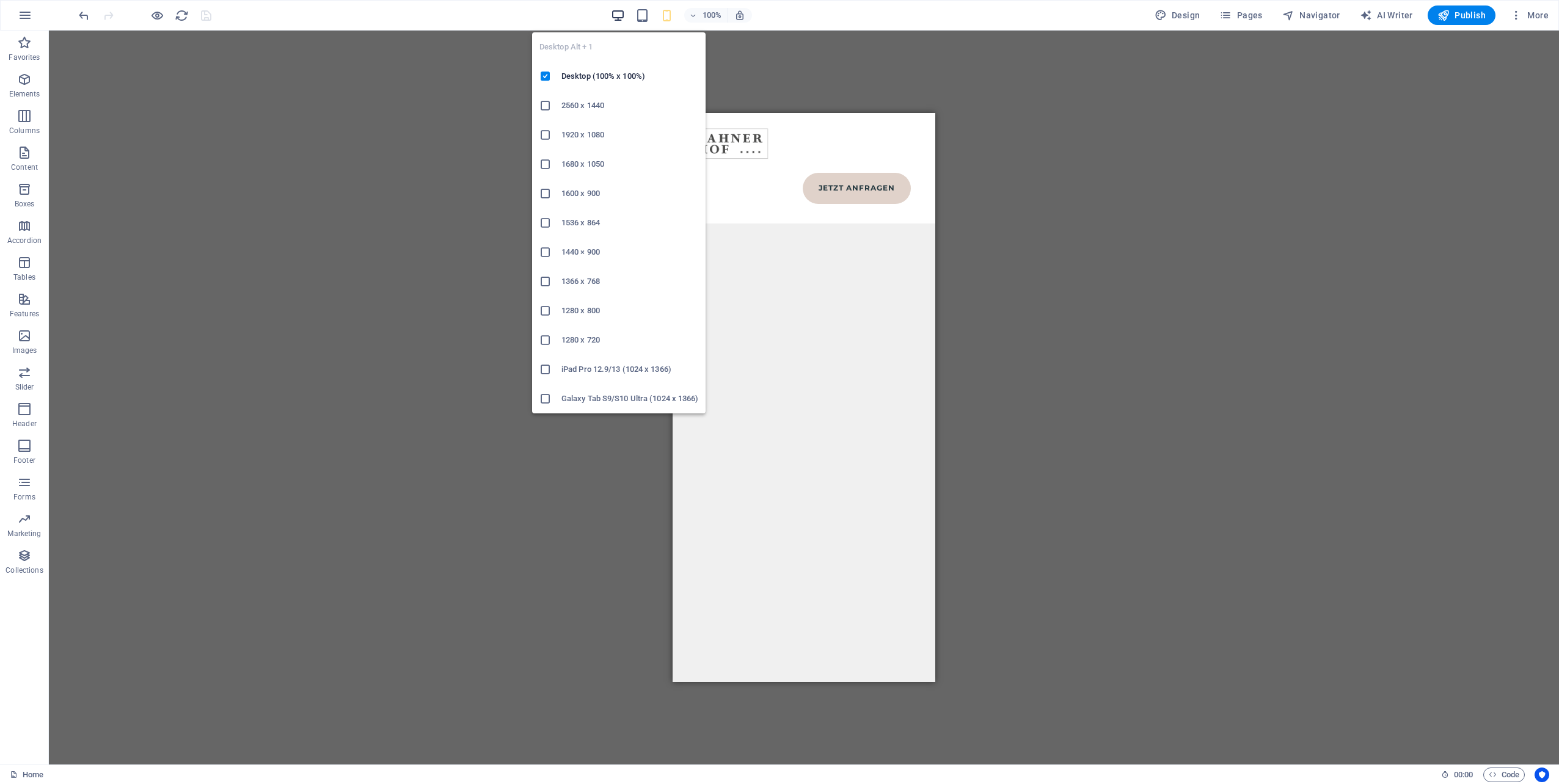
click at [617, 18] on icon "button" at bounding box center [618, 16] width 14 height 14
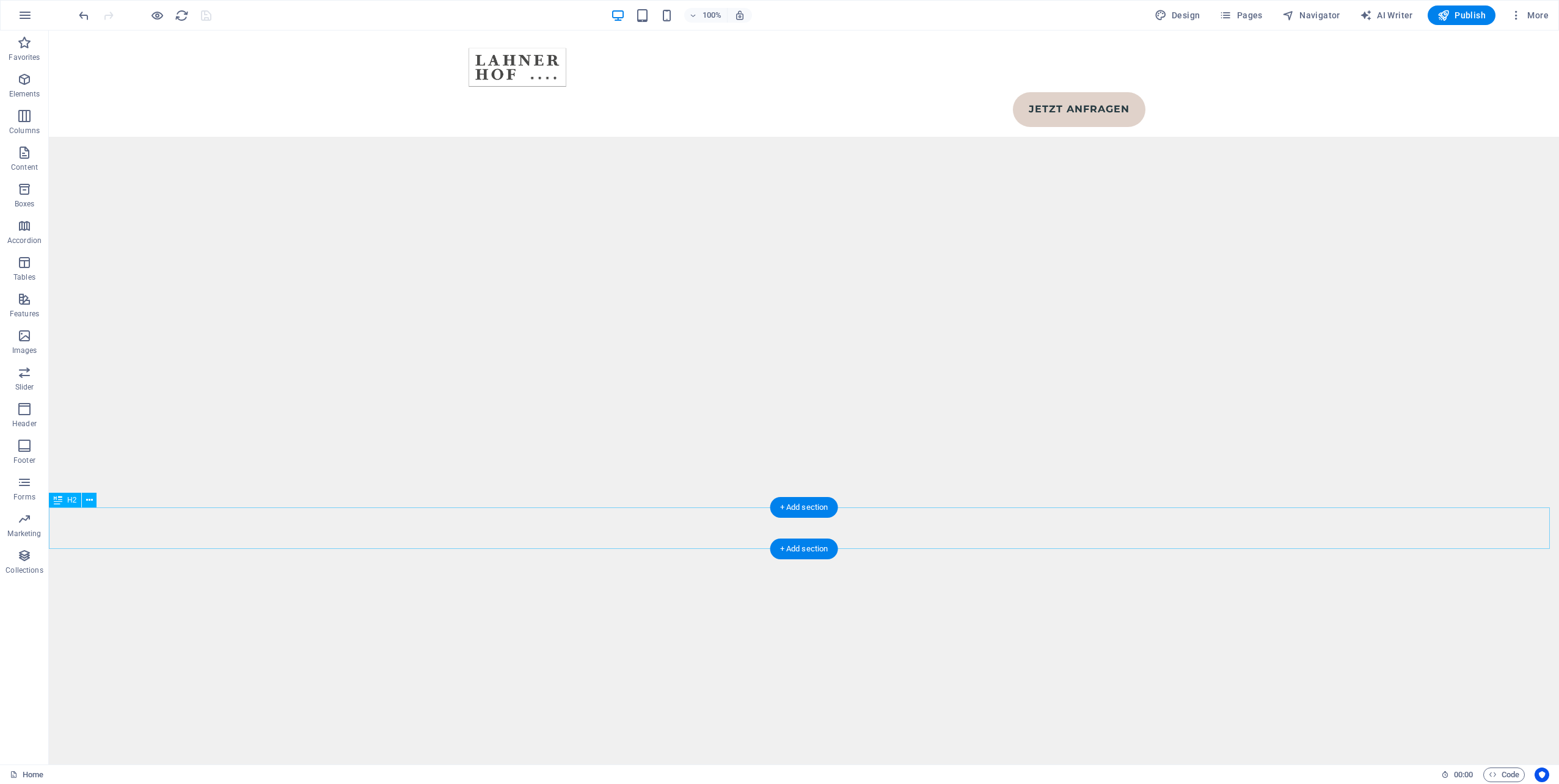
scroll to position [5782, 0]
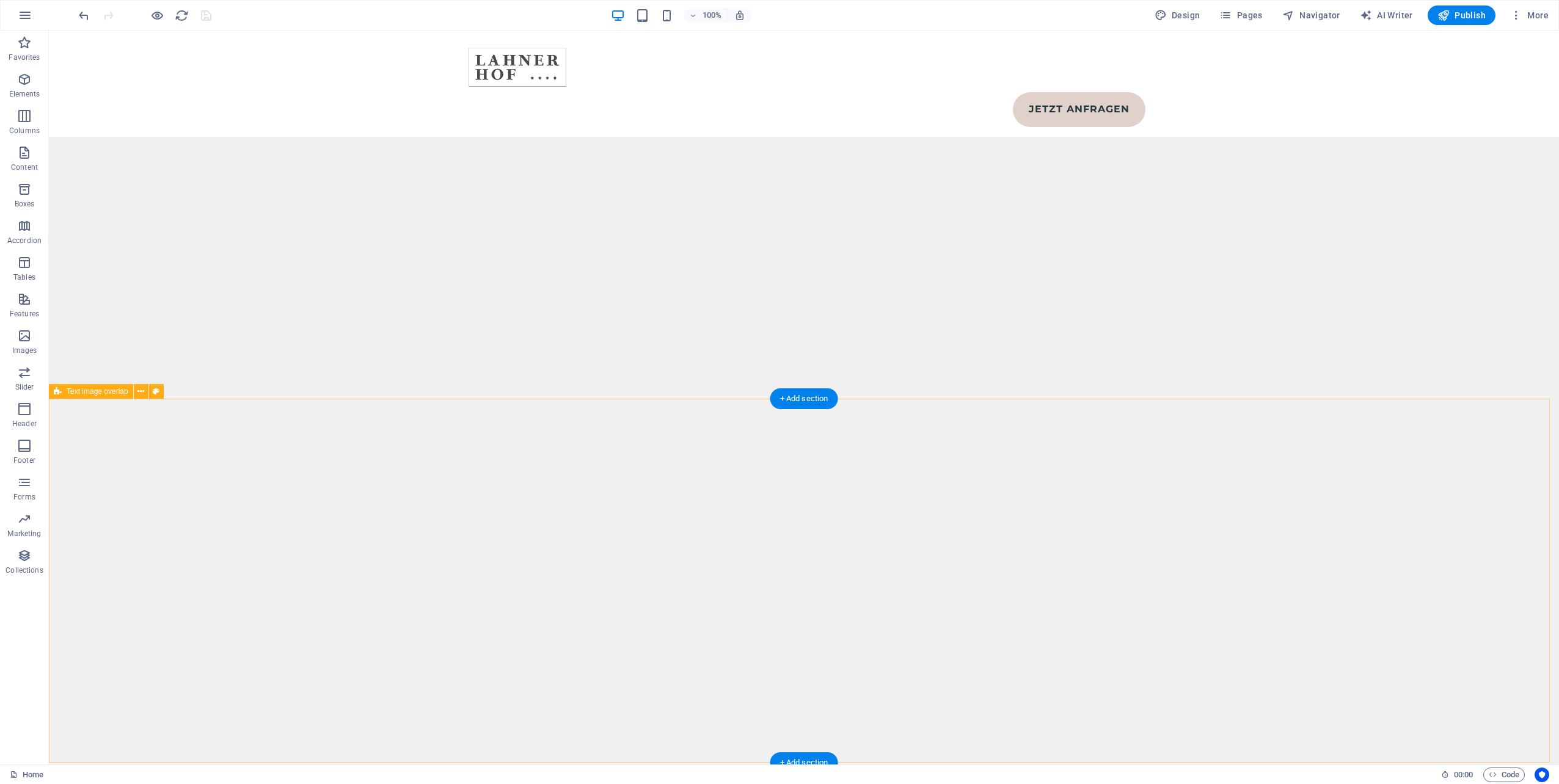
scroll to position [6148, 0]
click at [1221, 67] on div "Jetzt Anfragen" at bounding box center [804, 83] width 1510 height 106
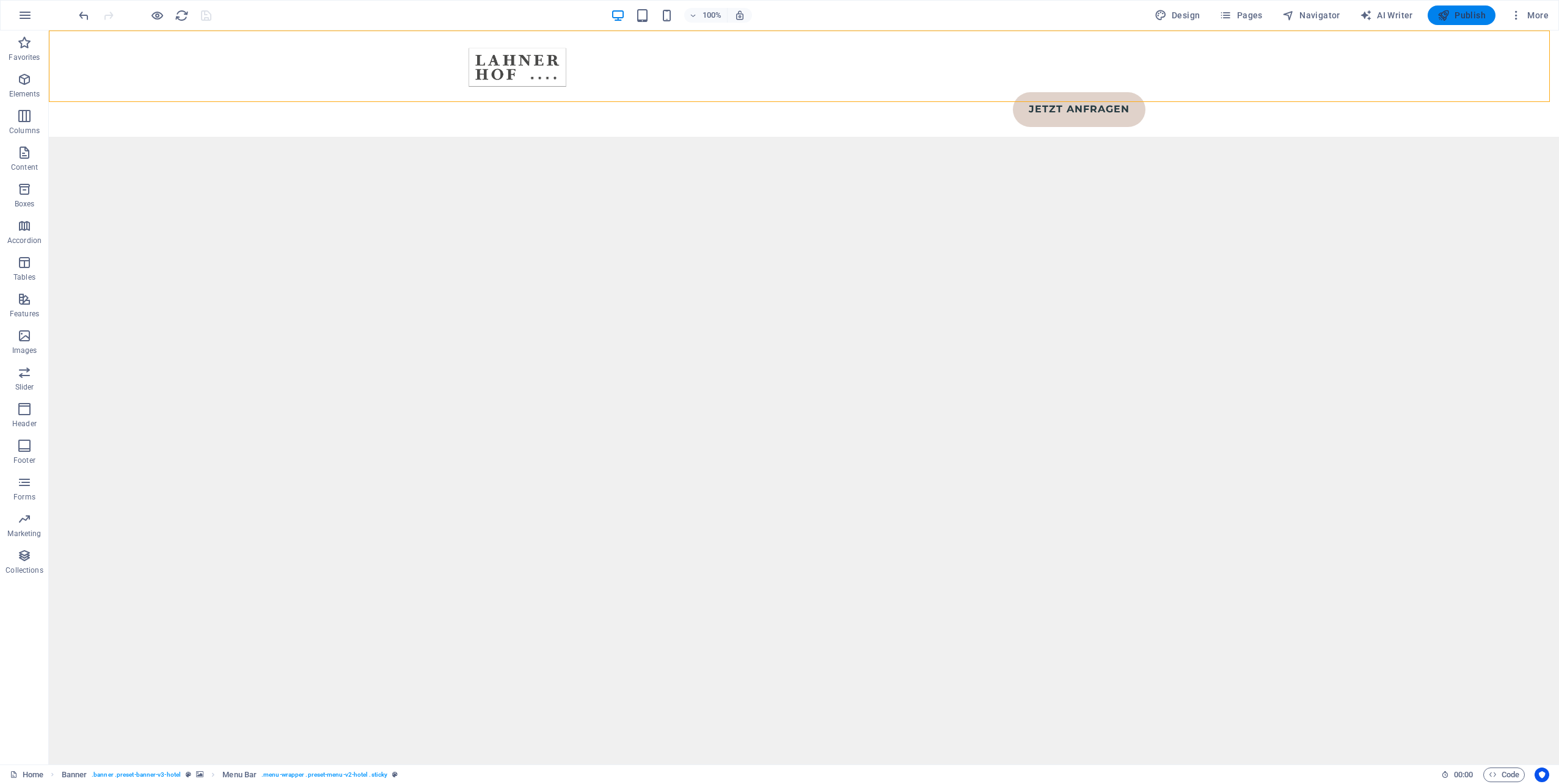
click at [1460, 17] on span "Publish" at bounding box center [1461, 15] width 48 height 12
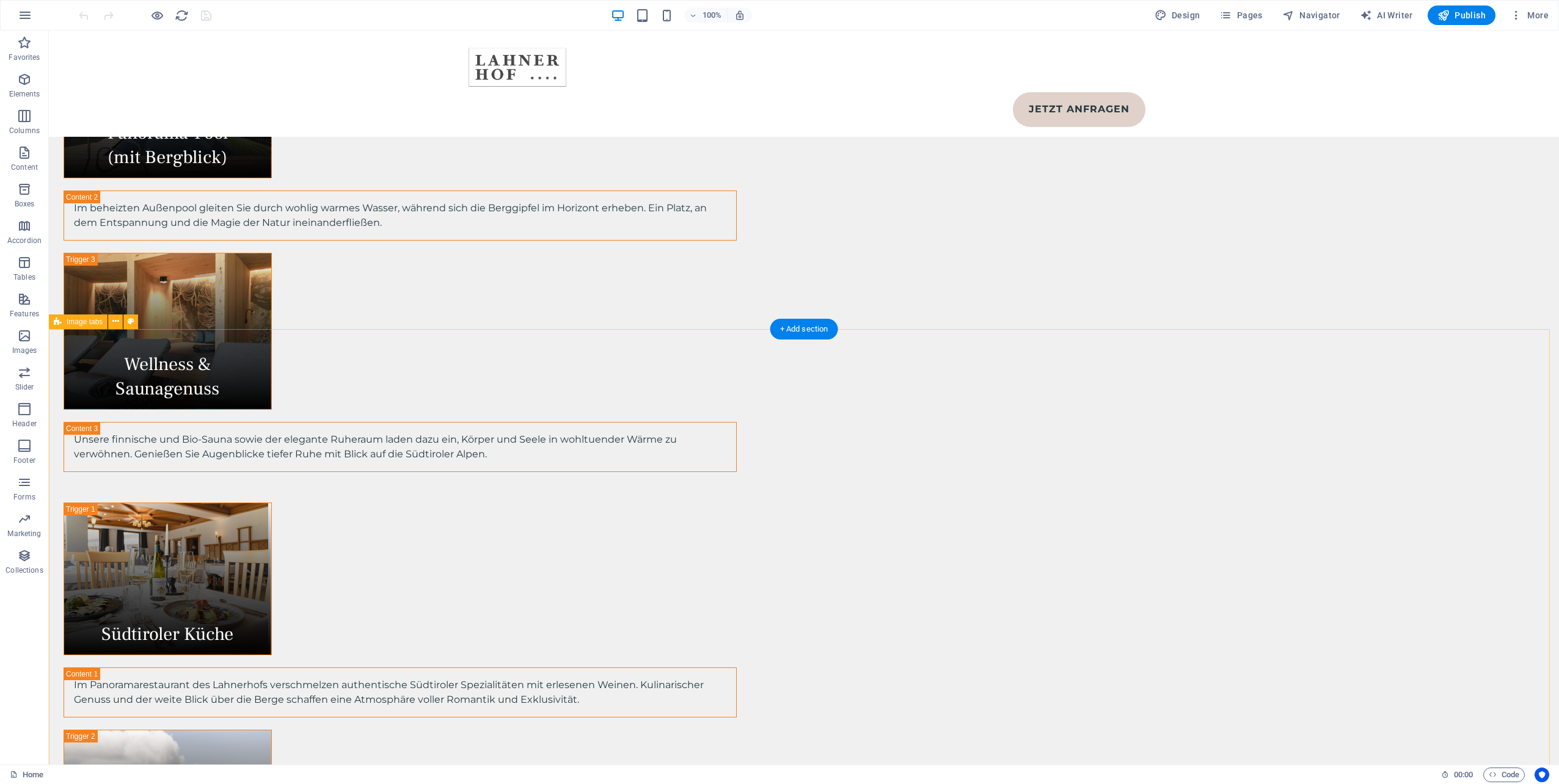
scroll to position [1893, 0]
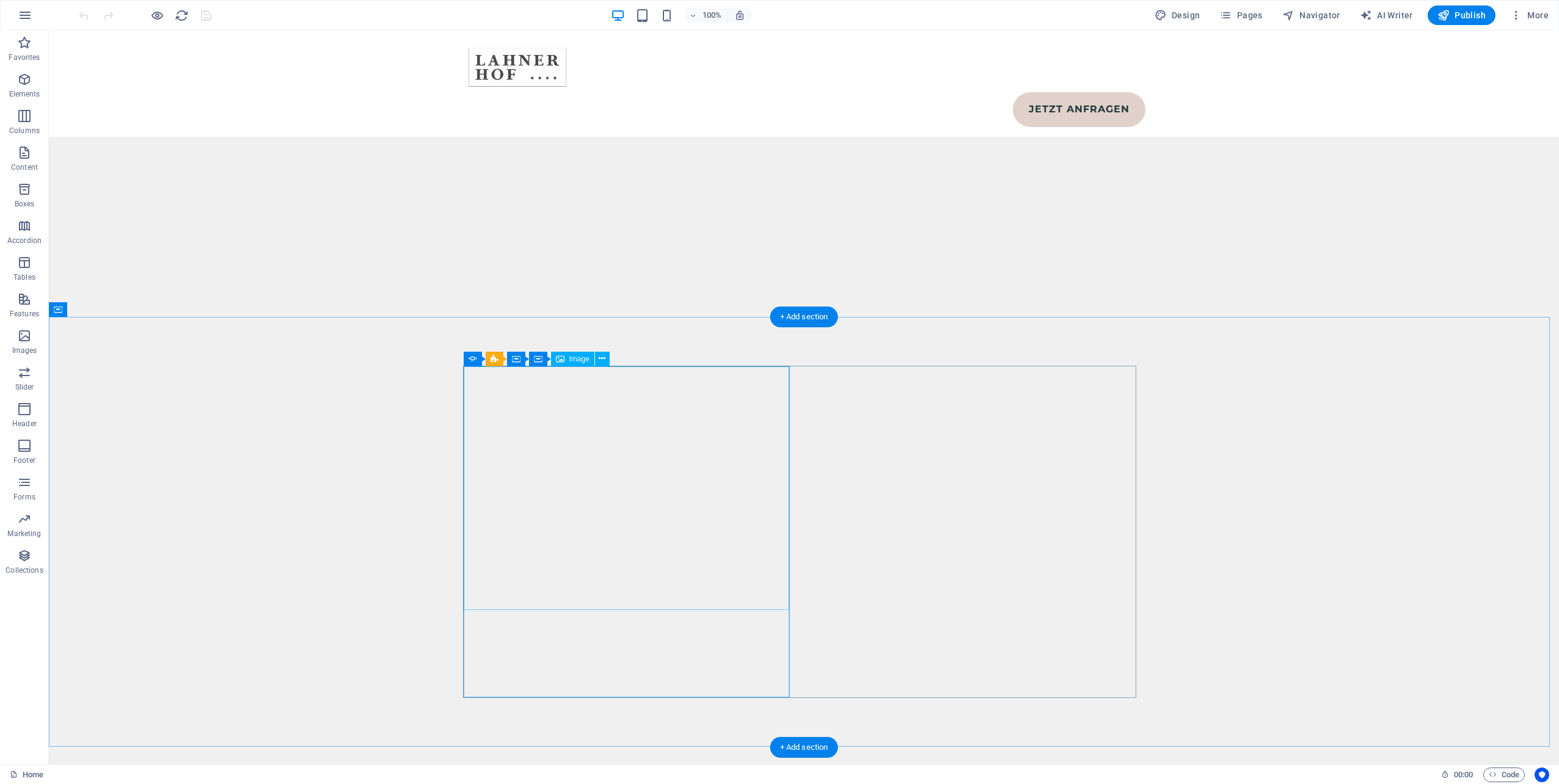
scroll to position [5983, 0]
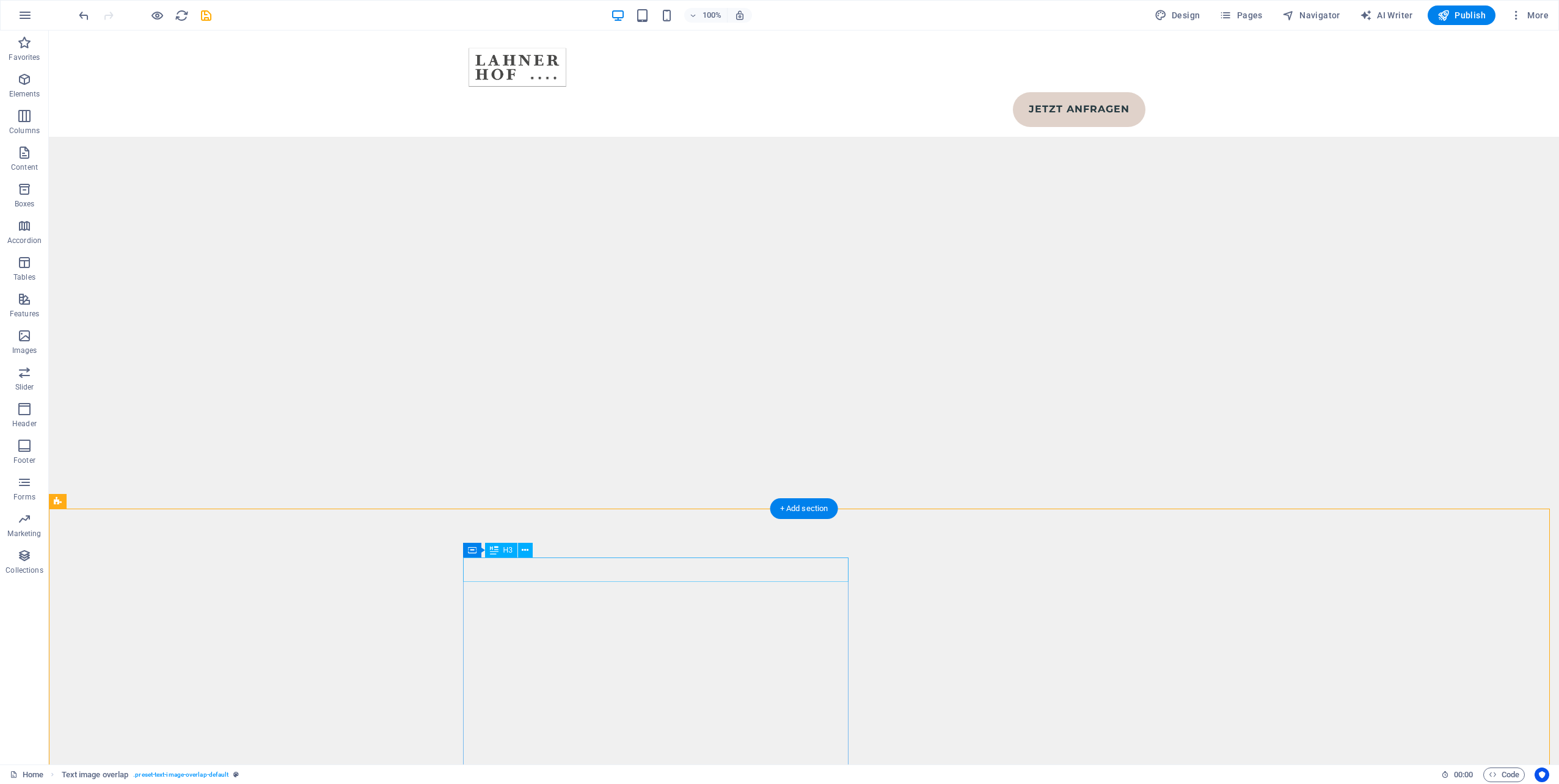
scroll to position [5983, 0]
click at [206, 16] on icon "save" at bounding box center [206, 16] width 14 height 14
select select
checkbox input "false"
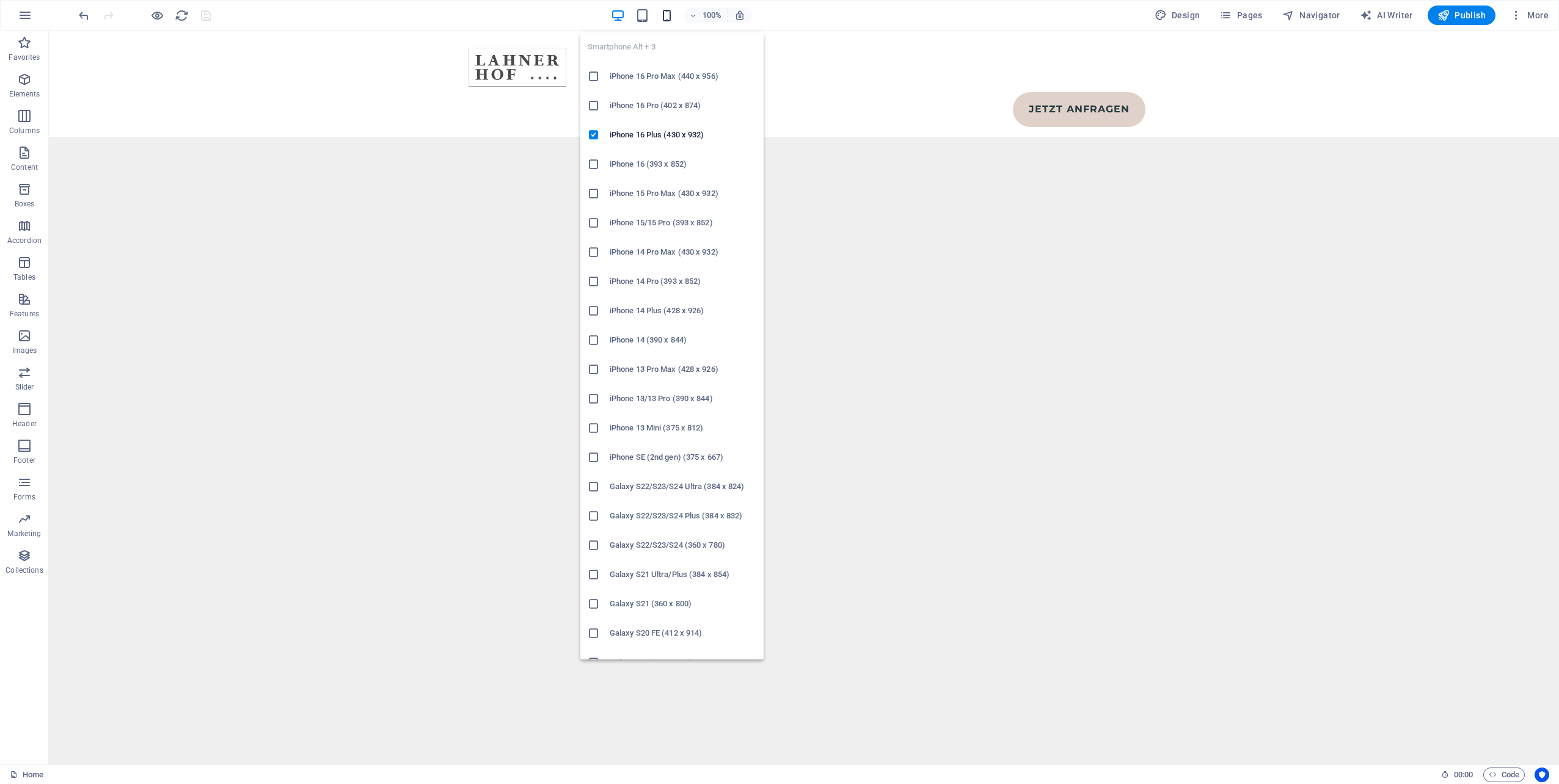
click at [674, 16] on icon "button" at bounding box center [667, 16] width 14 height 14
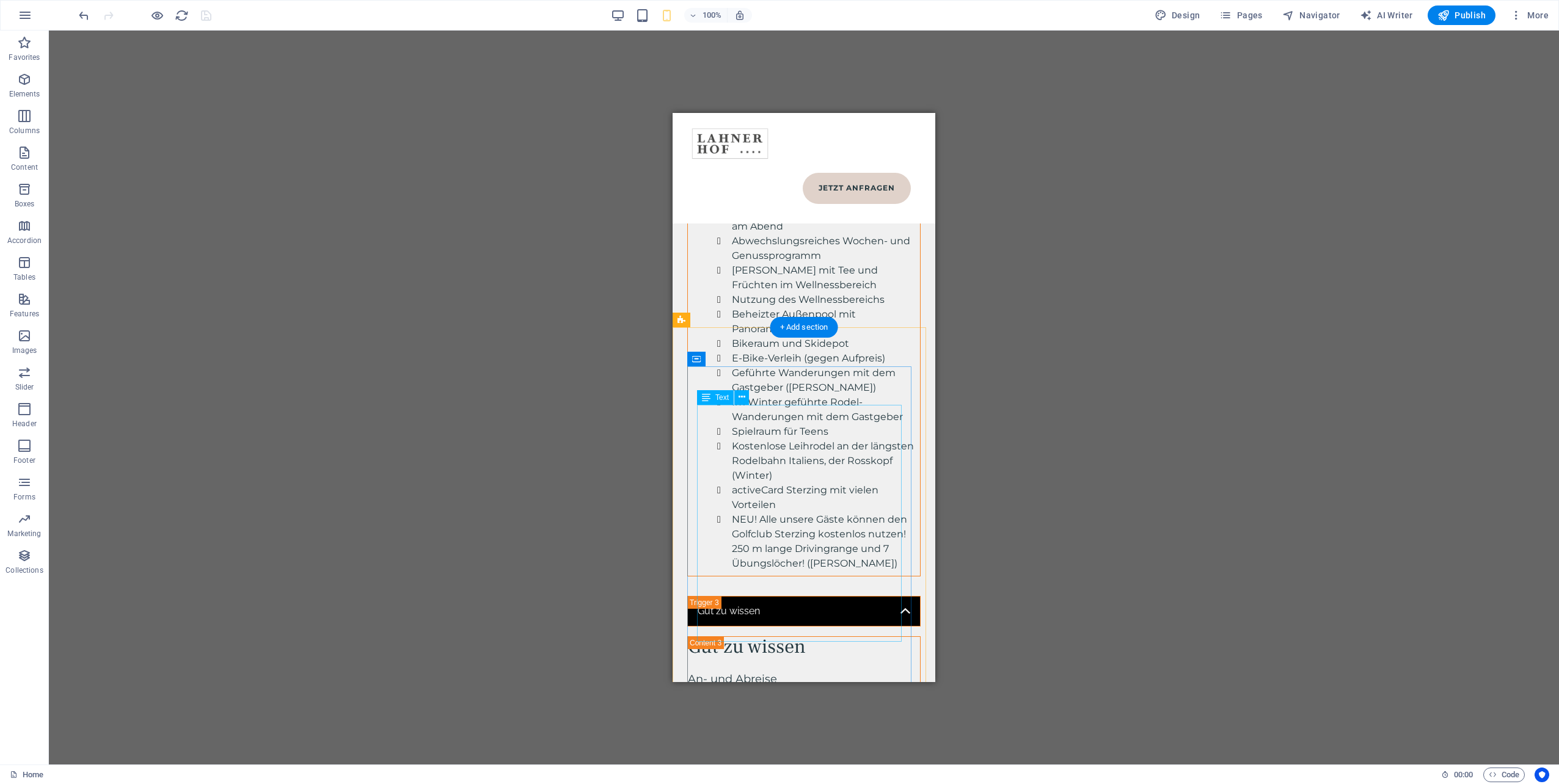
scroll to position [6317, 0]
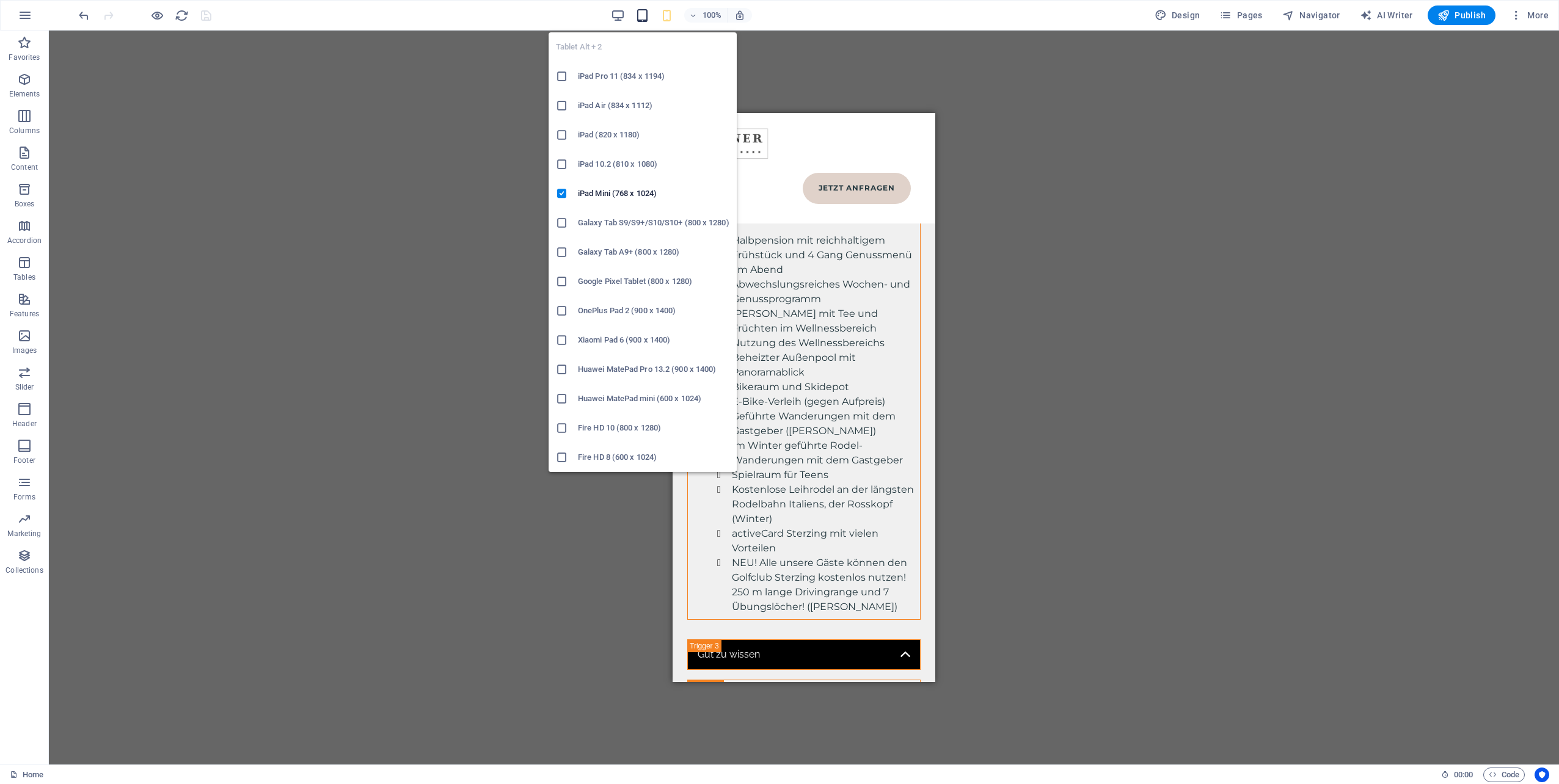
click at [644, 16] on icon "button" at bounding box center [642, 16] width 14 height 14
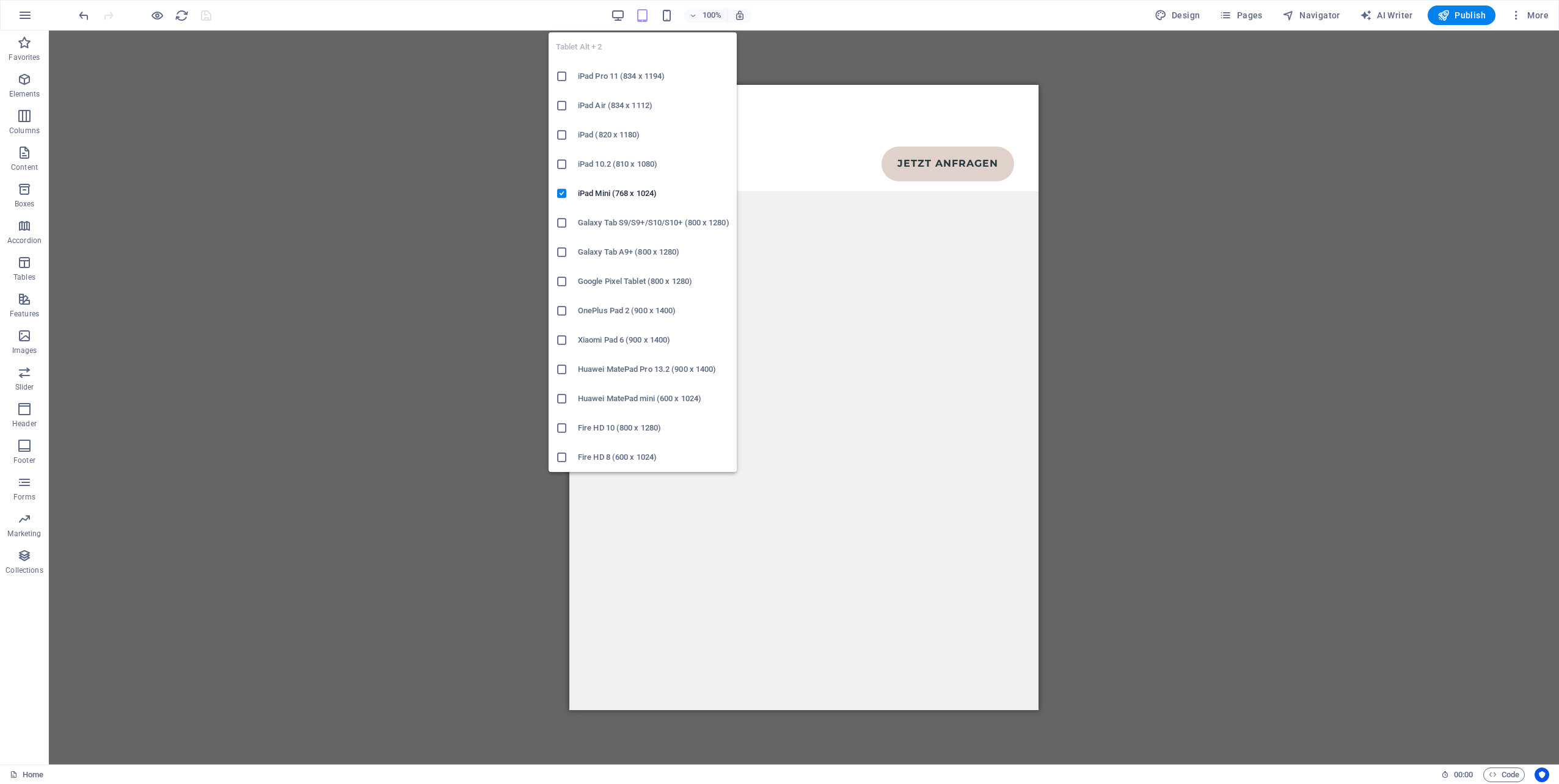
scroll to position [6464, 0]
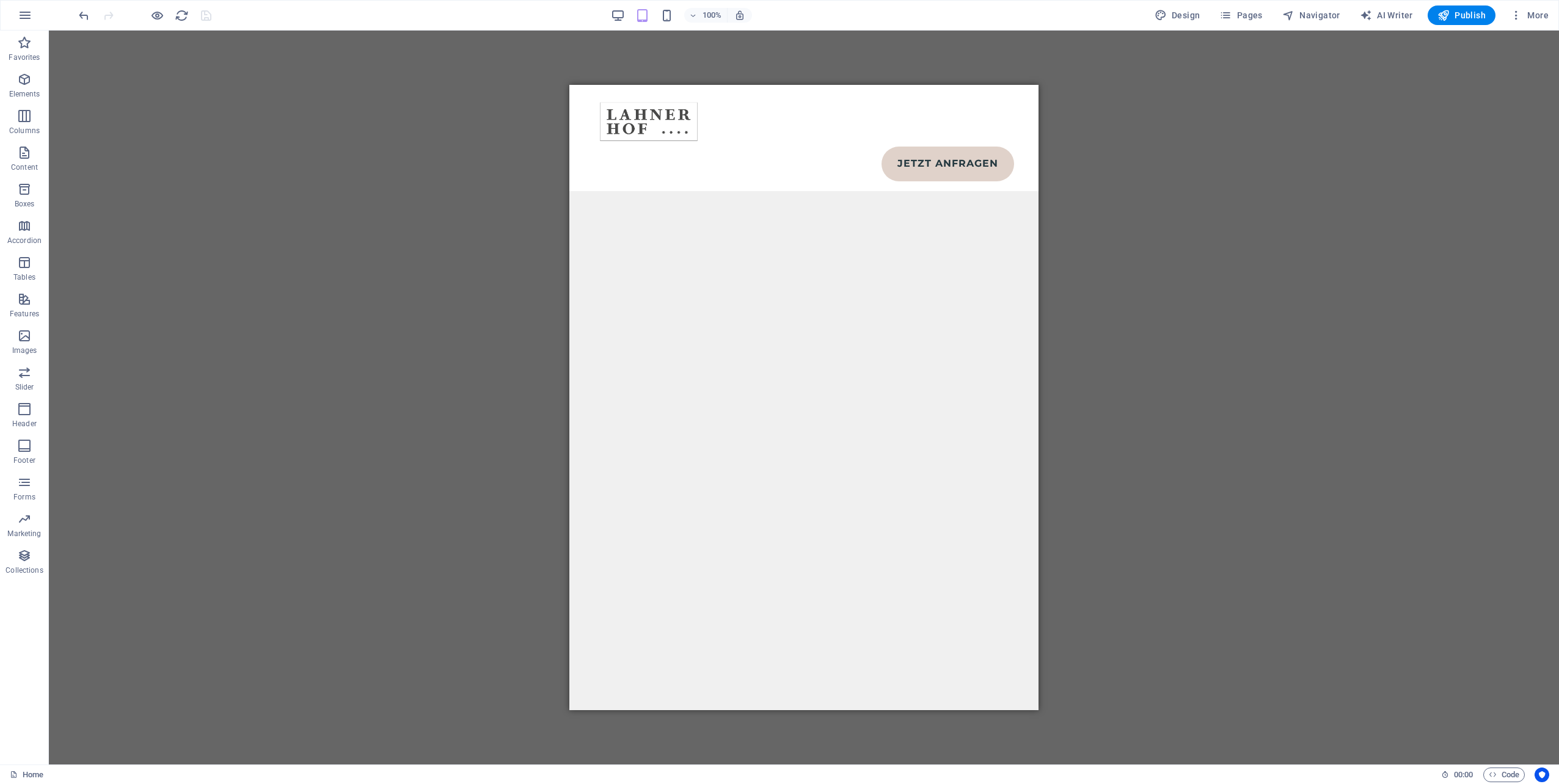
click at [1238, 370] on div "H1 Banner Banner Container Spacer Container H1 Spacer Text Image tabs Text Cont…" at bounding box center [804, 397] width 1510 height 734
click at [428, 139] on div "H1 Banner Banner Container Spacer Container H1 Spacer Text Image tabs Text Cont…" at bounding box center [804, 397] width 1510 height 734
click at [1386, 171] on div "H1 Banner Banner Container Spacer Container H1 Spacer Text Image tabs Text Cont…" at bounding box center [804, 397] width 1510 height 734
click at [1126, 137] on div "H1 Banner Banner Container Spacer Container H1 Spacer Text Image tabs Text Cont…" at bounding box center [804, 397] width 1510 height 734
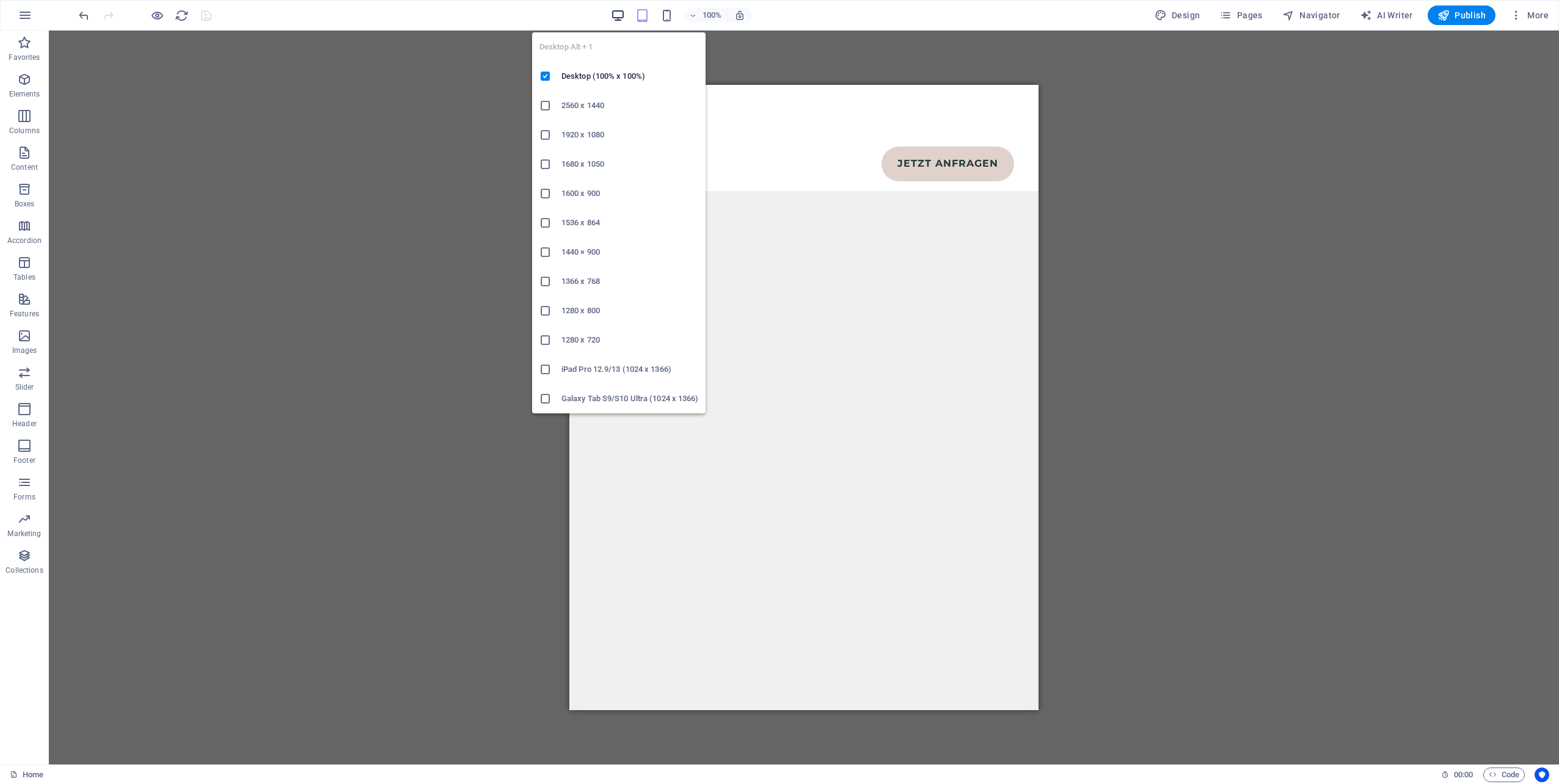
click at [622, 13] on icon "button" at bounding box center [618, 16] width 14 height 14
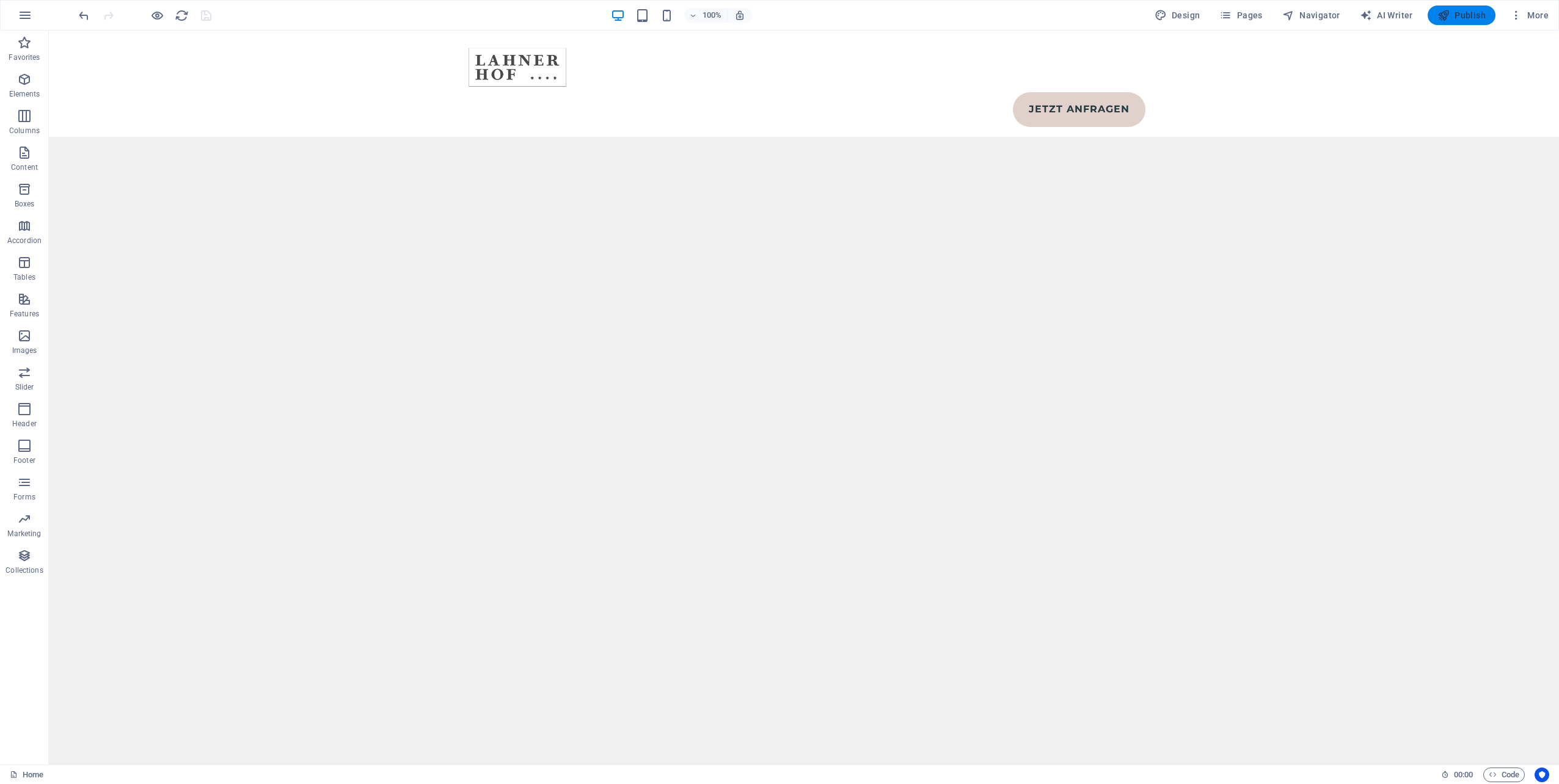
click at [1475, 8] on button "Publish" at bounding box center [1461, 16] width 68 height 20
